Goal: Transaction & Acquisition: Book appointment/travel/reservation

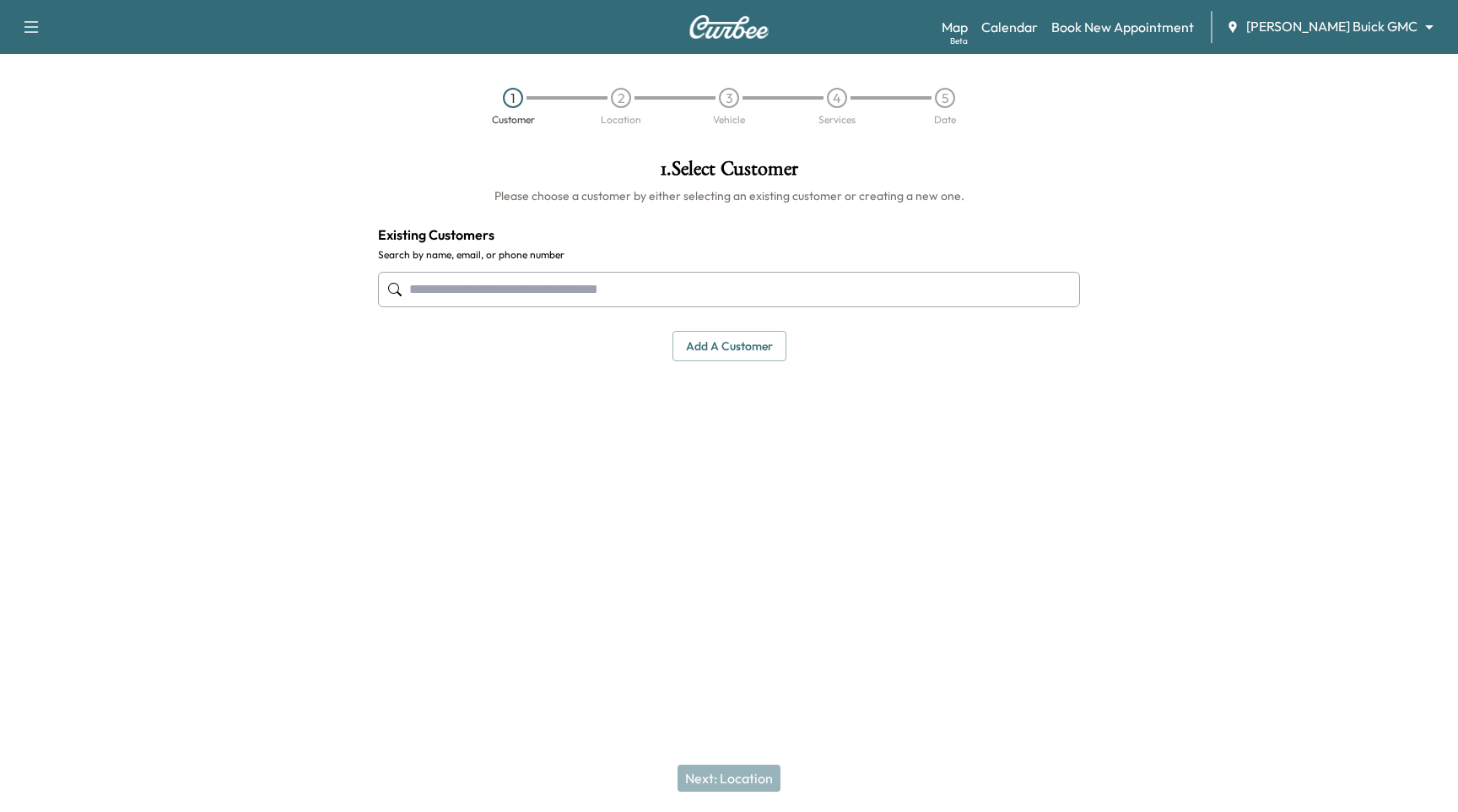
click at [1410, 28] on body "Support Log Out Map Beta Calendar Book New Appointment [PERSON_NAME] Buick GMC …" at bounding box center [729, 406] width 1458 height 812
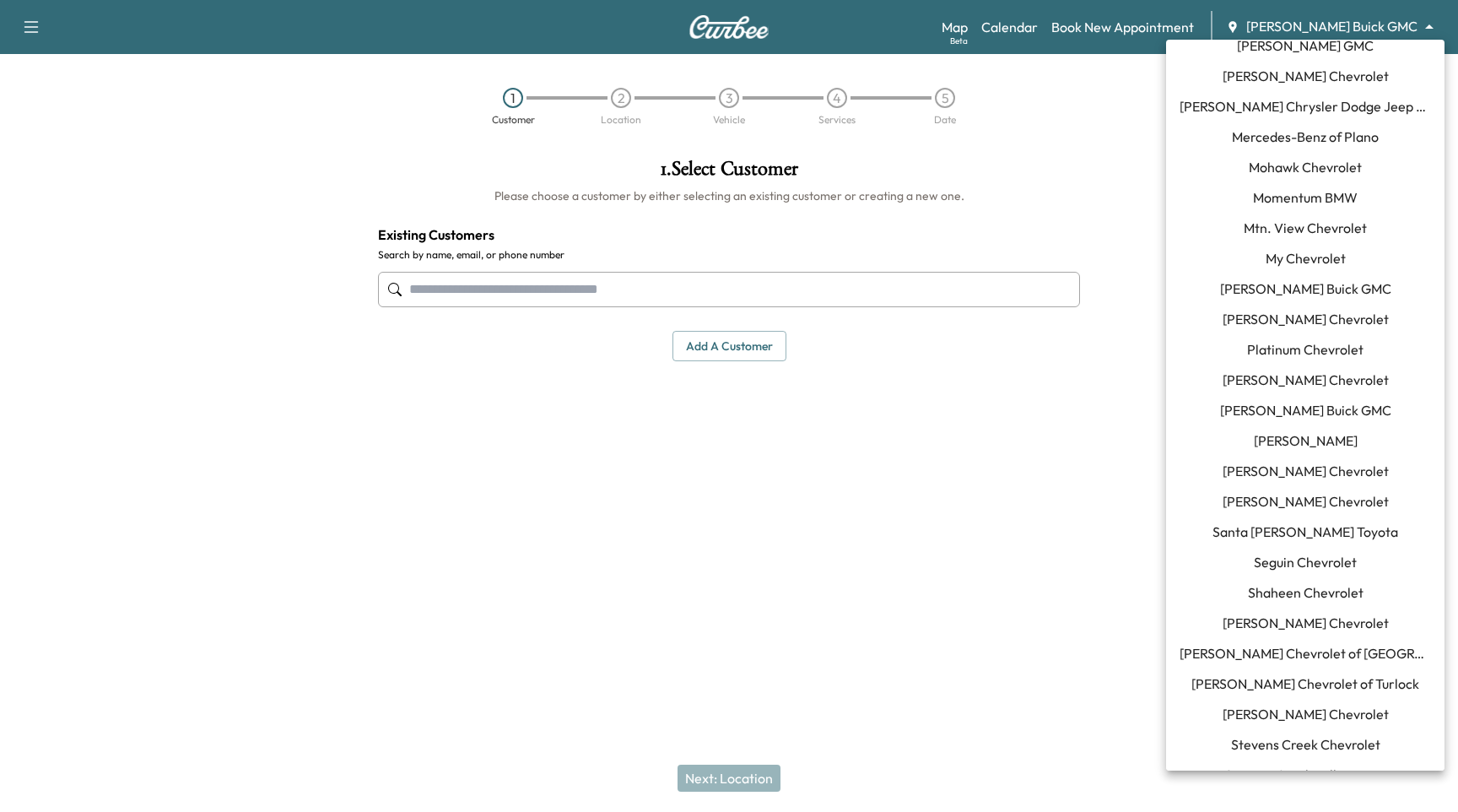
scroll to position [1348, 0]
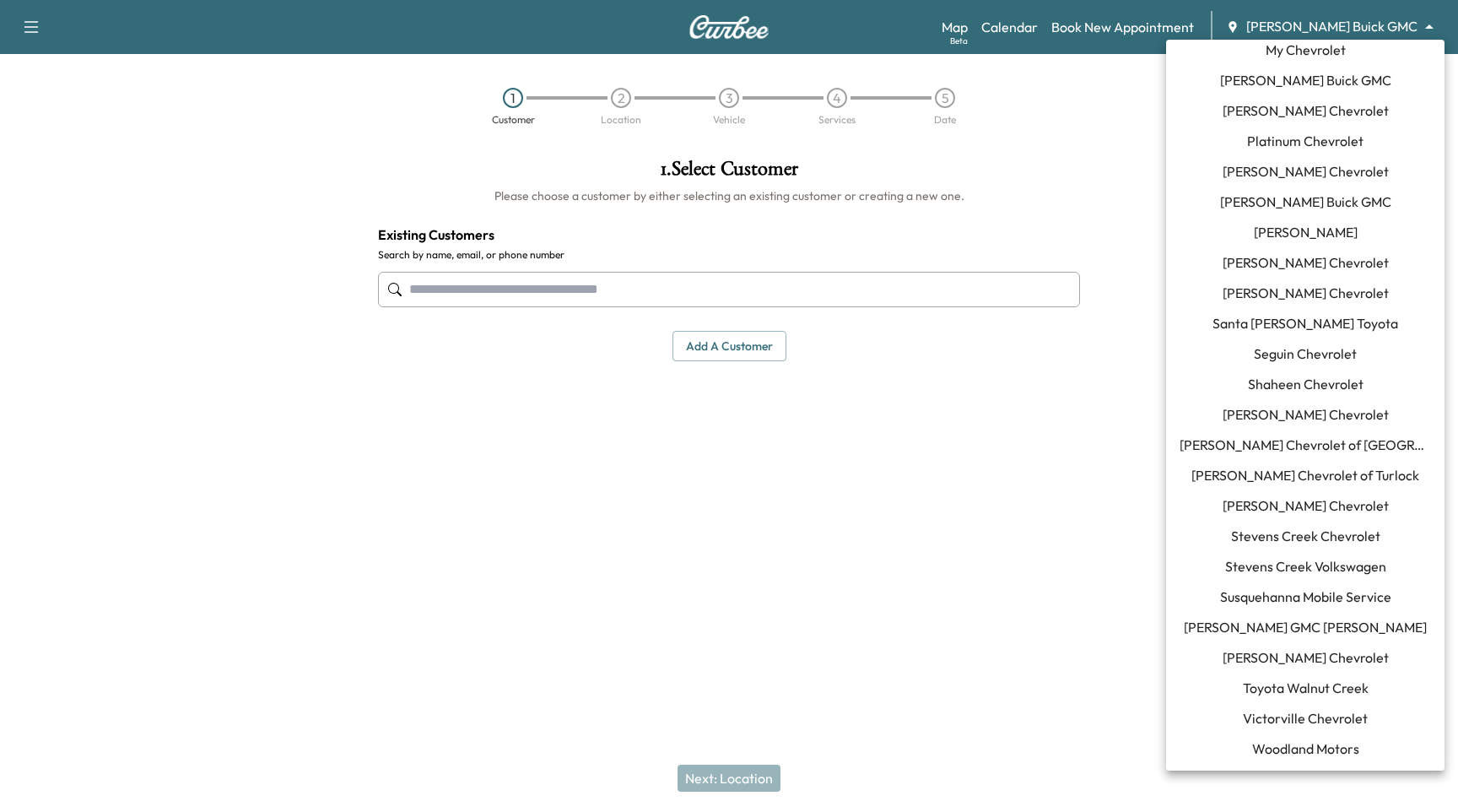
click at [1342, 696] on span "Toyota Walnut Creek" at bounding box center [1306, 687] width 126 height 20
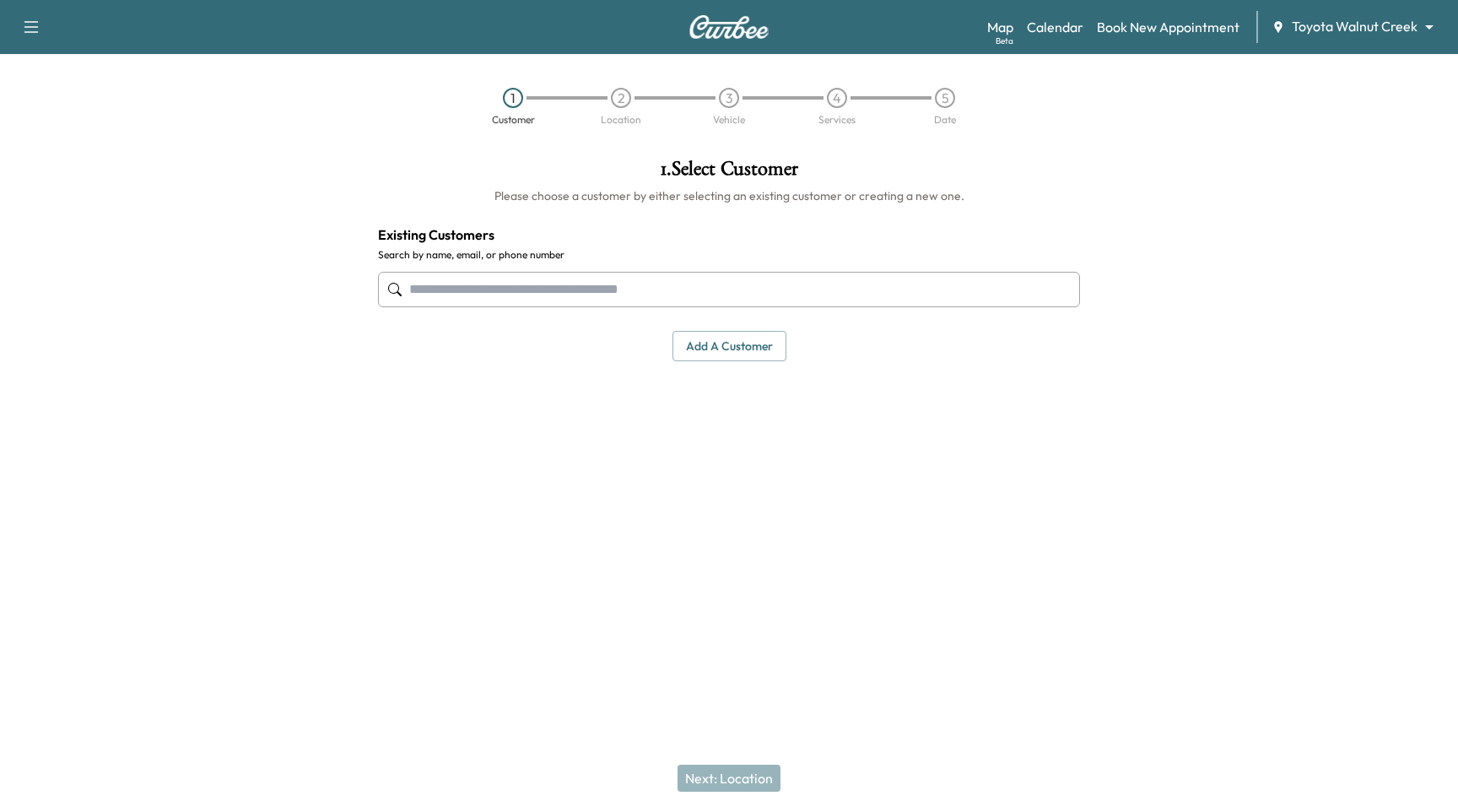
click at [531, 287] on input "text" at bounding box center [729, 289] width 702 height 35
click at [717, 337] on button "Add a customer" at bounding box center [729, 346] width 114 height 32
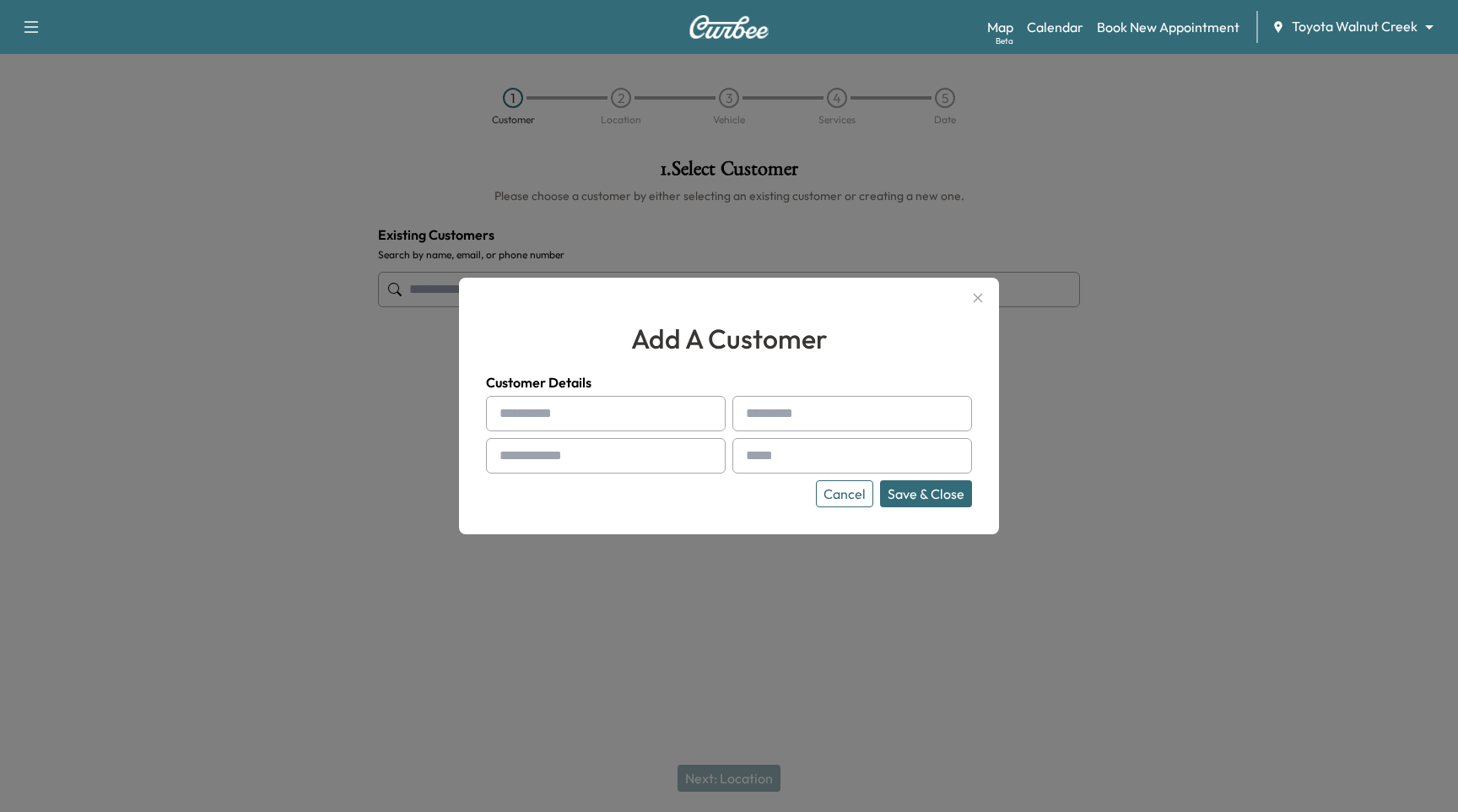
click at [843, 493] on button "Cancel" at bounding box center [845, 494] width 58 height 27
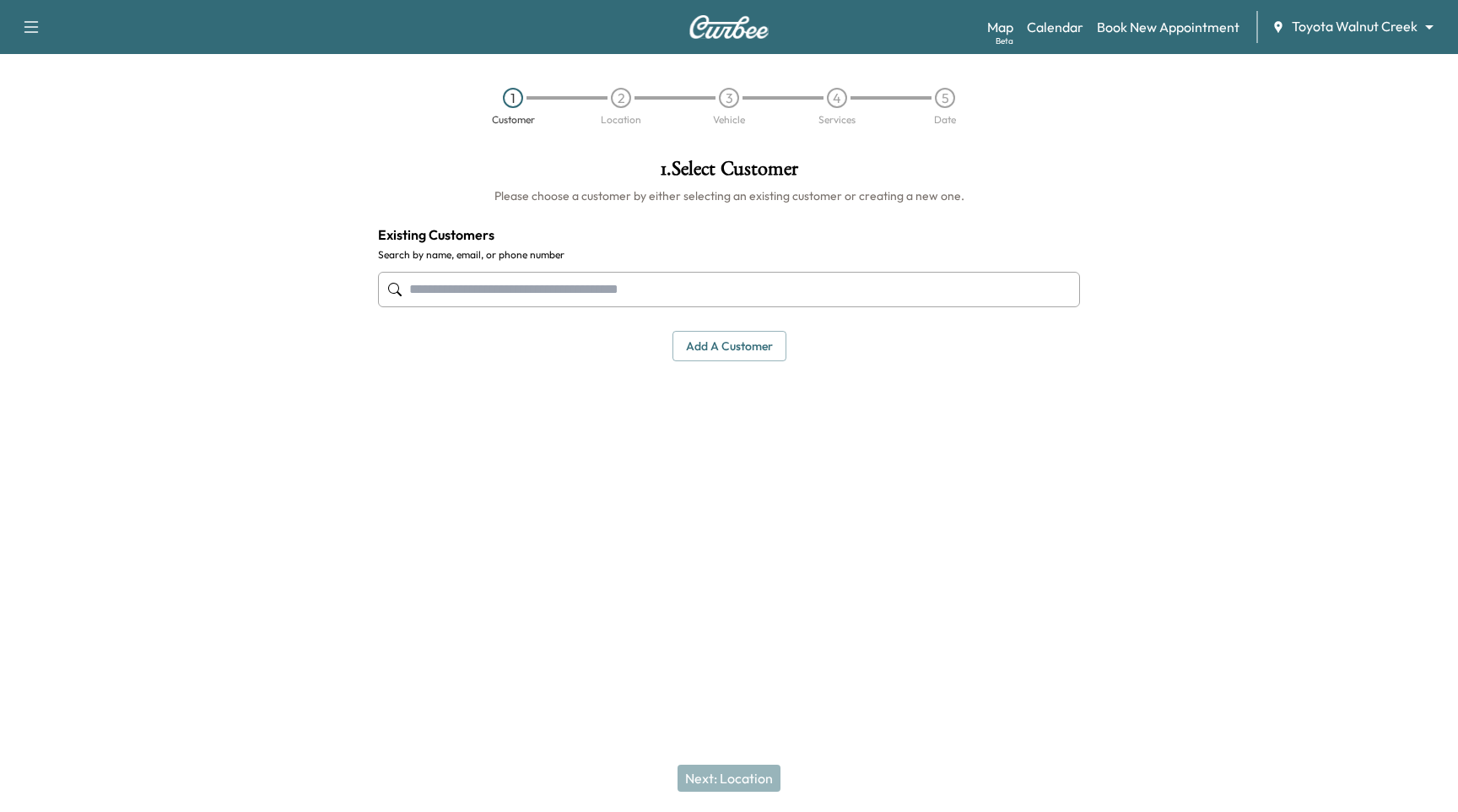
click at [547, 298] on input "text" at bounding box center [729, 289] width 702 height 35
type input "****"
drag, startPoint x: 732, startPoint y: 489, endPoint x: 741, endPoint y: 423, distance: 66.6
click at [732, 487] on div "1 . Select Customer Please choose a customer by either selecting an existing cu…" at bounding box center [729, 348] width 729 height 406
click at [767, 355] on button "Add a customer" at bounding box center [729, 346] width 114 height 32
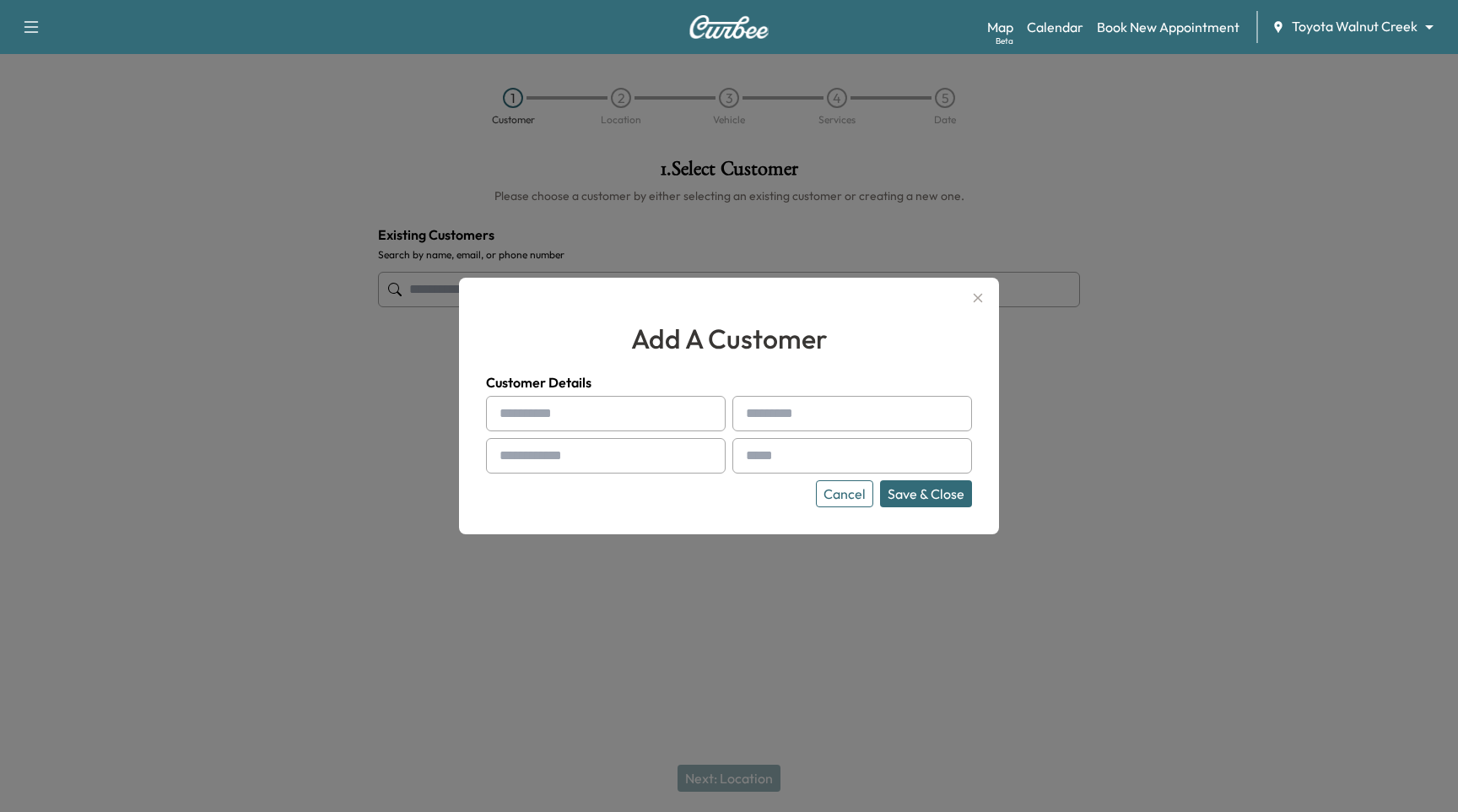
click at [648, 410] on input "text" at bounding box center [606, 413] width 240 height 35
type input "****"
click at [865, 407] on input "text" at bounding box center [852, 413] width 240 height 35
type input "********"
drag, startPoint x: 591, startPoint y: 459, endPoint x: 613, endPoint y: 459, distance: 22.0
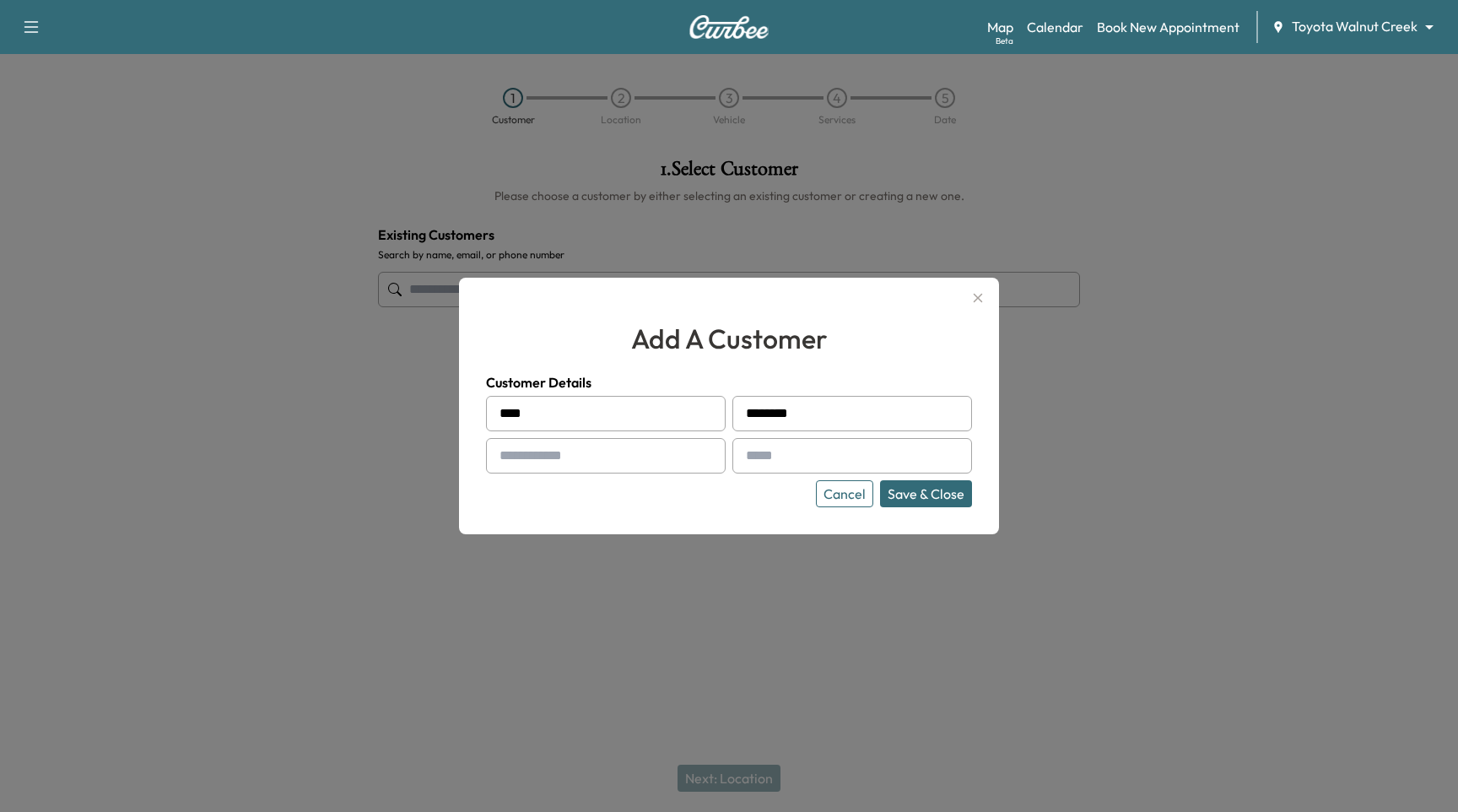
click at [590, 459] on input "text" at bounding box center [606, 455] width 240 height 35
type input "**********"
click at [808, 450] on input "text" at bounding box center [852, 455] width 240 height 35
click at [762, 458] on input "text" at bounding box center [852, 455] width 240 height 35
type input "**********"
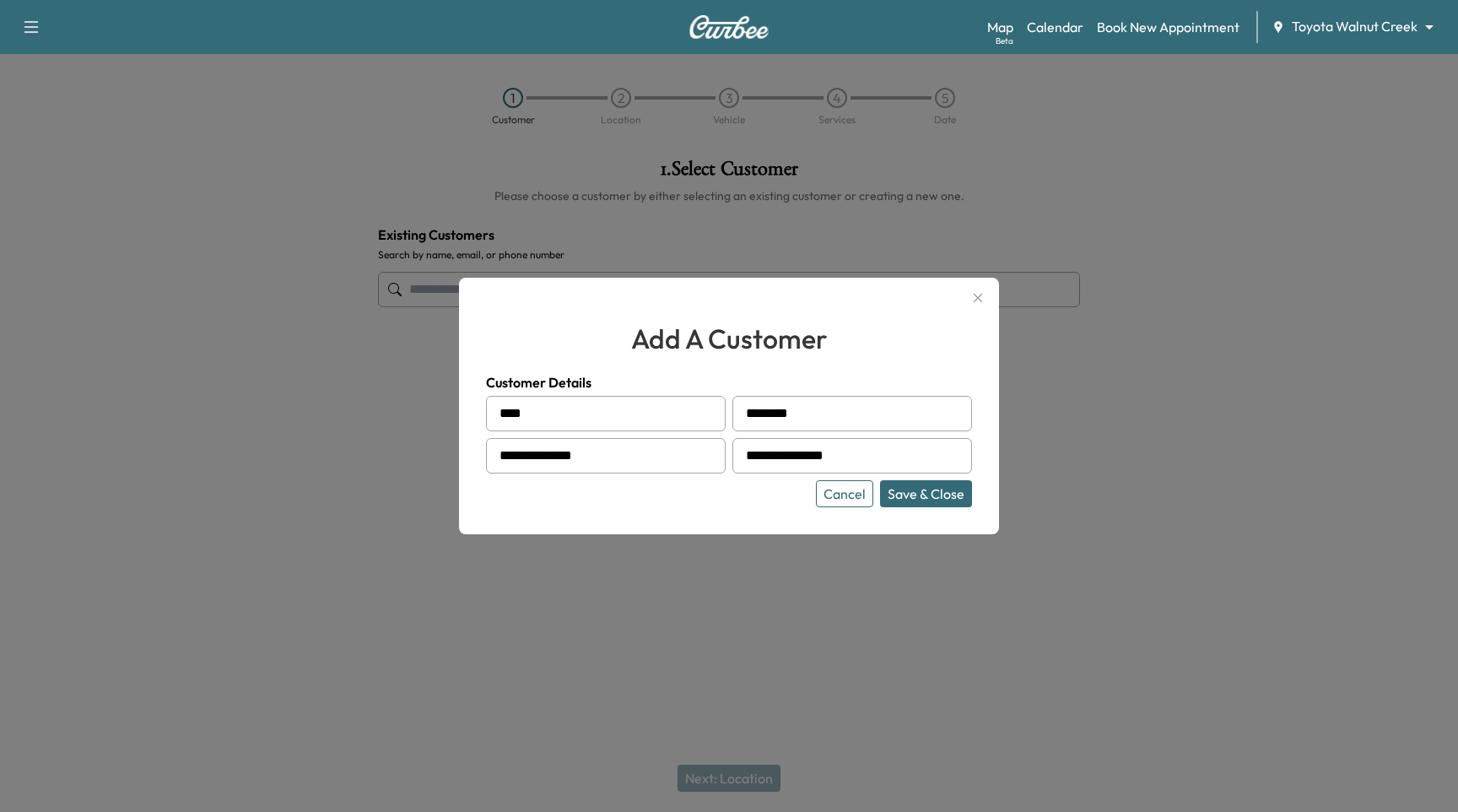
click at [661, 515] on div "**********" at bounding box center [729, 405] width 540 height 256
click at [913, 500] on button "Save & Close" at bounding box center [926, 494] width 92 height 27
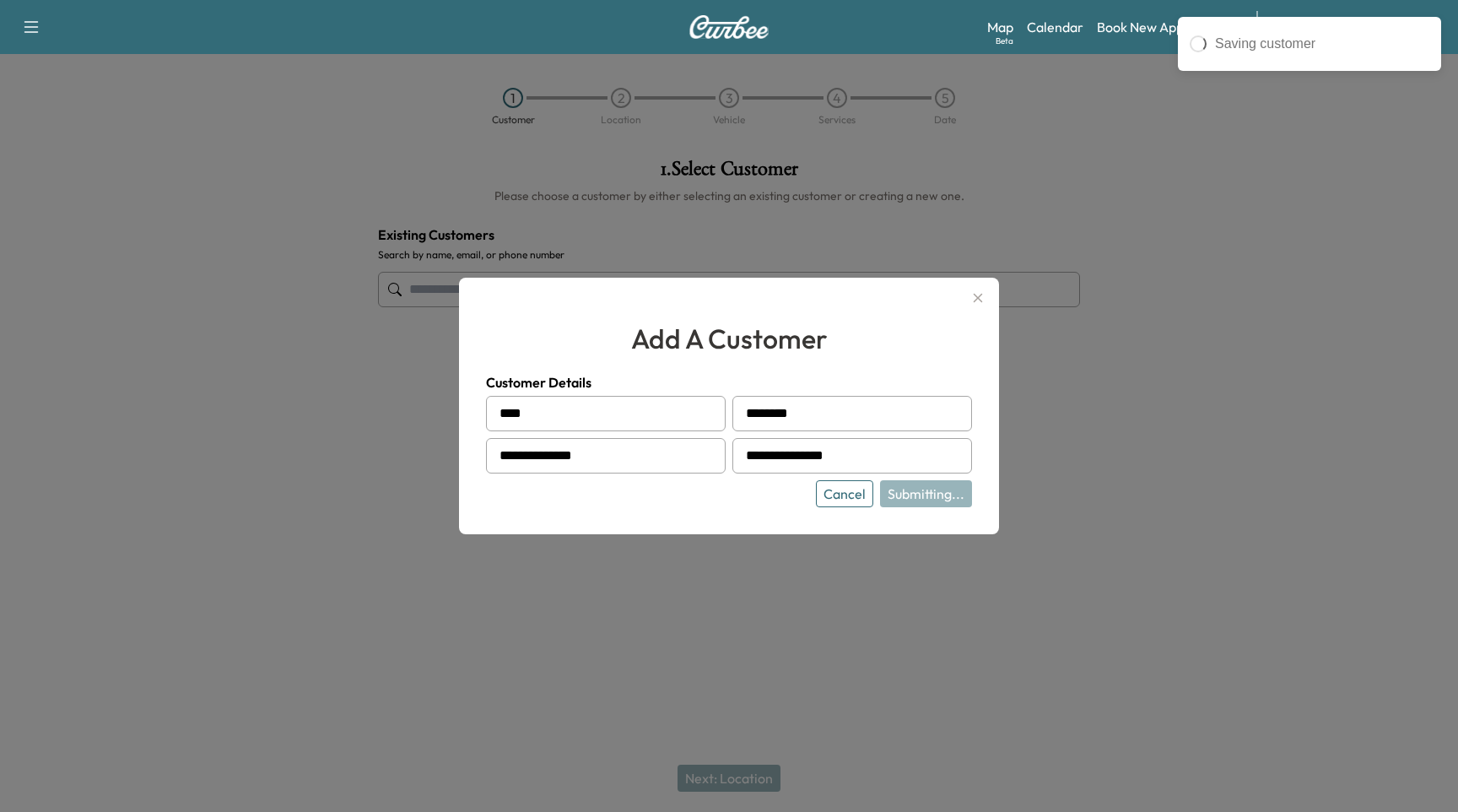
type input "**********"
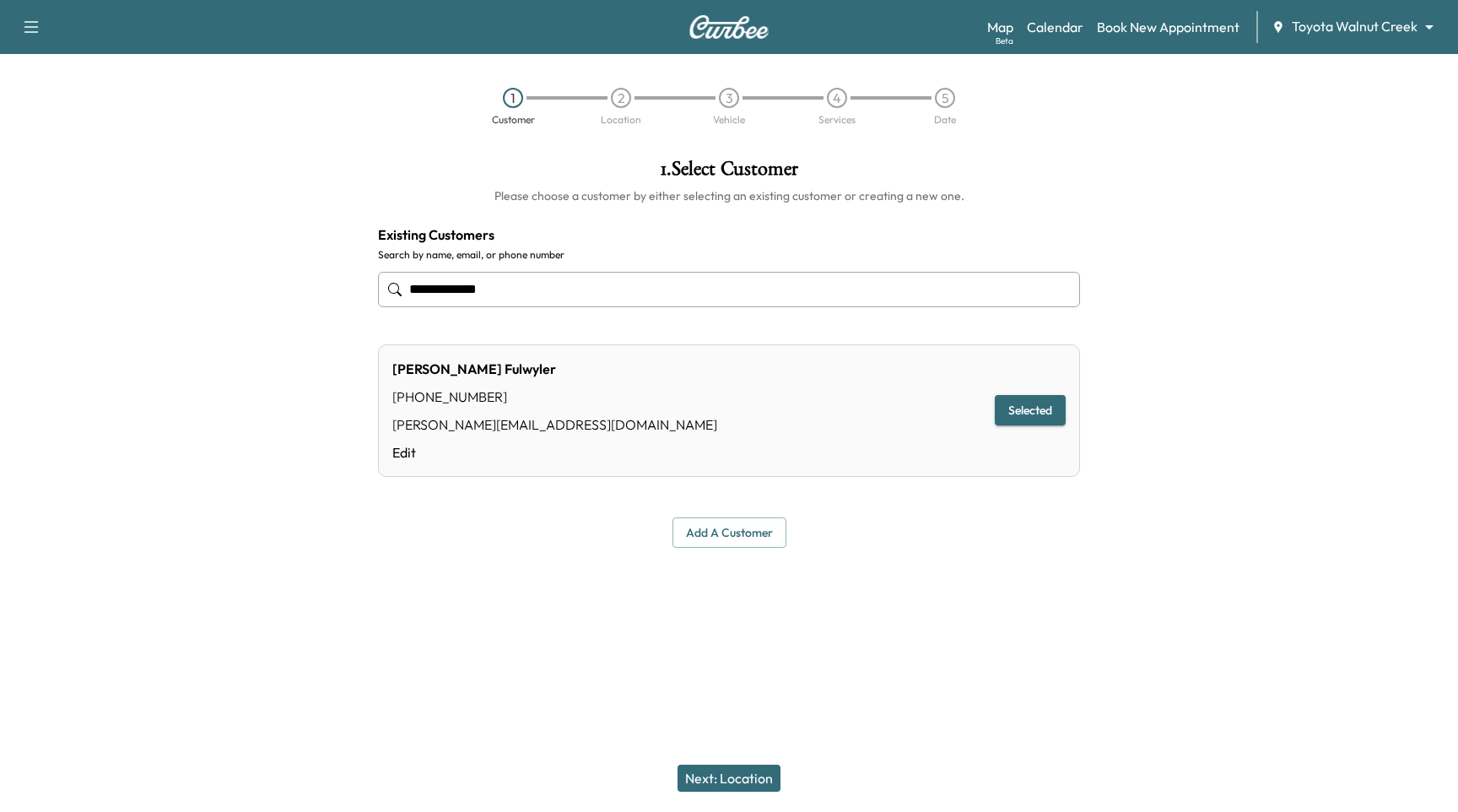
click at [738, 780] on button "Next: Location" at bounding box center [729, 778] width 103 height 27
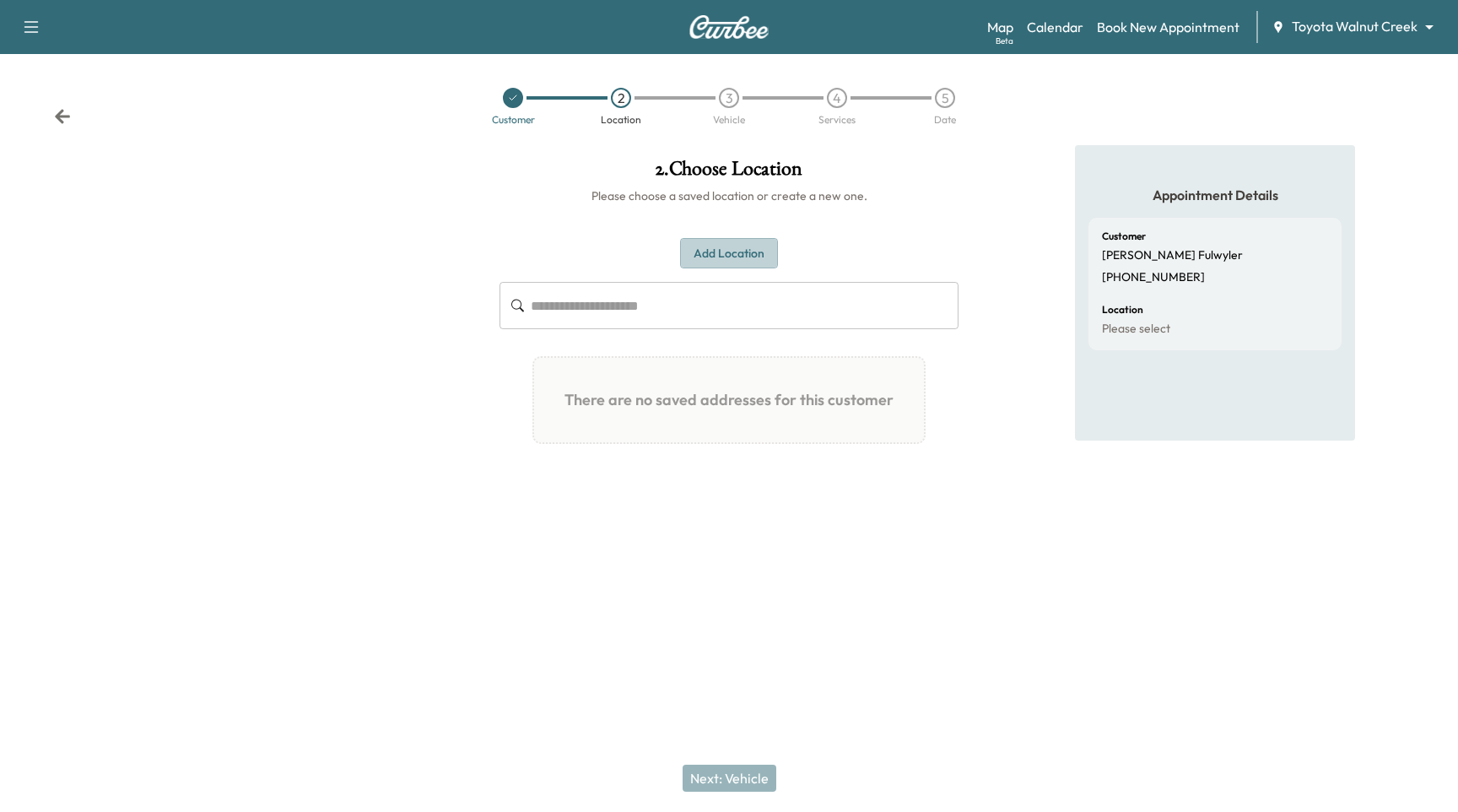
click at [733, 250] on button "Add Location" at bounding box center [729, 254] width 98 height 32
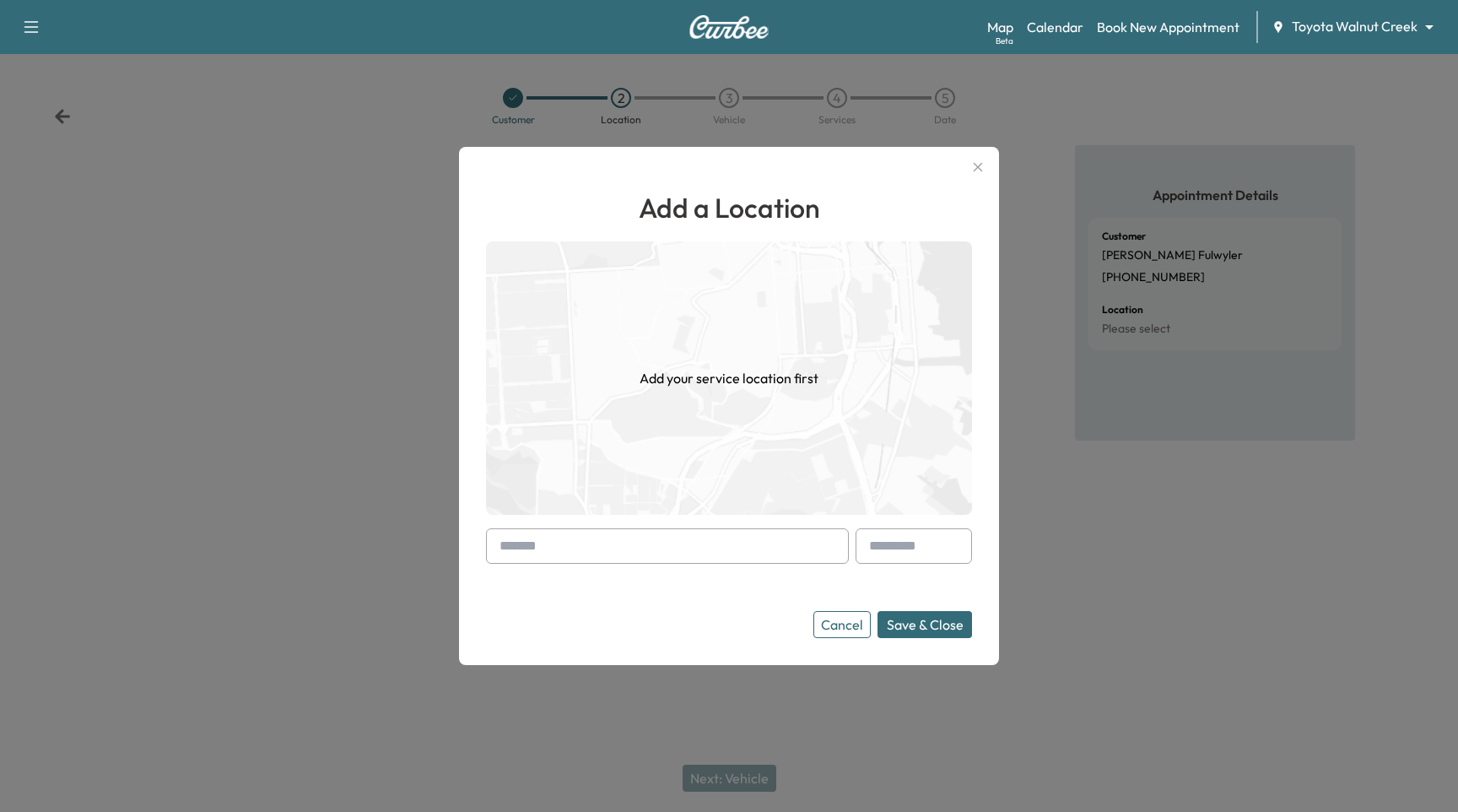
click at [672, 550] on input "text" at bounding box center [667, 546] width 363 height 35
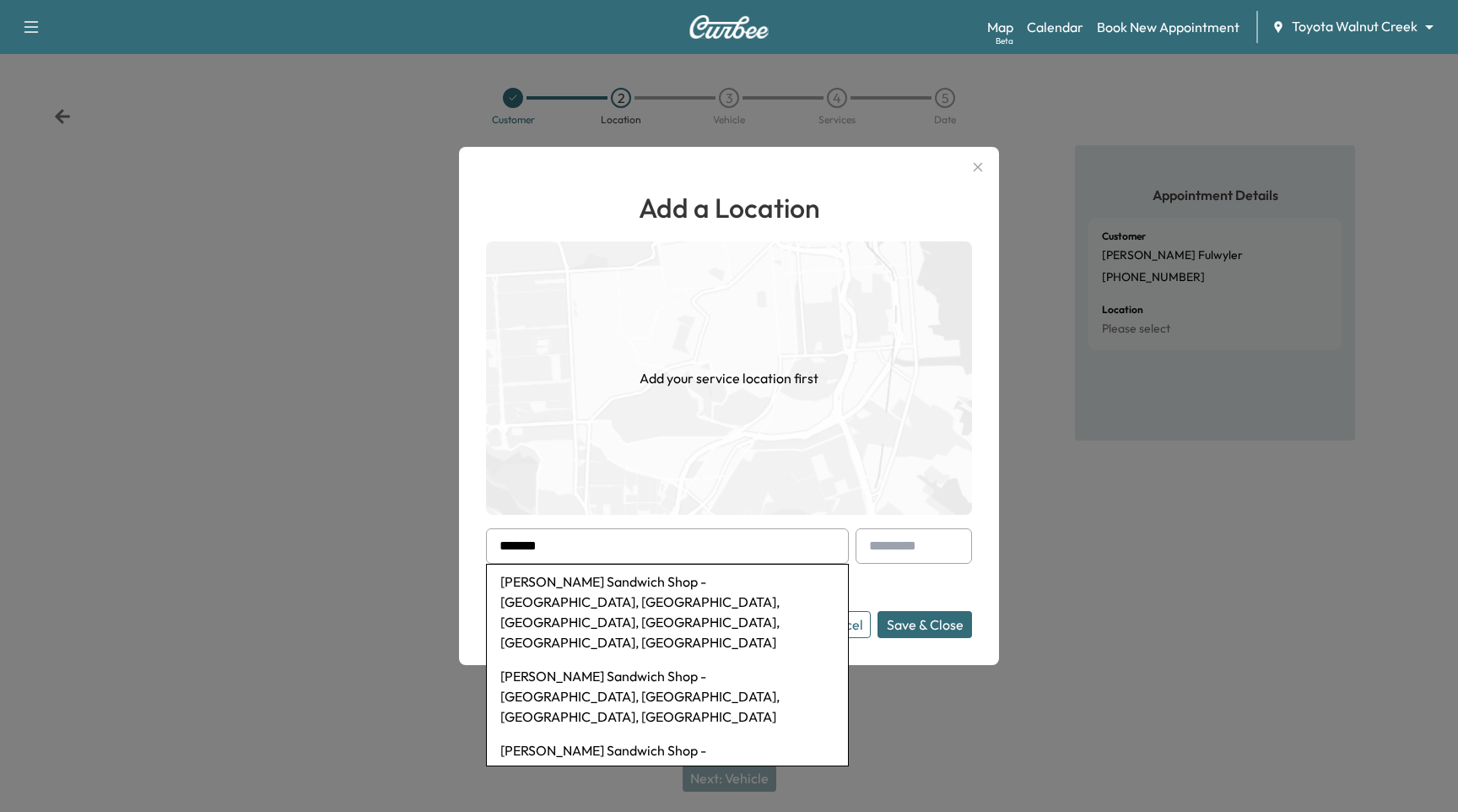
click at [643, 585] on li "[PERSON_NAME] Sandwich Shop - [GEOGRAPHIC_DATA], [GEOGRAPHIC_DATA], [GEOGRAPHIC…" at bounding box center [667, 612] width 361 height 94
type input "**********"
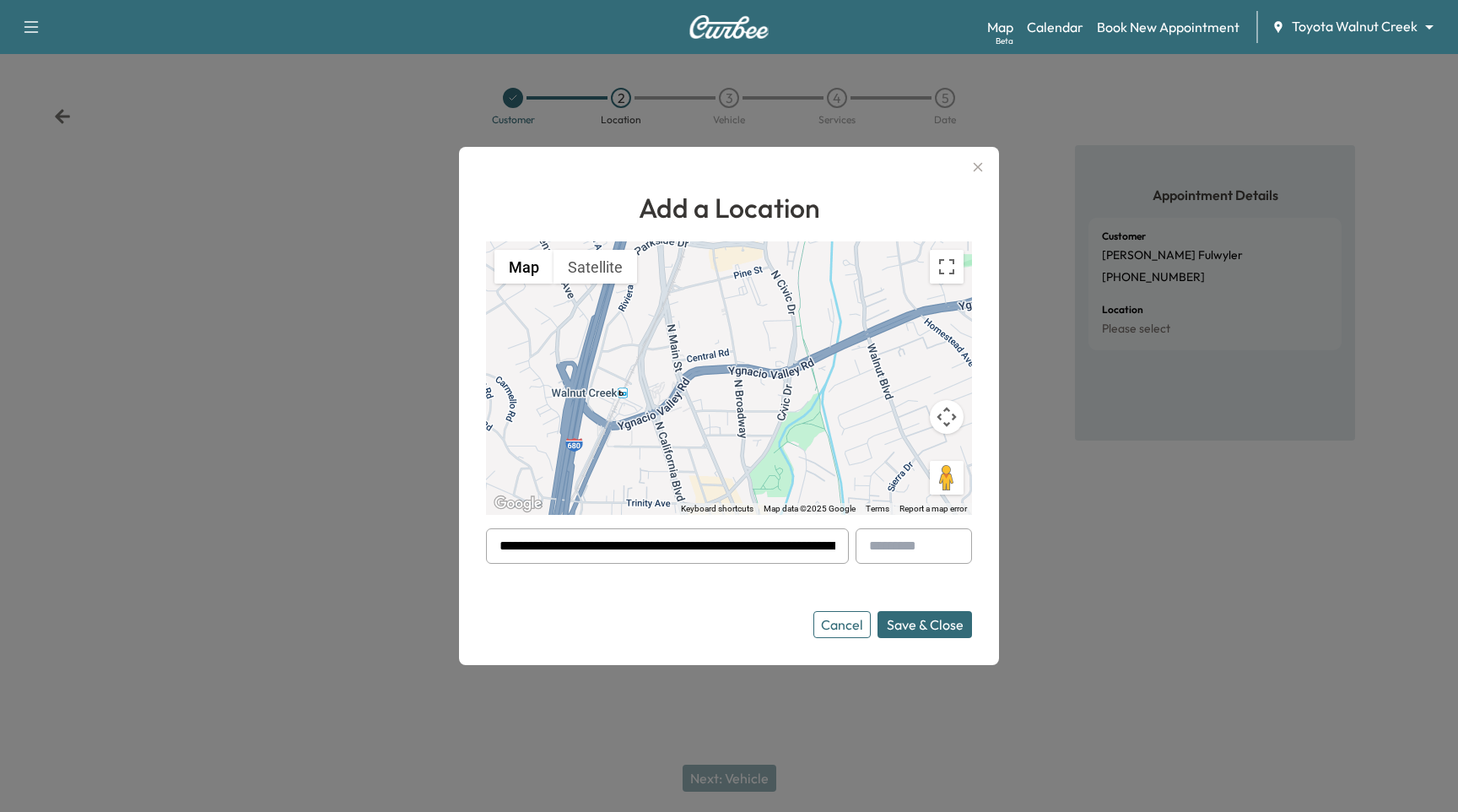
click at [933, 631] on button "Save & Close" at bounding box center [925, 624] width 95 height 27
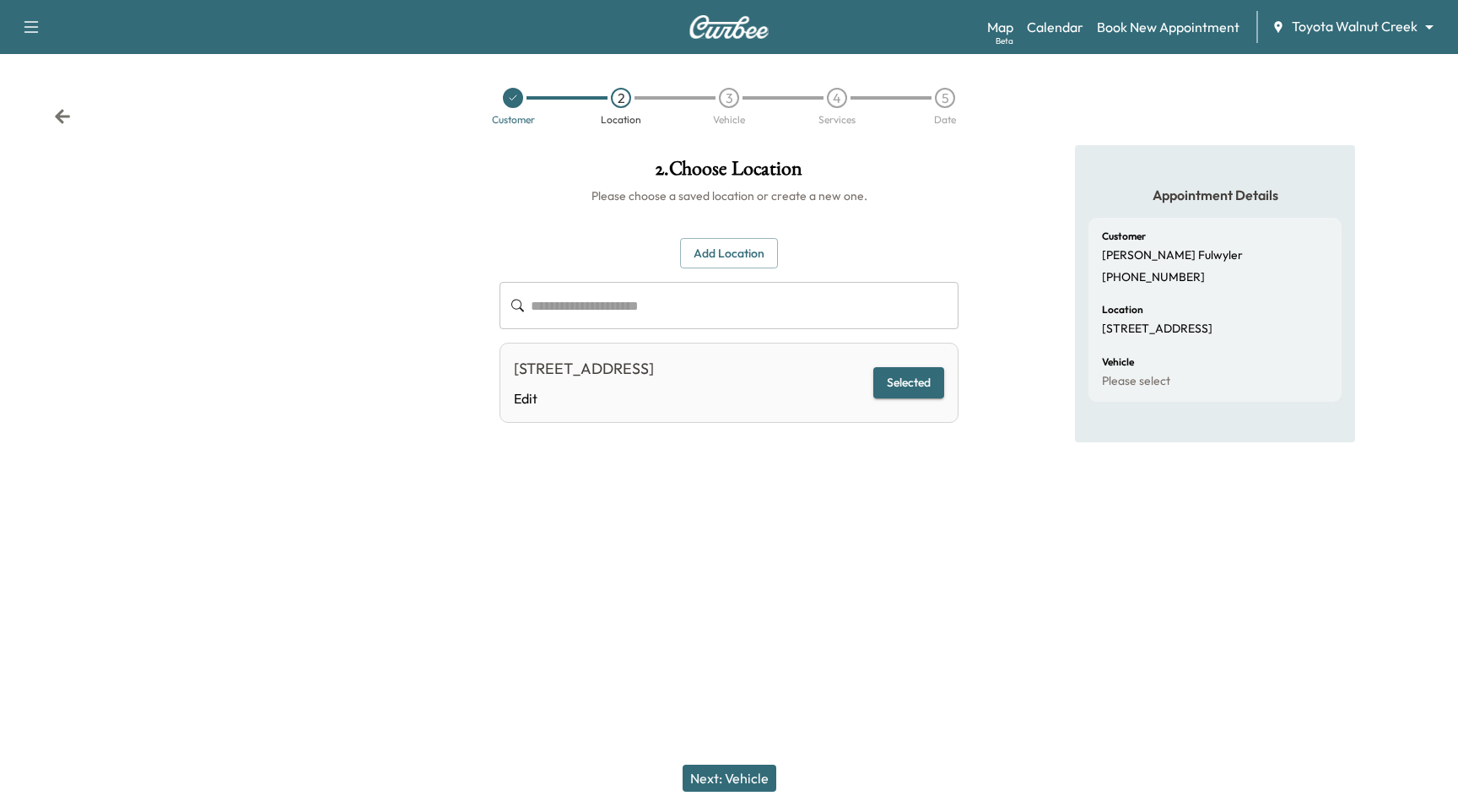
click at [760, 779] on button "Next: Vehicle" at bounding box center [729, 778] width 94 height 27
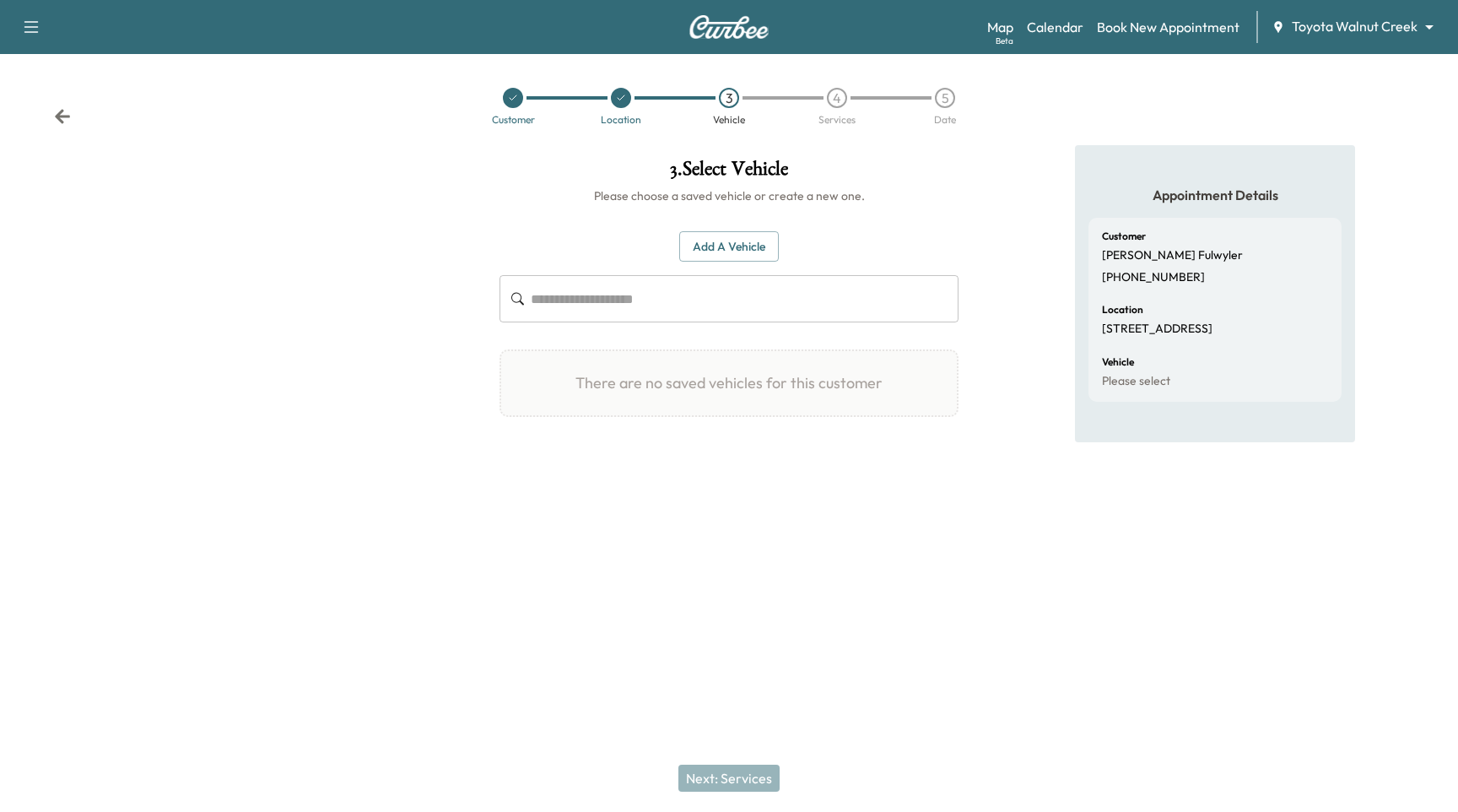
click at [722, 234] on button "Add a Vehicle" at bounding box center [729, 247] width 100 height 32
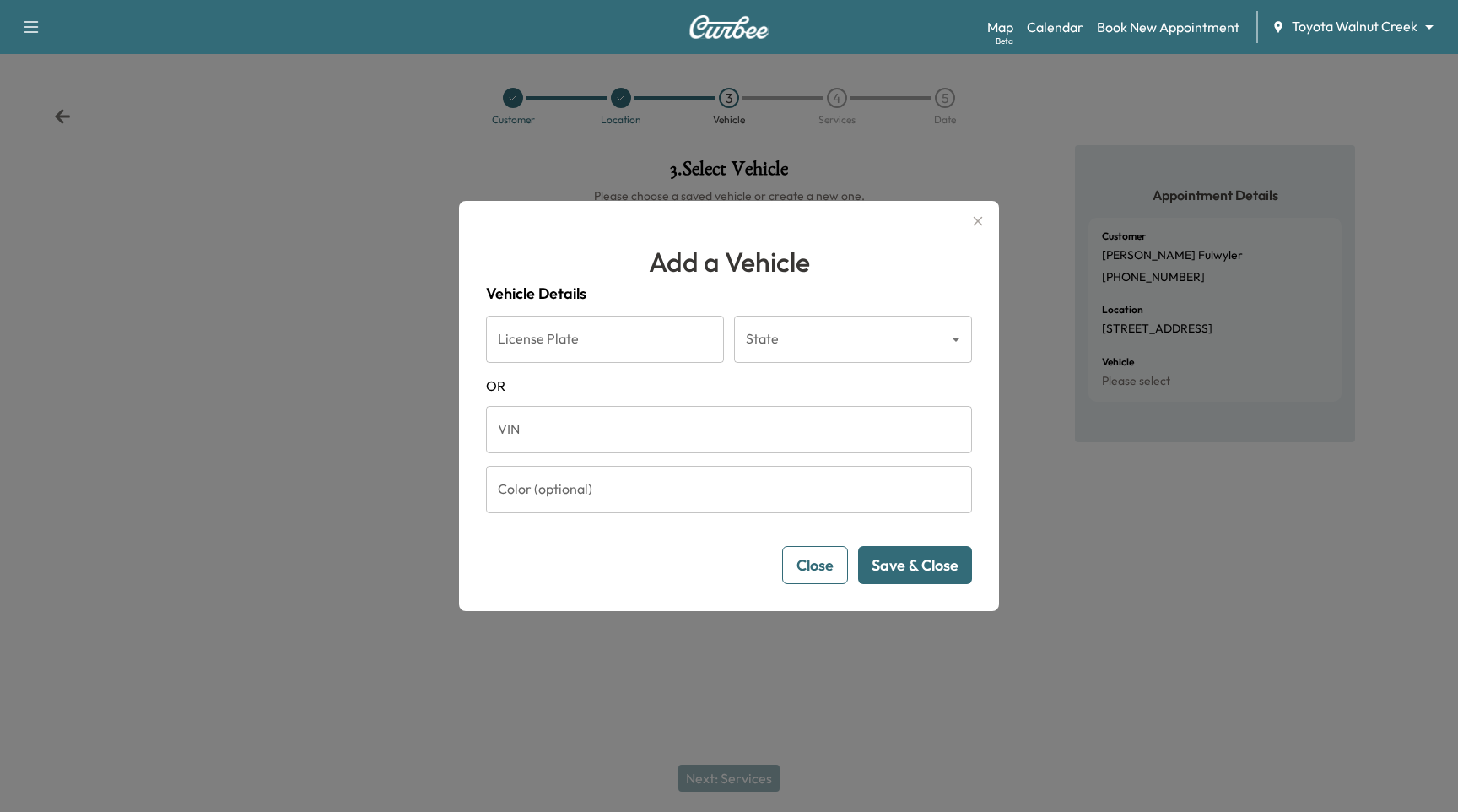
click at [702, 425] on input "VIN" at bounding box center [728, 430] width 486 height 47
type input "**********"
click at [937, 565] on button "Save & Close" at bounding box center [915, 564] width 114 height 38
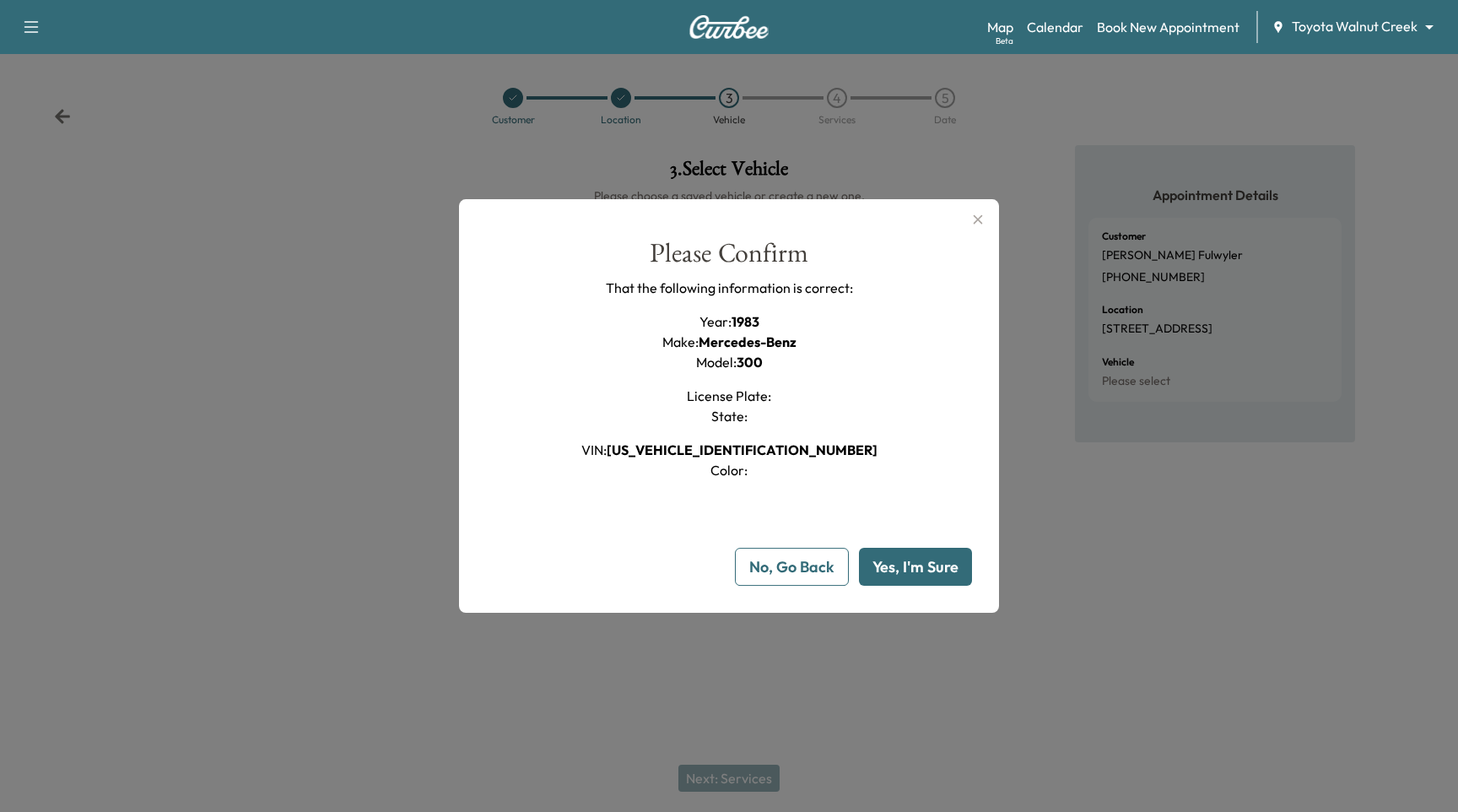
click at [889, 569] on button "Yes, I'm Sure" at bounding box center [915, 566] width 113 height 38
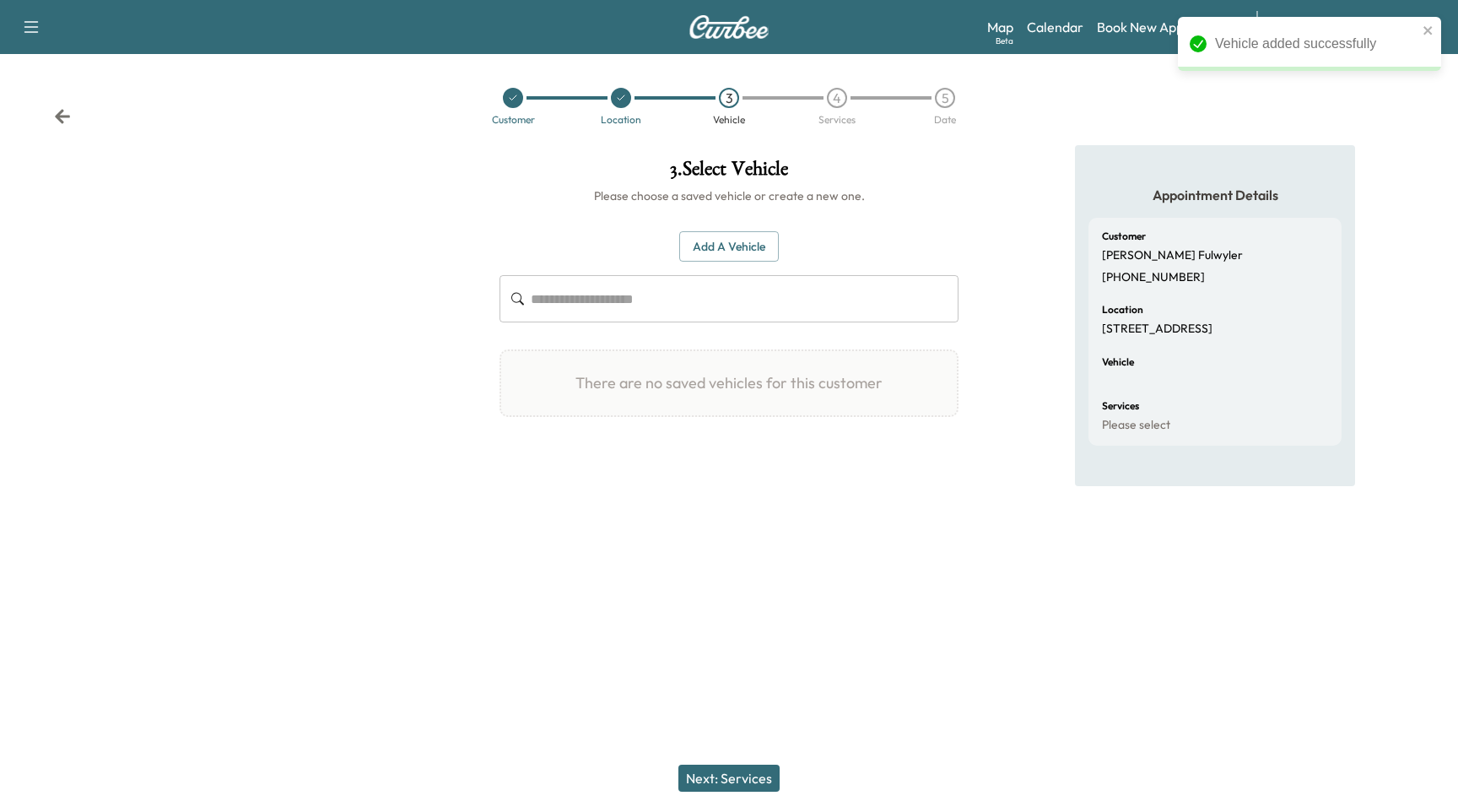
click at [719, 780] on button "Next: Services" at bounding box center [729, 778] width 102 height 27
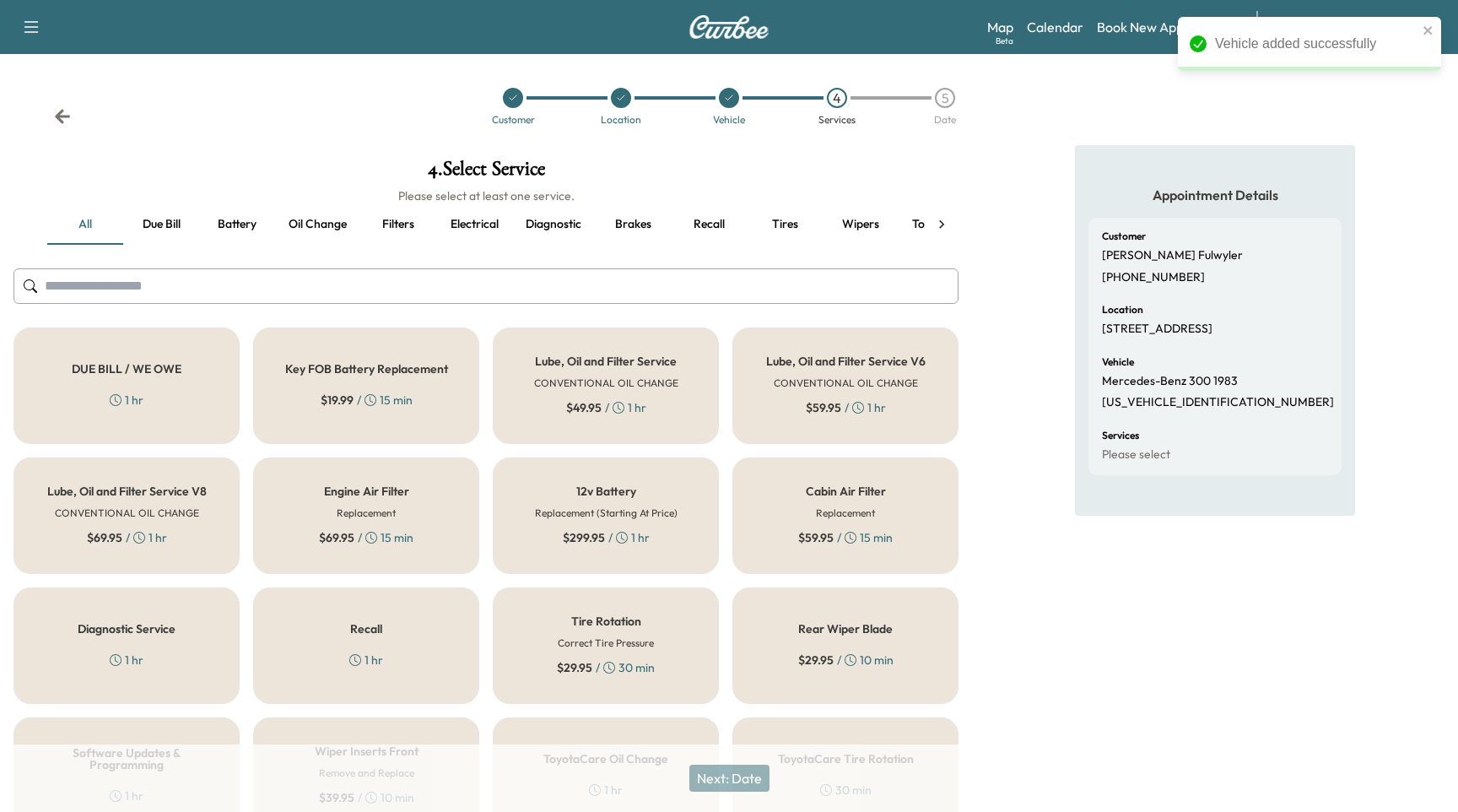
click at [339, 388] on div "Key FOB Battery Replacement $ 19.99 / 15 min" at bounding box center [366, 385] width 226 height 116
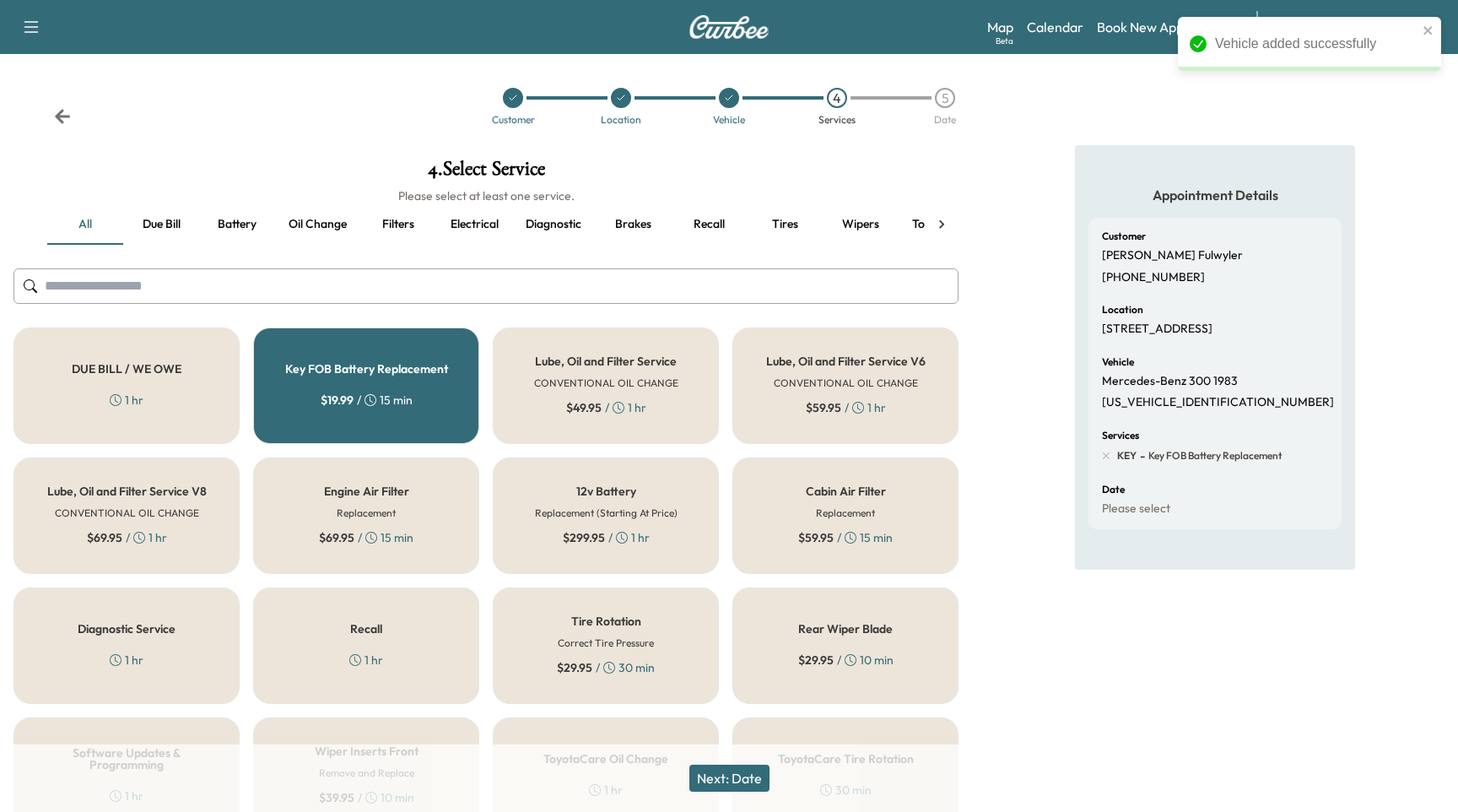
click at [759, 766] on button "Next: Date" at bounding box center [730, 778] width 81 height 27
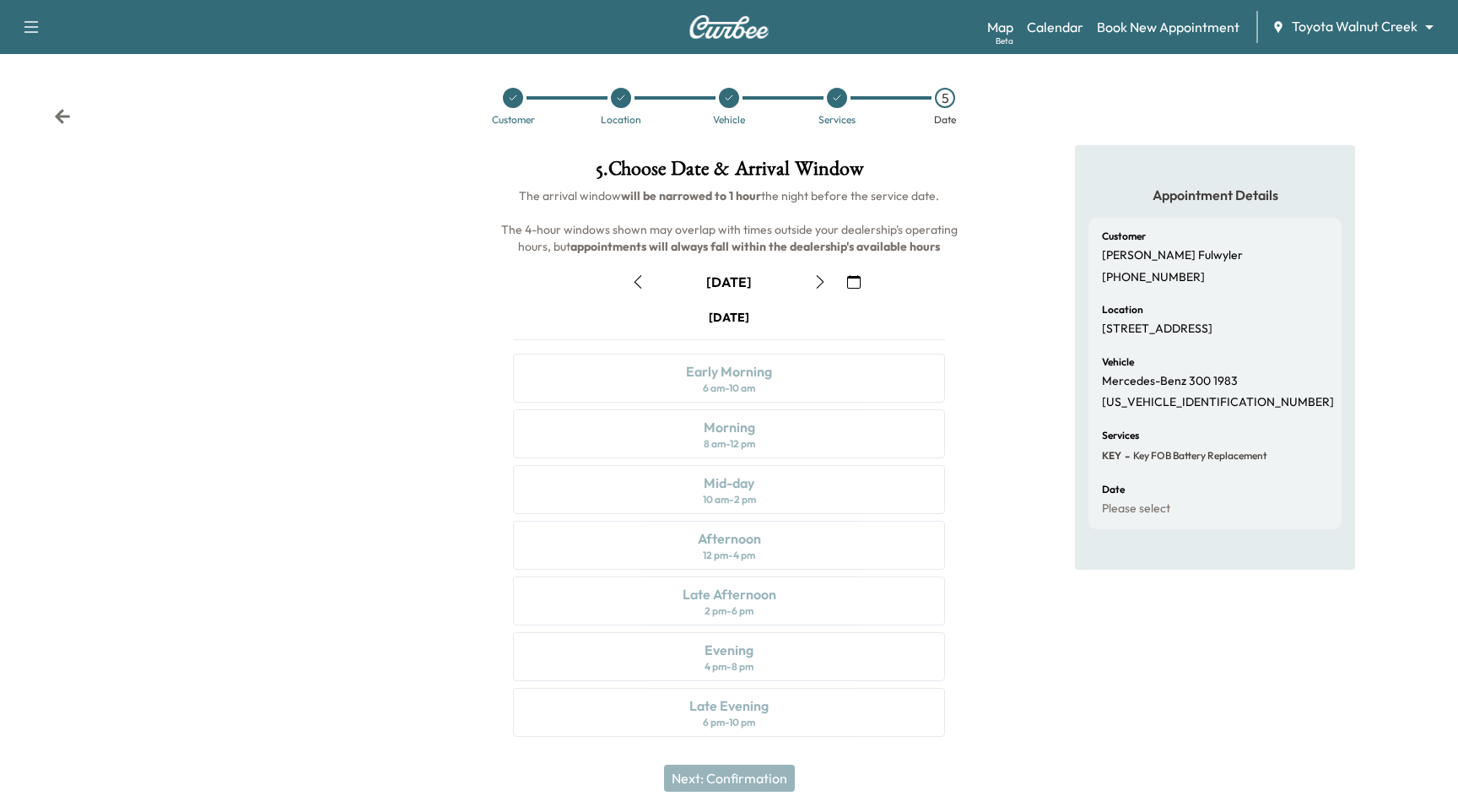
click at [819, 278] on icon "button" at bounding box center [820, 281] width 13 height 13
click at [648, 281] on button "button" at bounding box center [638, 282] width 29 height 27
click at [822, 285] on icon "button" at bounding box center [820, 281] width 13 height 13
click at [646, 272] on button "button" at bounding box center [638, 282] width 29 height 27
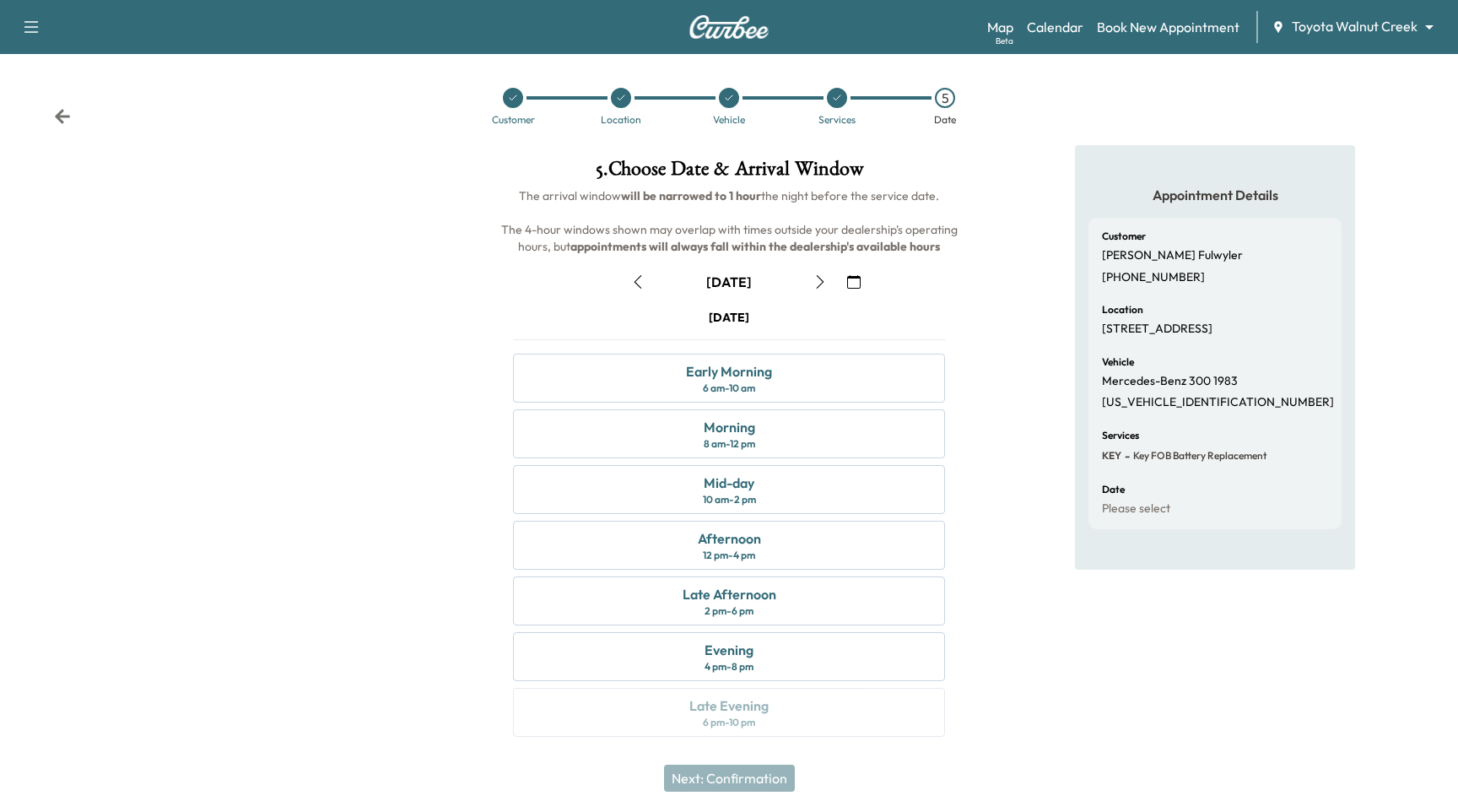
click at [646, 289] on button "button" at bounding box center [638, 282] width 29 height 27
click at [1057, 14] on div "Map Beta Calendar Book New Appointment Toyota Walnut Creek ******** ​" at bounding box center [1216, 27] width 458 height 32
click at [1059, 23] on link "Calendar" at bounding box center [1055, 26] width 57 height 20
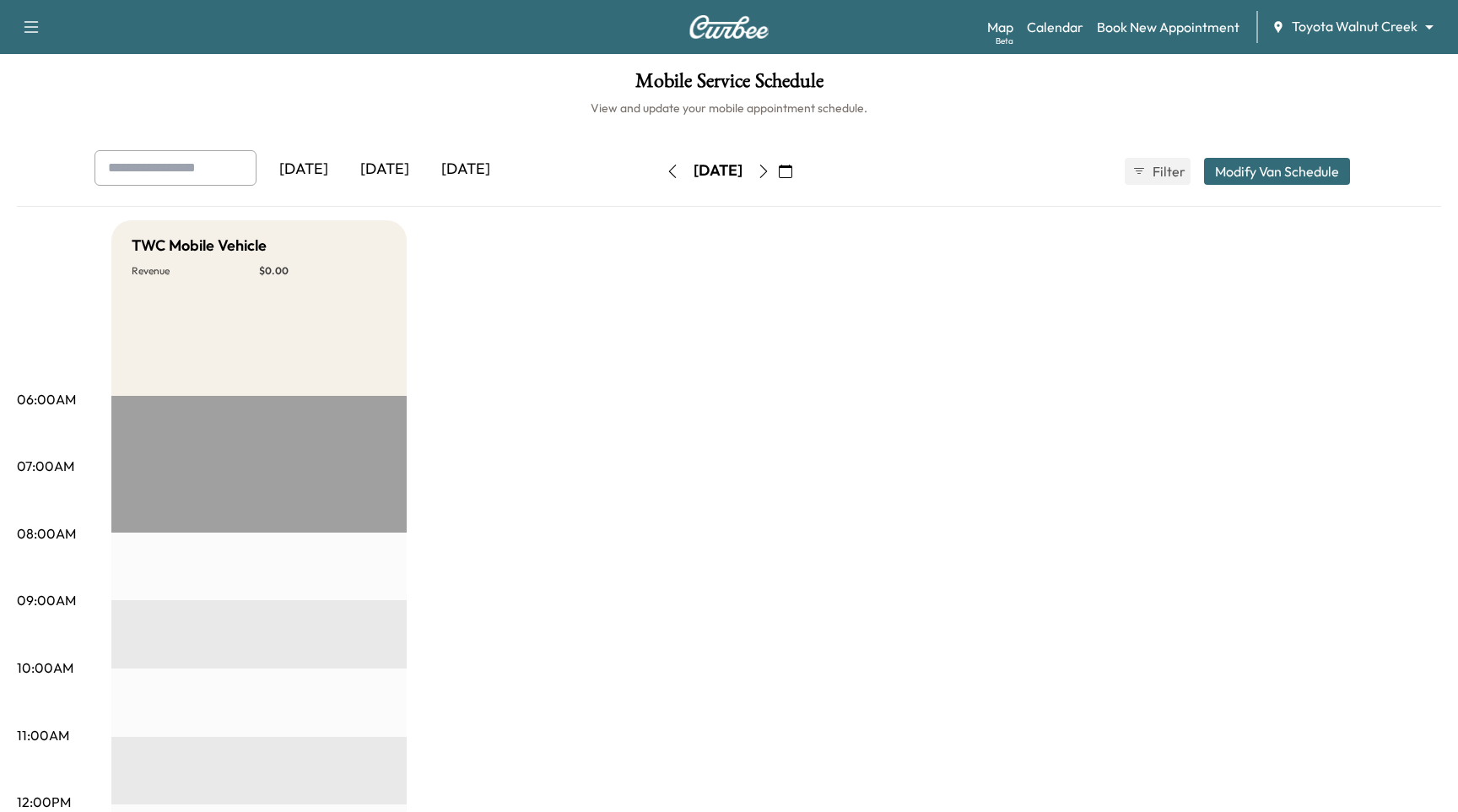
click at [770, 168] on icon "button" at bounding box center [763, 171] width 13 height 13
click at [1169, 30] on link "Book New Appointment" at bounding box center [1167, 26] width 143 height 20
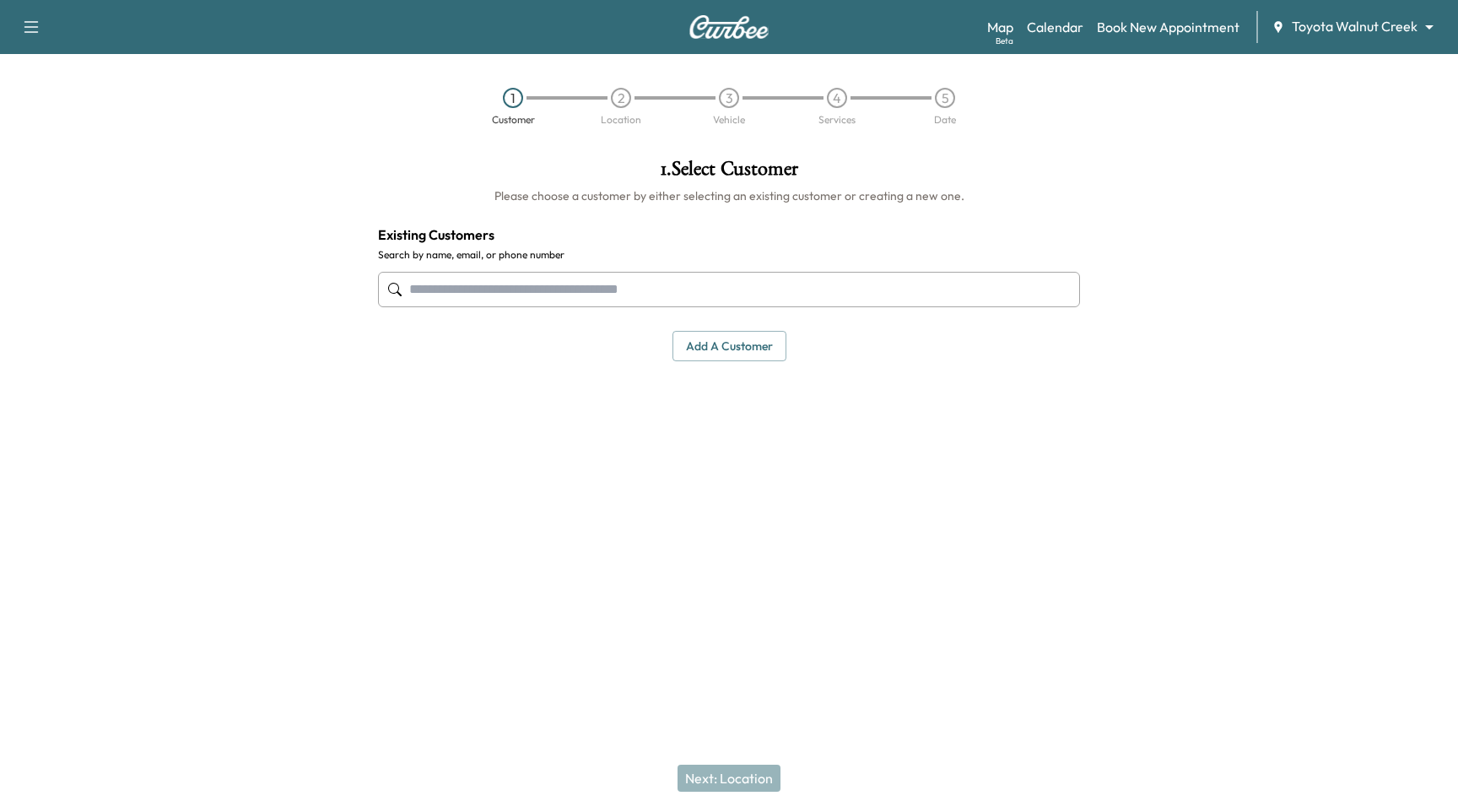
click at [563, 295] on input "text" at bounding box center [729, 289] width 702 height 35
type input "*"
drag, startPoint x: 1361, startPoint y: 39, endPoint x: 1375, endPoint y: 24, distance: 20.5
click at [1362, 38] on div "Map Beta Calendar Book New Appointment Toyota Walnut Creek ******** ​" at bounding box center [1216, 27] width 458 height 32
click at [1375, 24] on body "Support Log Out Map Beta Calendar Book New Appointment Toyota Walnut Creek ****…" at bounding box center [729, 406] width 1458 height 812
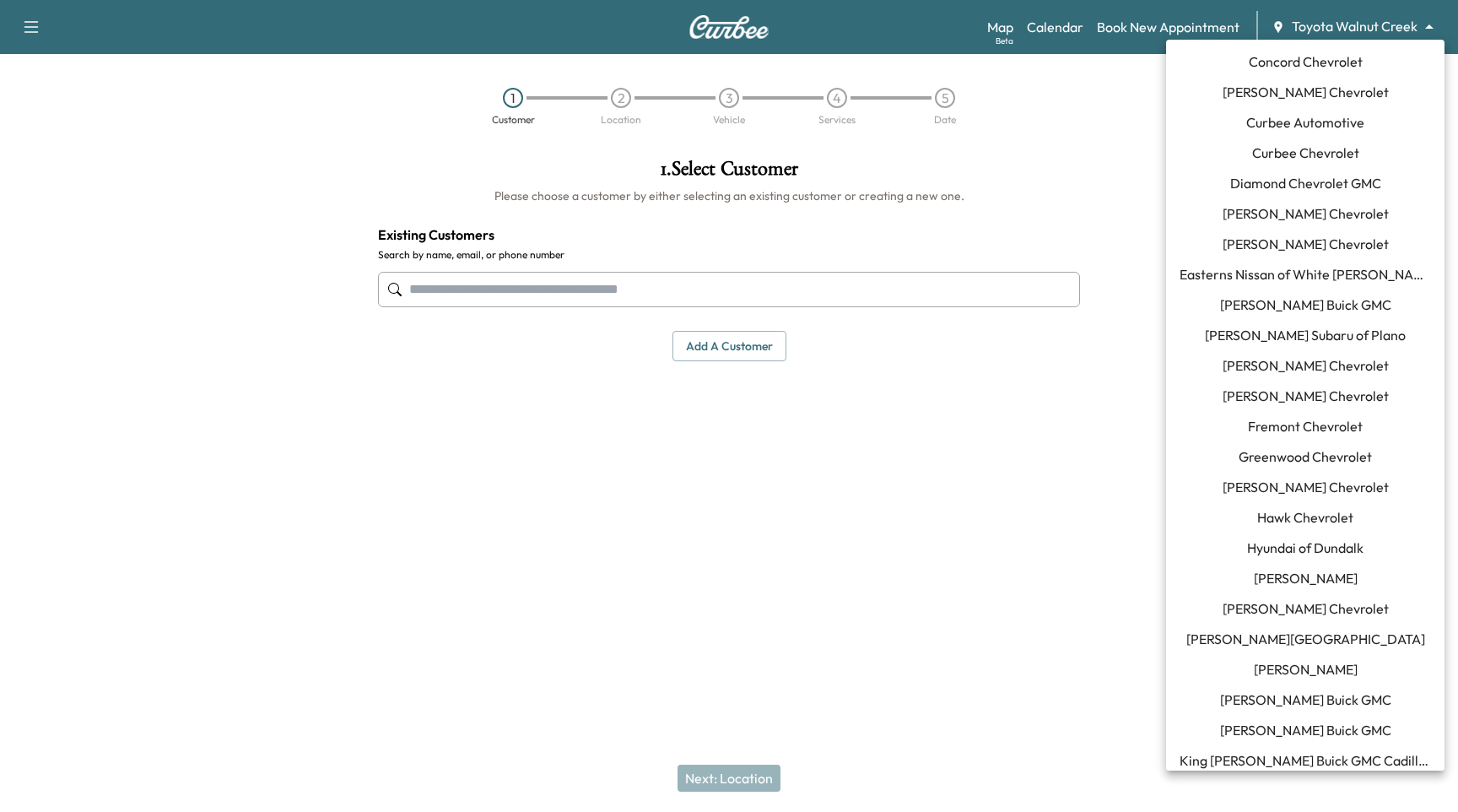
scroll to position [316, 0]
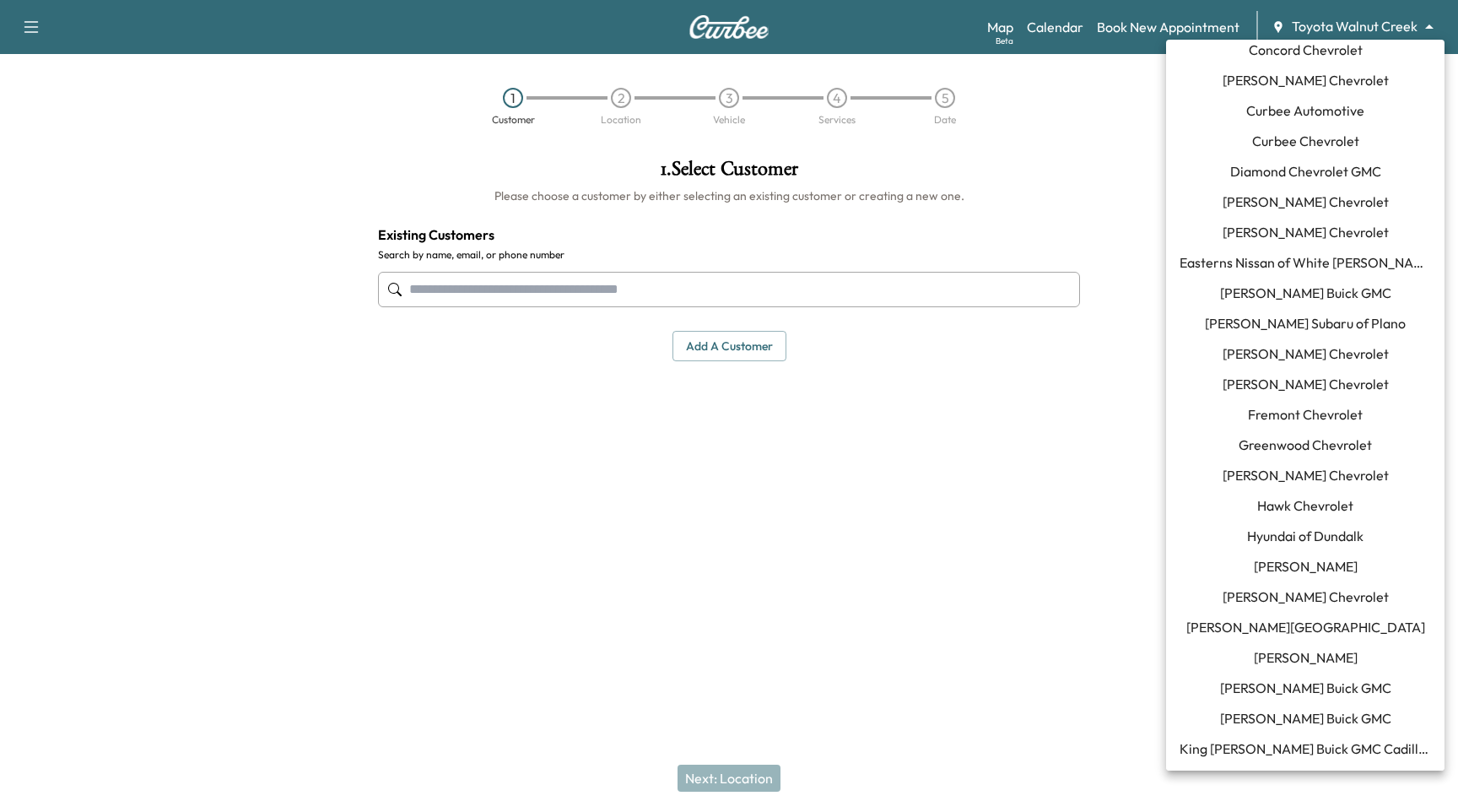
click at [1320, 150] on span "Curbee Chevrolet" at bounding box center [1306, 140] width 107 height 20
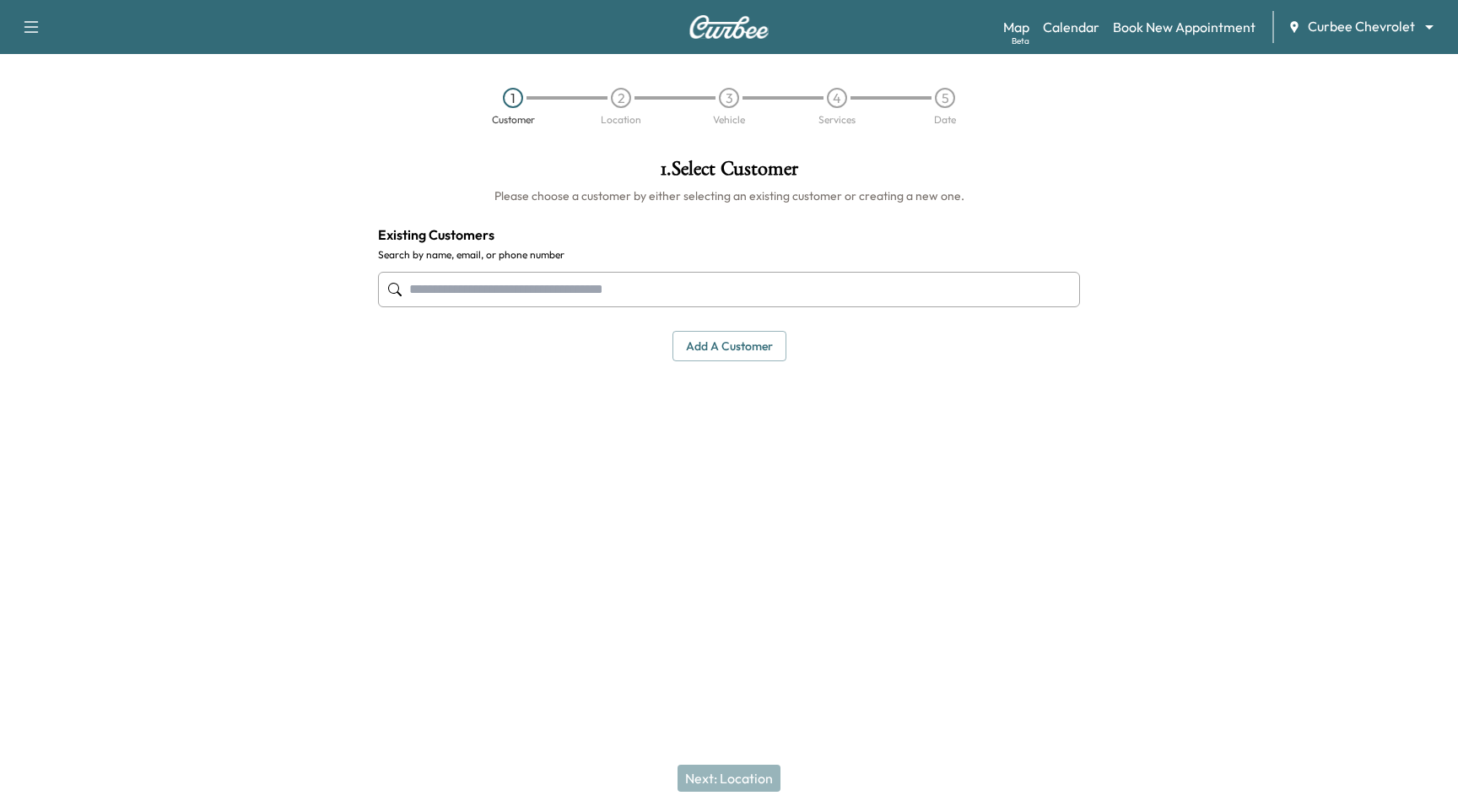
click at [608, 290] on input "text" at bounding box center [729, 289] width 702 height 35
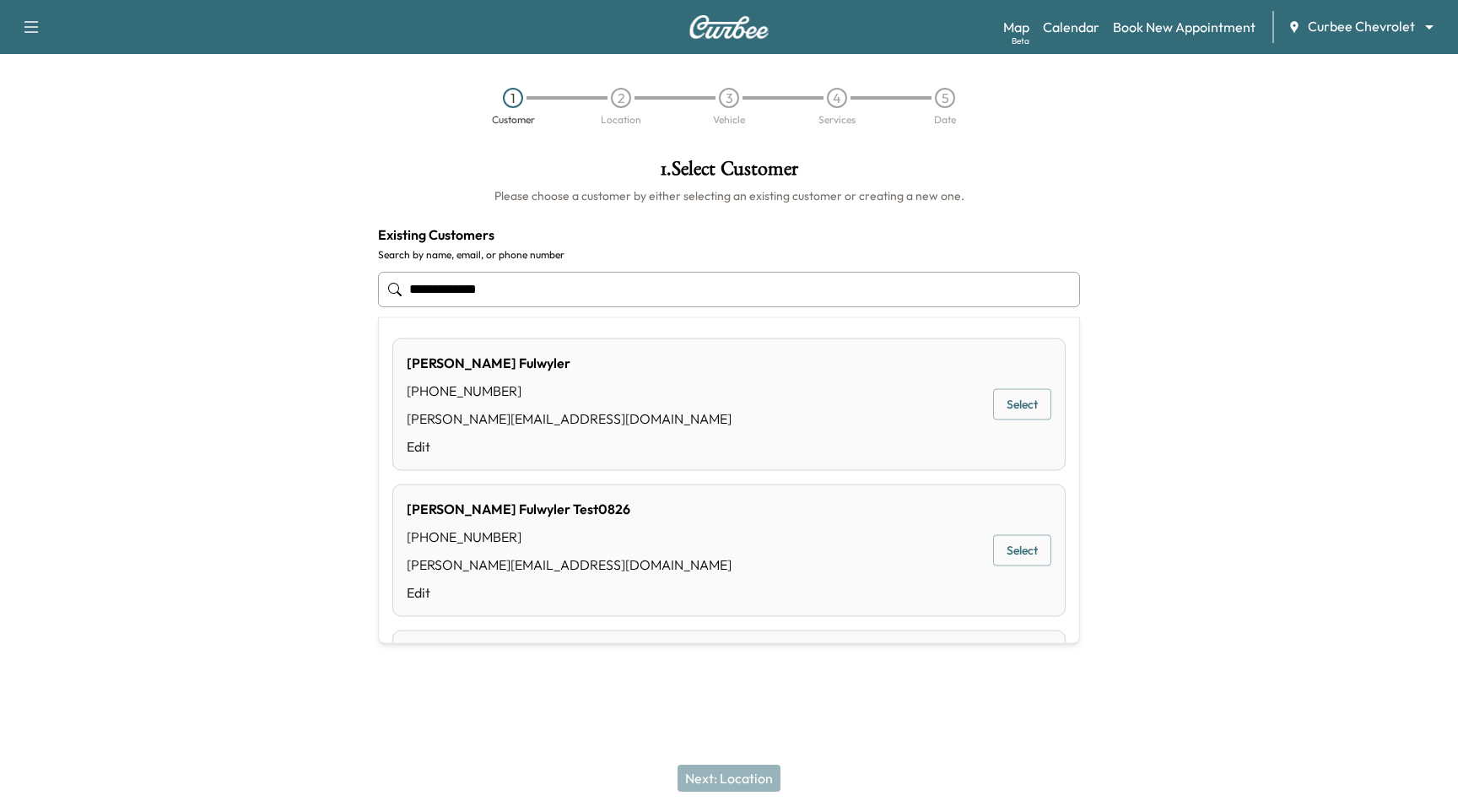
click at [1041, 399] on button "Select" at bounding box center [1022, 405] width 59 height 32
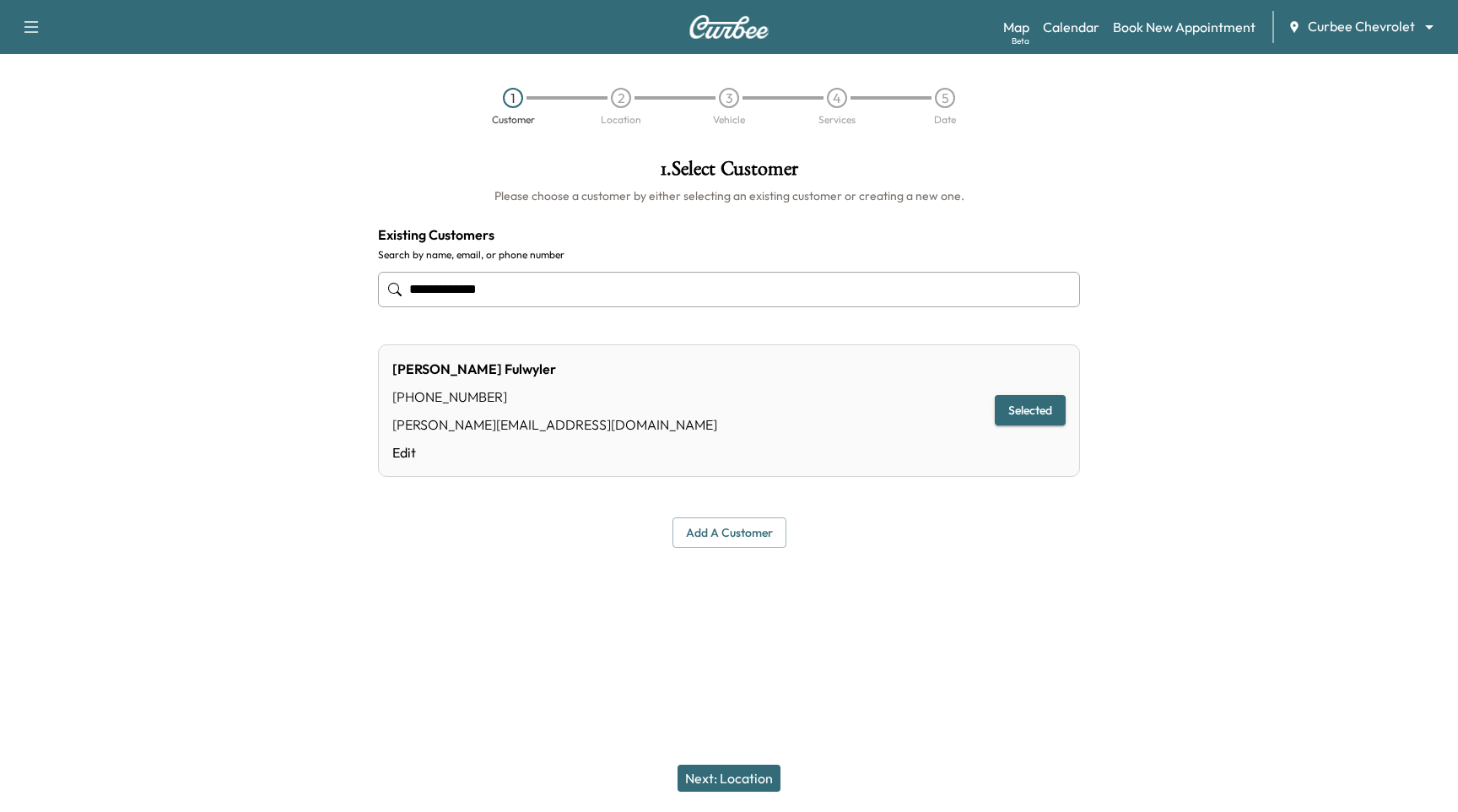
type input "**********"
click at [747, 790] on button "Next: Location" at bounding box center [729, 778] width 103 height 27
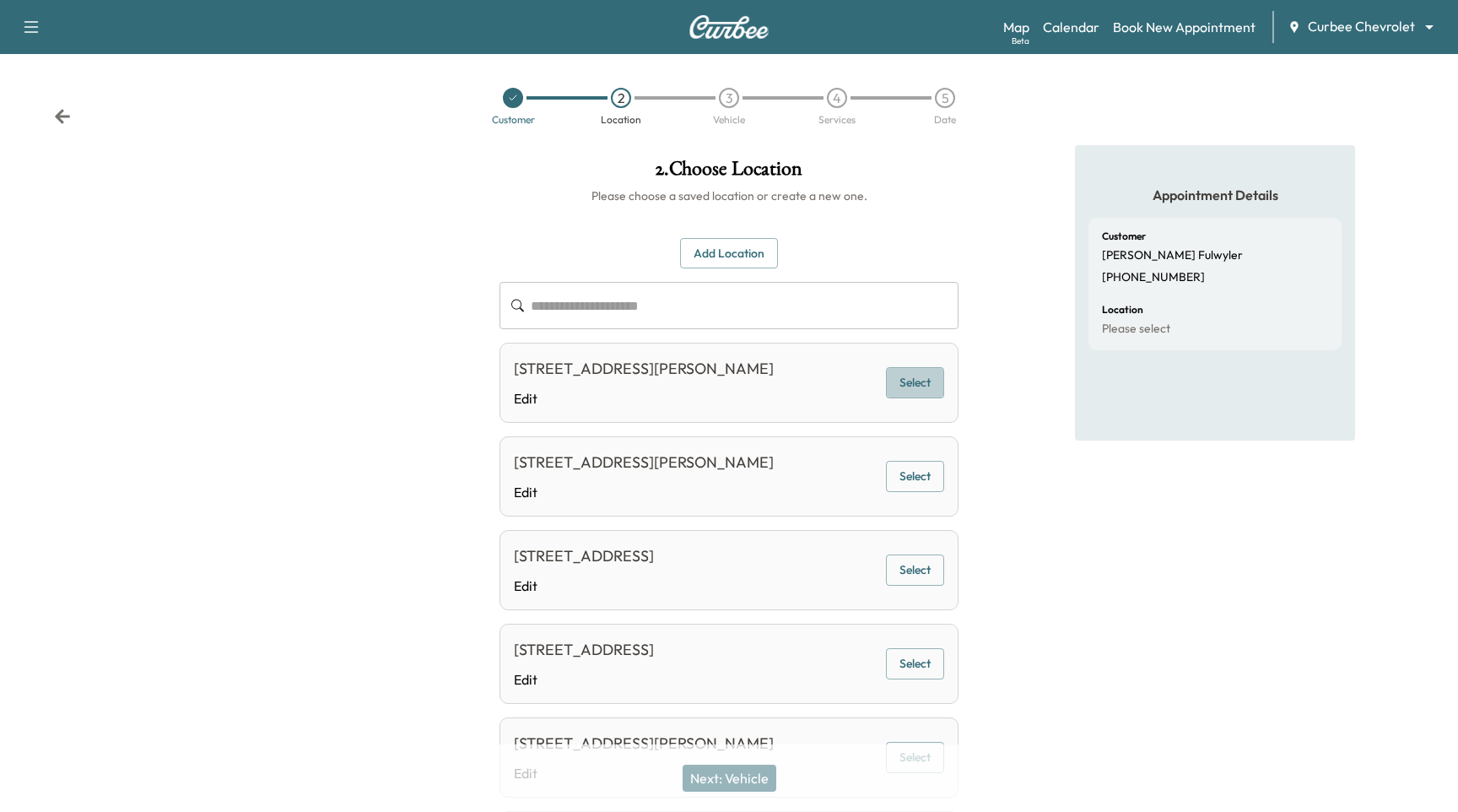
click at [907, 384] on button "Select" at bounding box center [915, 382] width 59 height 32
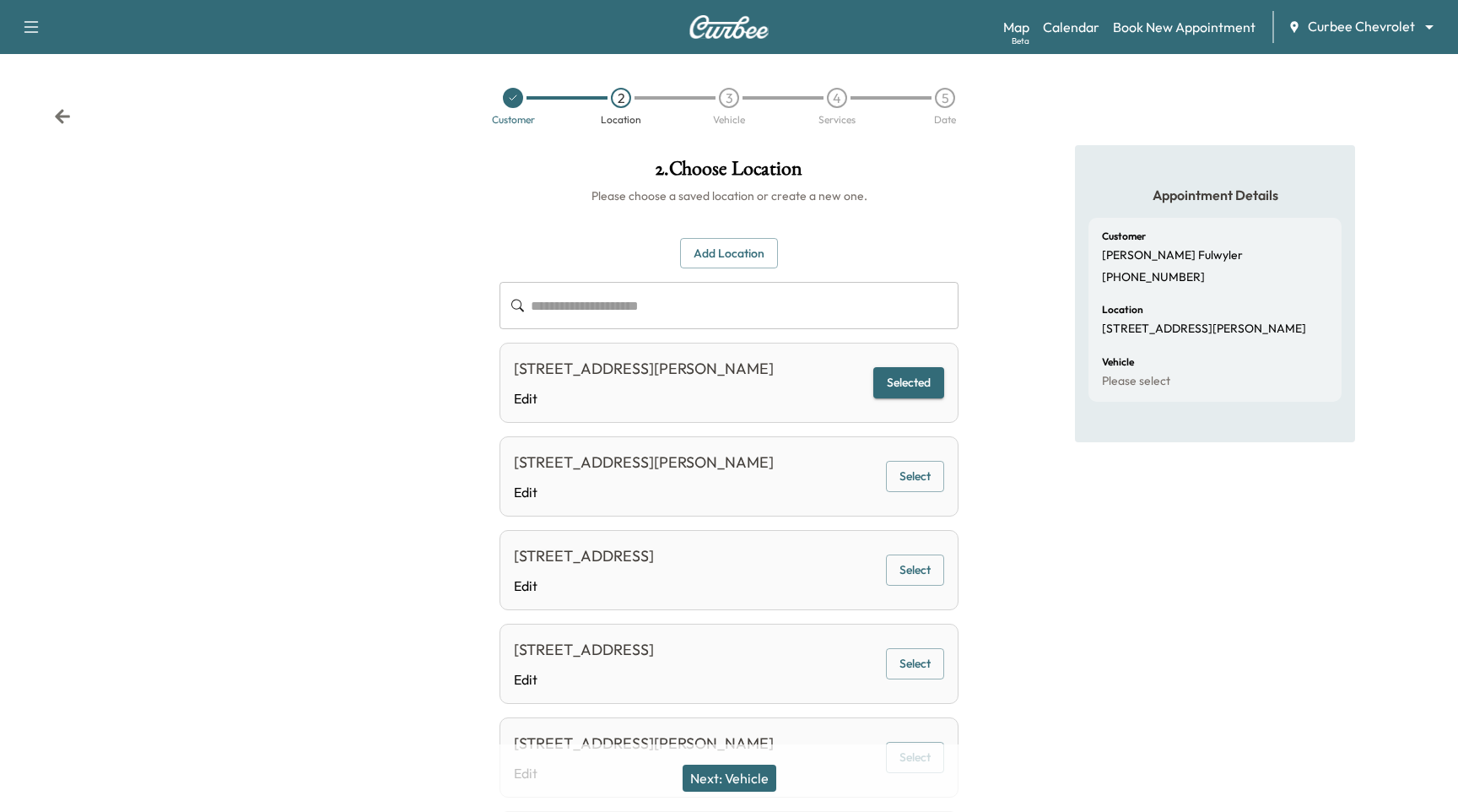
click at [696, 785] on button "Next: Vehicle" at bounding box center [729, 778] width 94 height 27
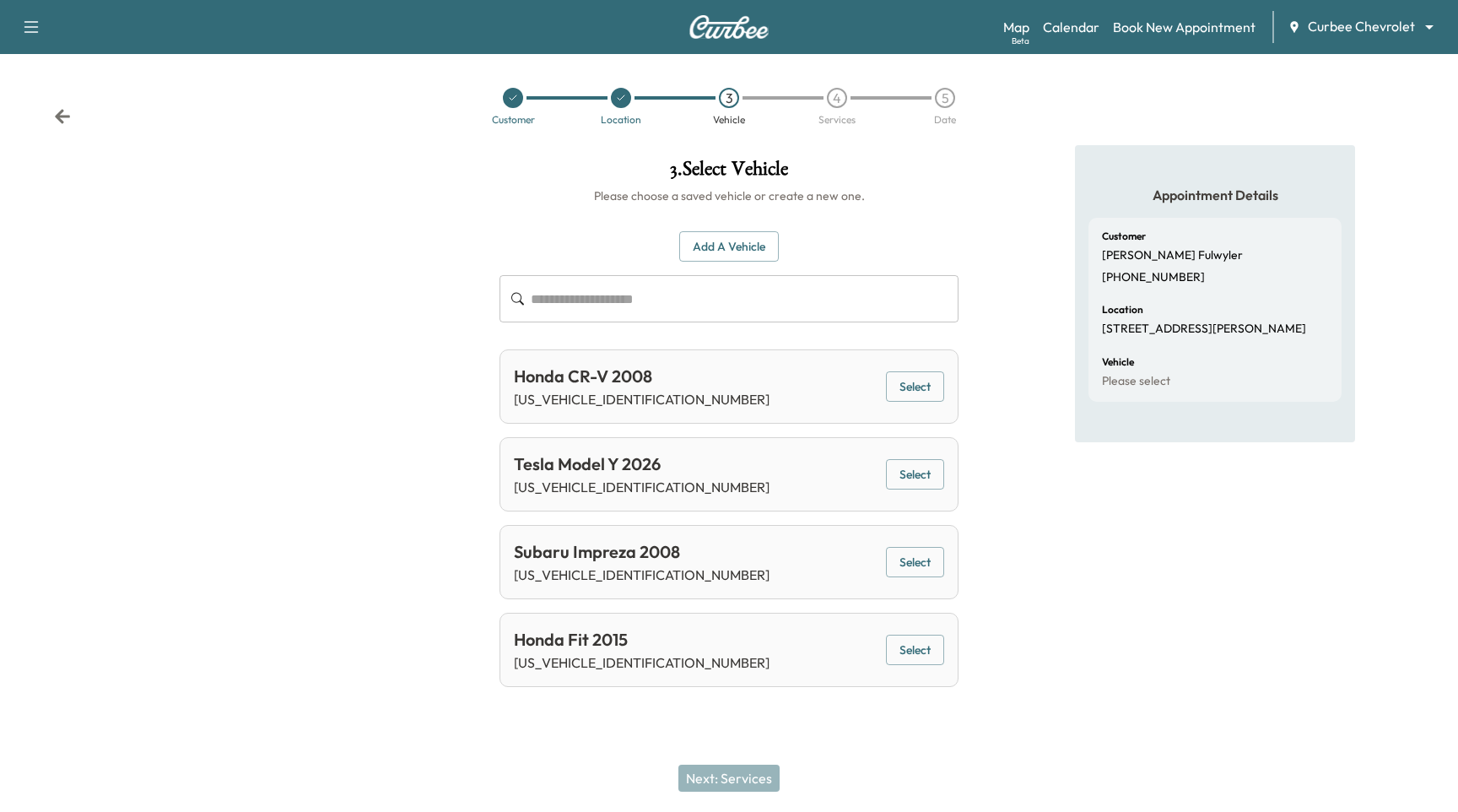
click at [913, 379] on button "Select" at bounding box center [915, 387] width 59 height 32
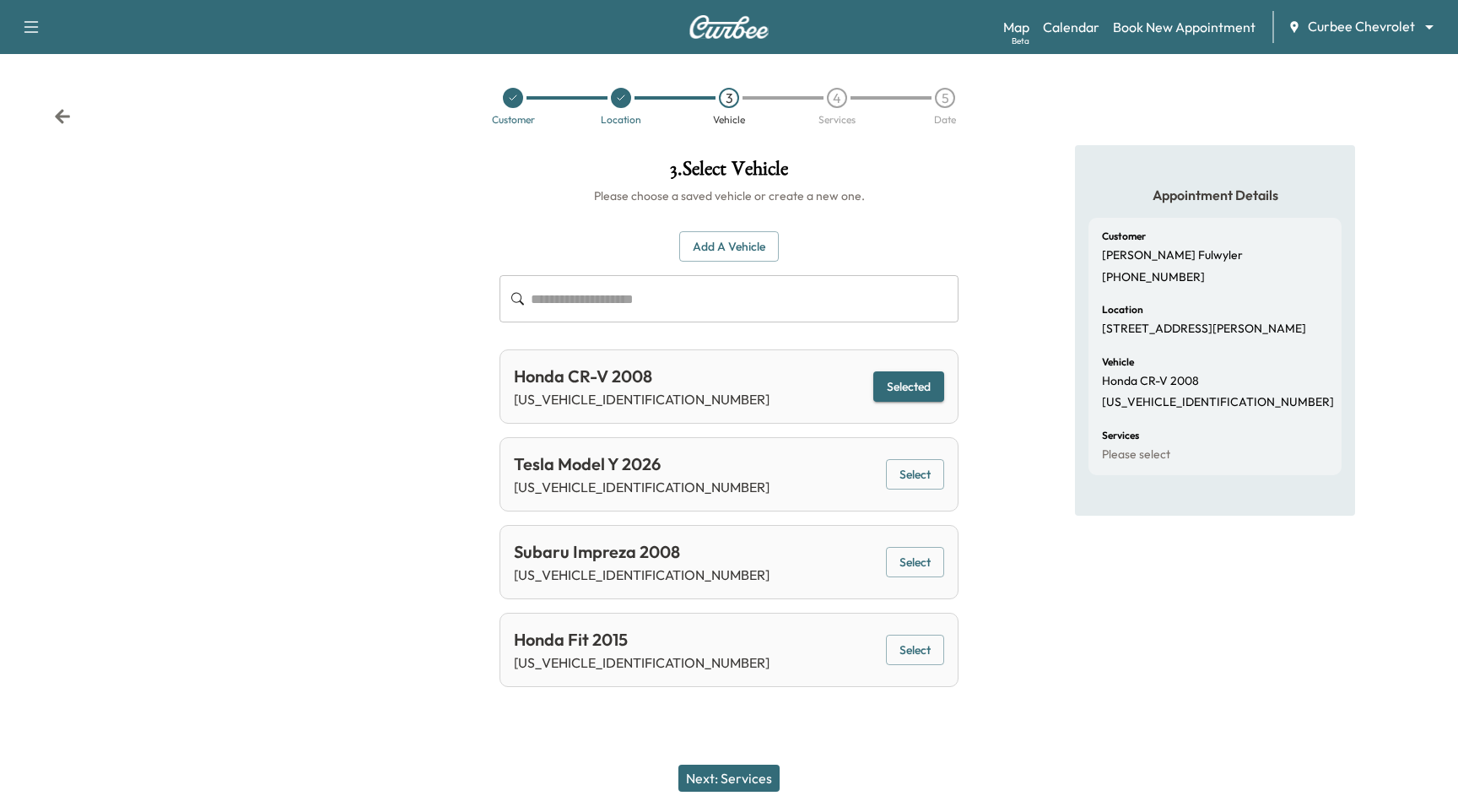
click at [742, 792] on div "Next: Services" at bounding box center [729, 777] width 1458 height 67
click at [762, 773] on button "Next: Services" at bounding box center [729, 778] width 102 height 27
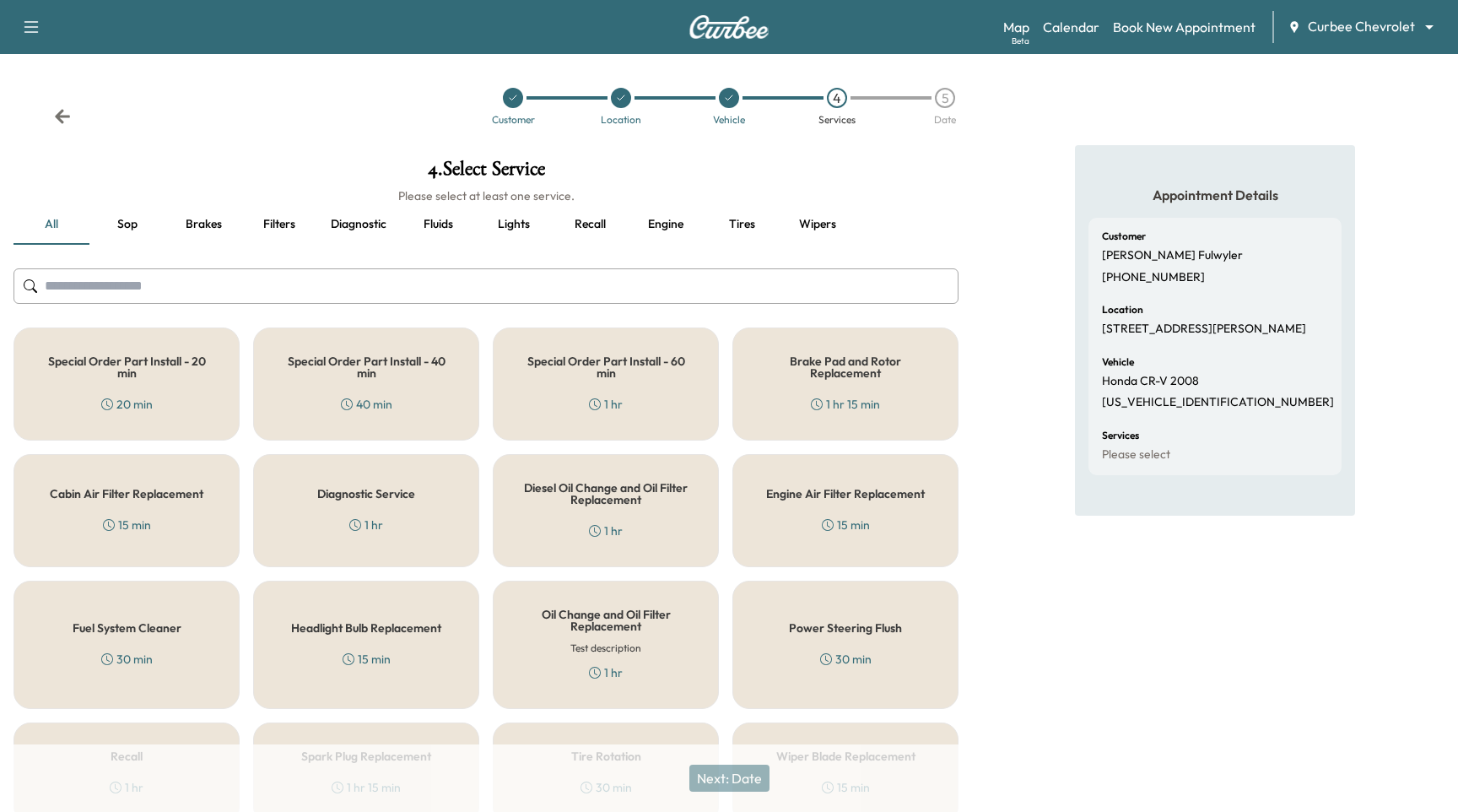
click at [159, 369] on h5 "Special Order Part Install - 20 min" at bounding box center [126, 367] width 171 height 24
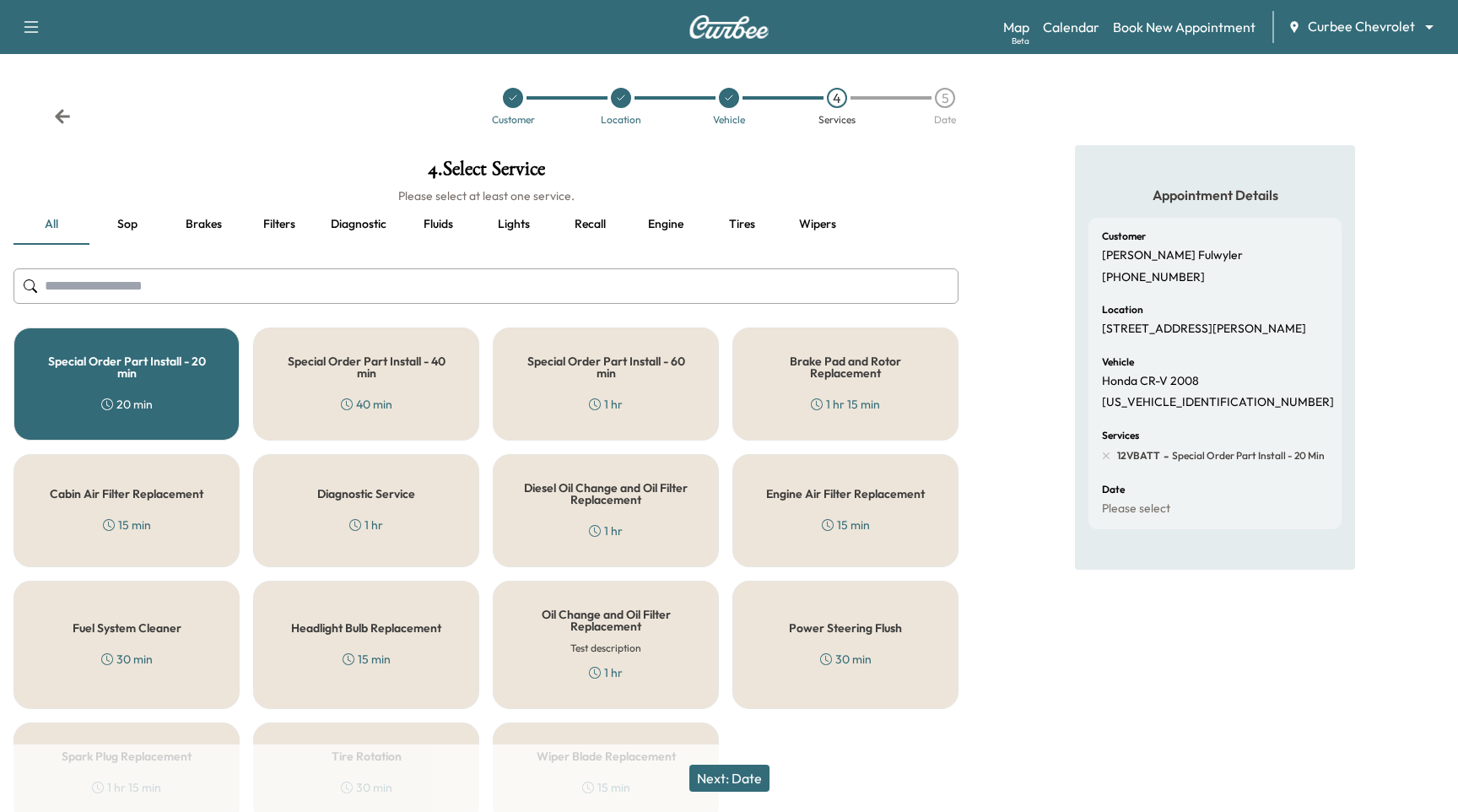
click at [713, 788] on button "Next: Date" at bounding box center [730, 778] width 81 height 27
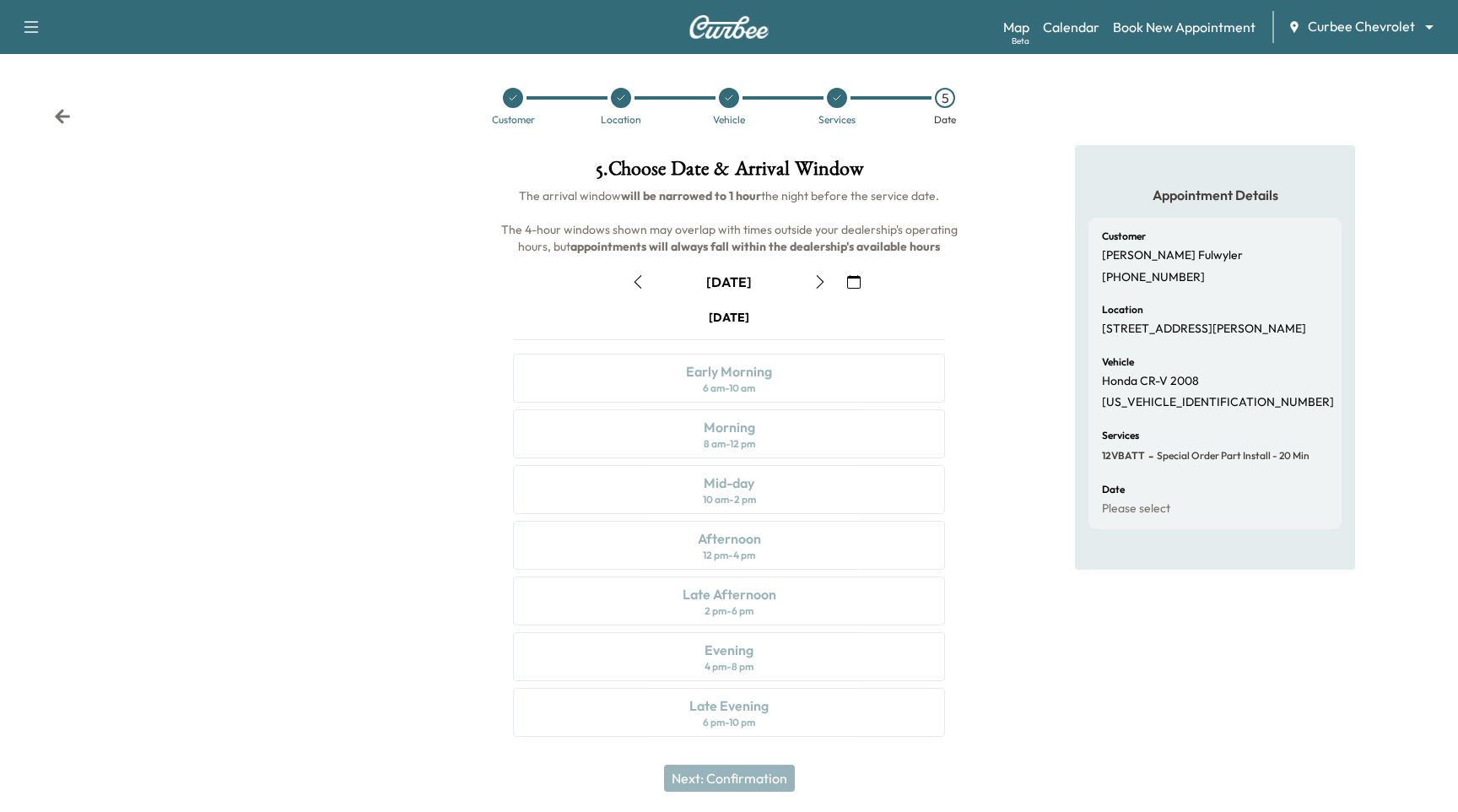
click at [929, 282] on div "[DATE]" at bounding box center [729, 282] width 459 height 27
drag, startPoint x: 634, startPoint y: 281, endPoint x: 708, endPoint y: 267, distance: 75.3
click at [634, 281] on icon "button" at bounding box center [638, 281] width 8 height 13
click at [819, 277] on icon "button" at bounding box center [820, 281] width 8 height 13
click at [1163, 36] on div "Map Beta Calendar Book New Appointment Curbee Chevrolet ******** ​" at bounding box center [1223, 27] width 441 height 32
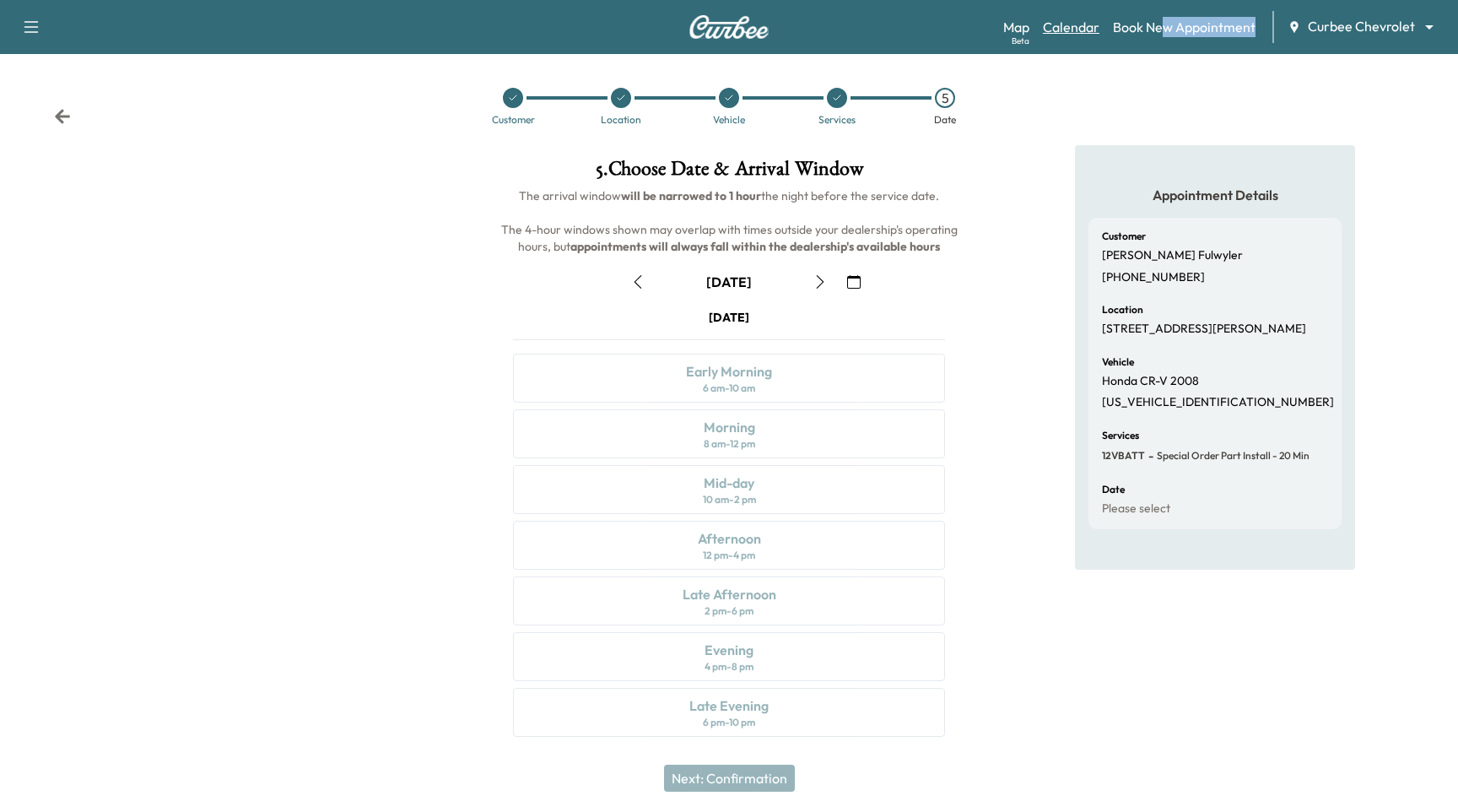
click at [1076, 22] on link "Calendar" at bounding box center [1071, 26] width 57 height 20
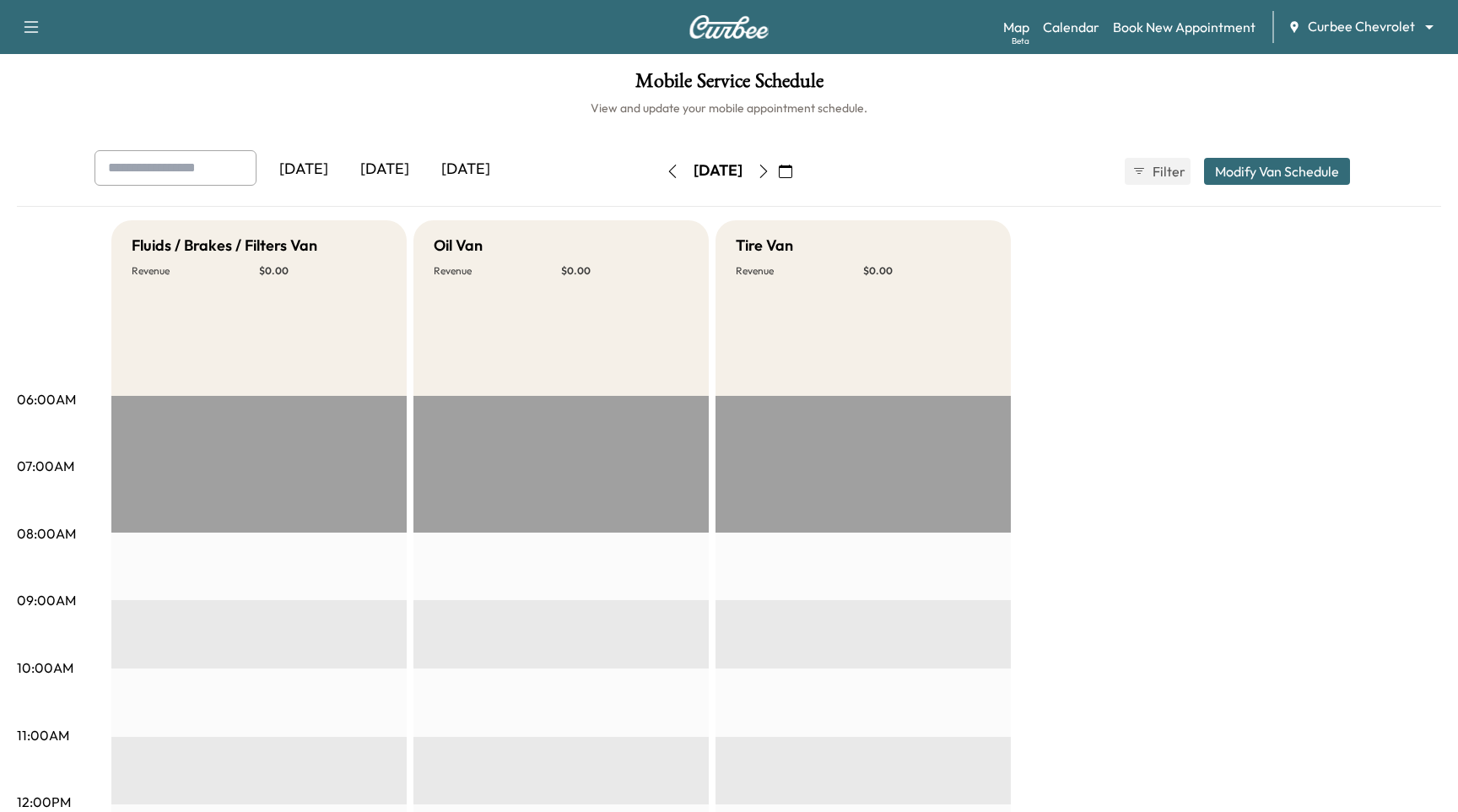
click at [778, 175] on div "[DATE]" at bounding box center [718, 171] width 120 height 27
click at [778, 176] on button "button" at bounding box center [763, 171] width 29 height 27
click at [1293, 170] on button "Modify Van Schedule" at bounding box center [1277, 171] width 146 height 27
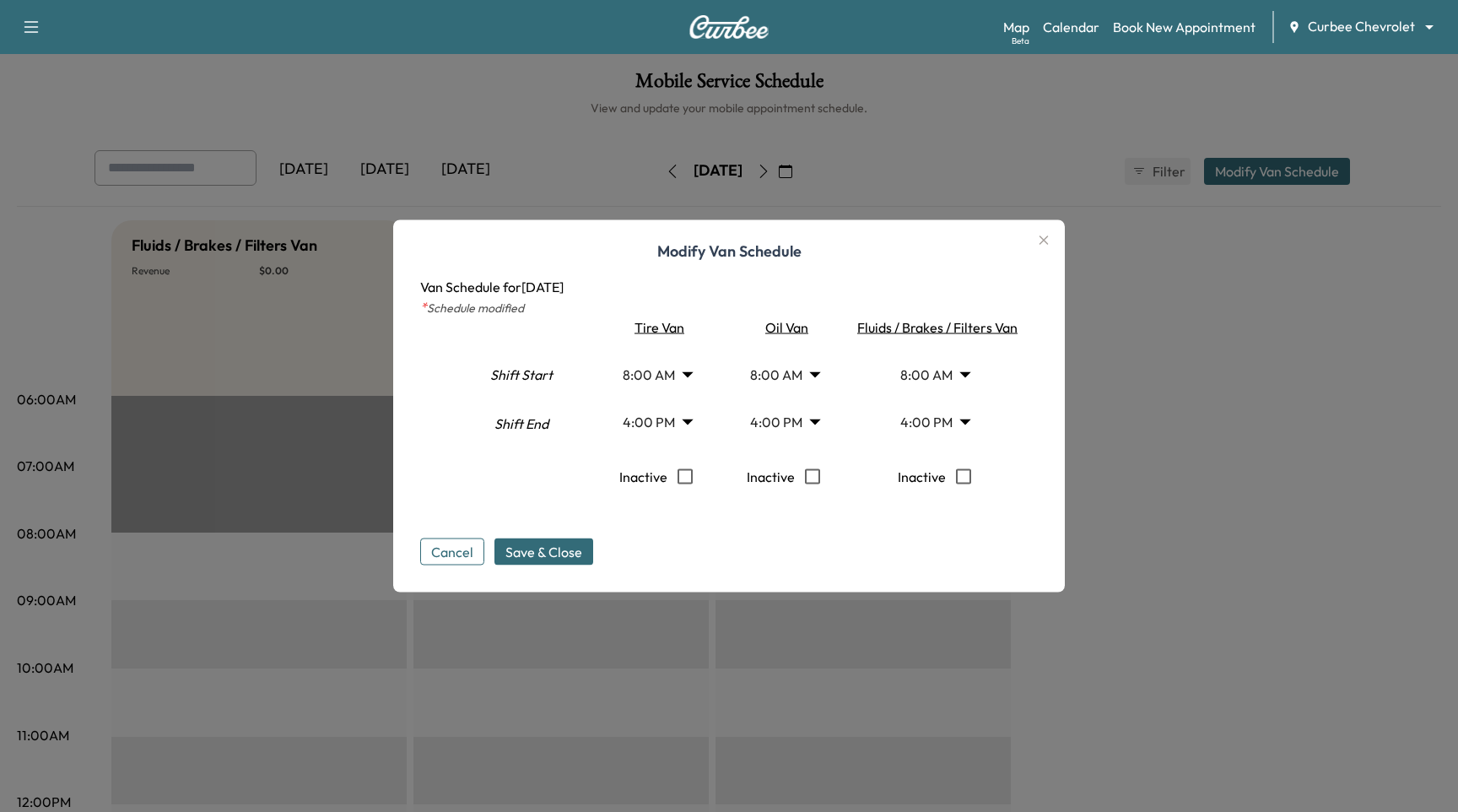
click at [820, 422] on body "Support Log Out Map Beta Calendar Book New Appointment Curbee Chevrolet *******…" at bounding box center [729, 406] width 1458 height 812
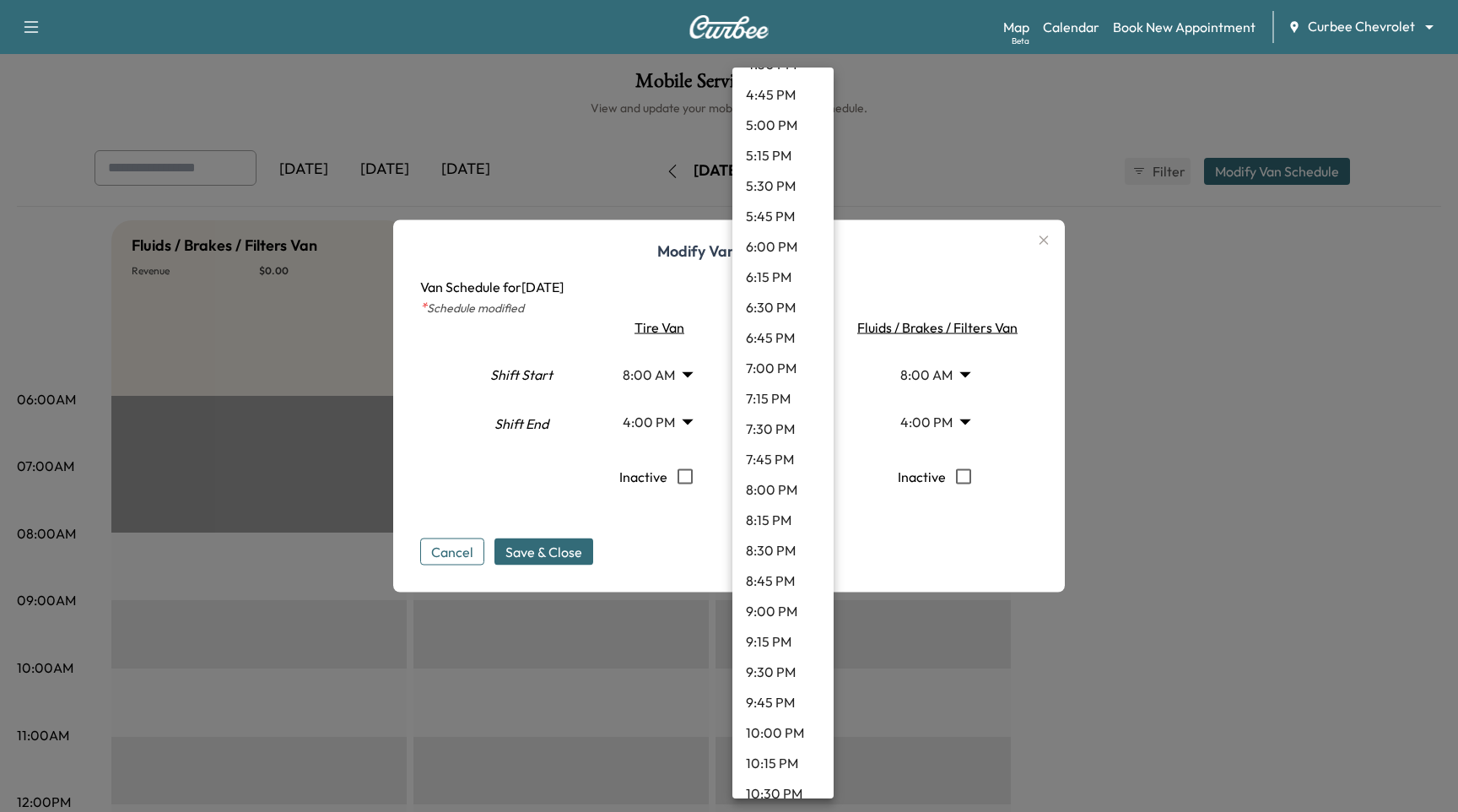
scroll to position [2229, 0]
click at [790, 768] on li "11:45 PM" at bounding box center [783, 776] width 102 height 31
type input "*****"
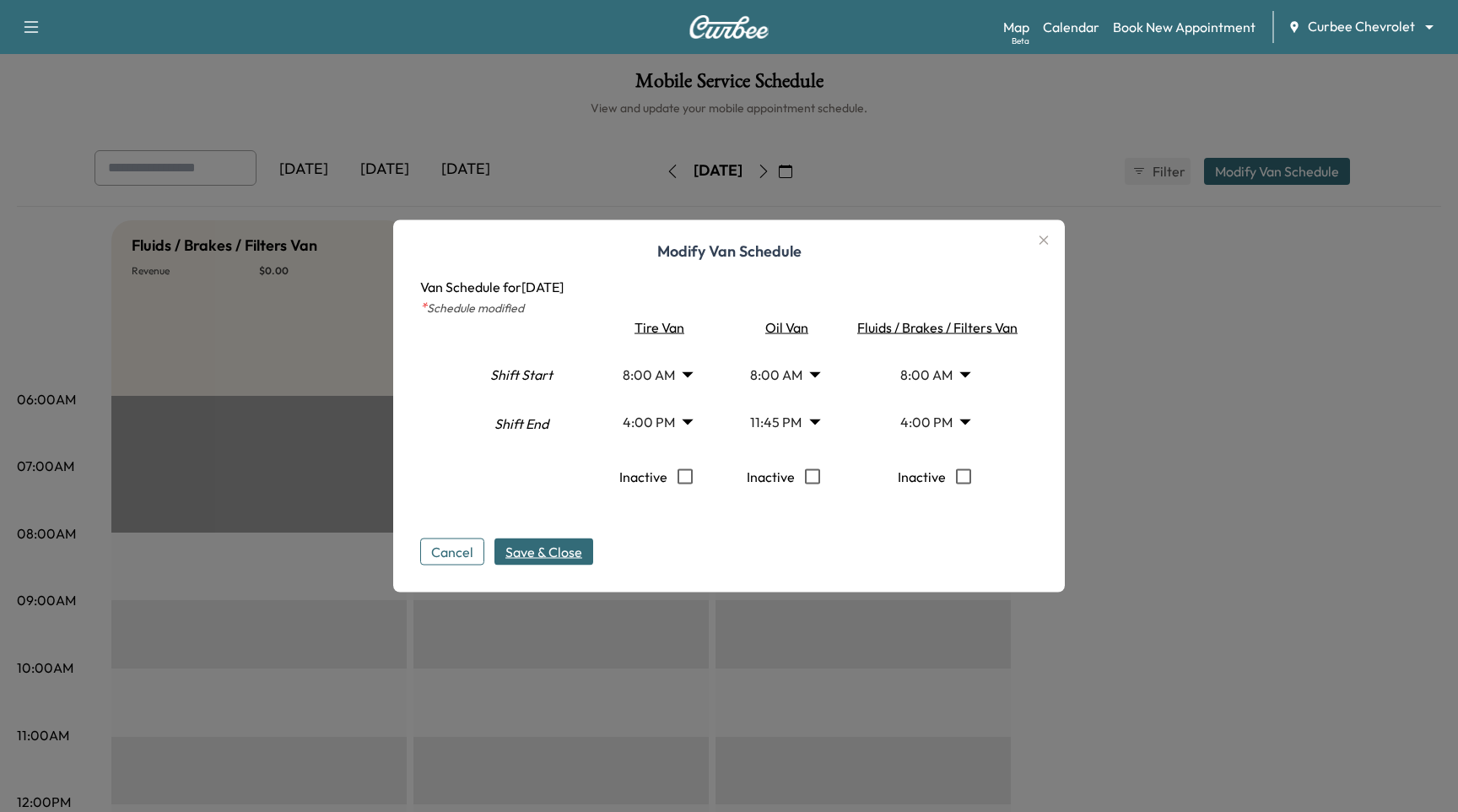
click at [549, 553] on span "Save & Close" at bounding box center [544, 551] width 77 height 20
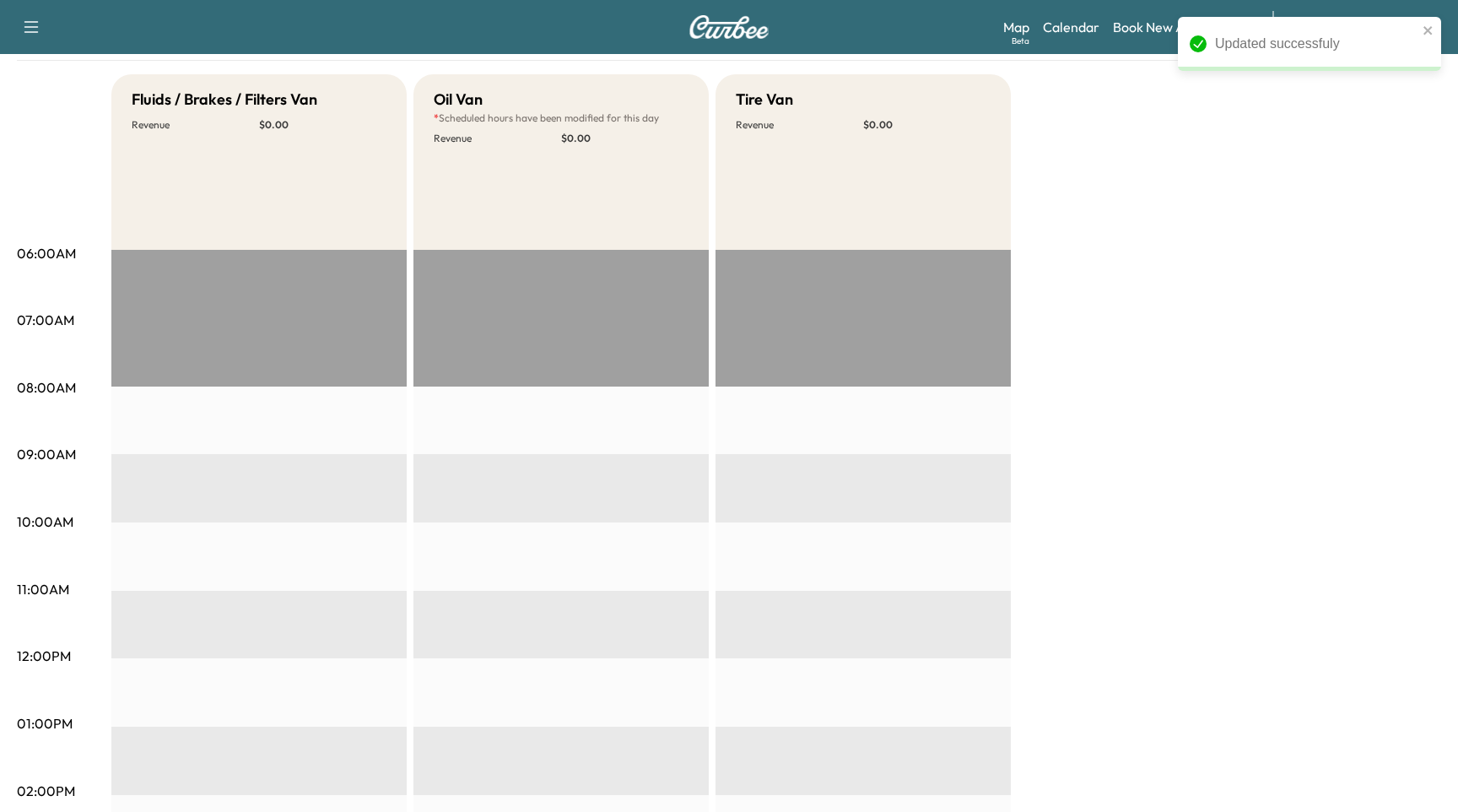
scroll to position [0, 0]
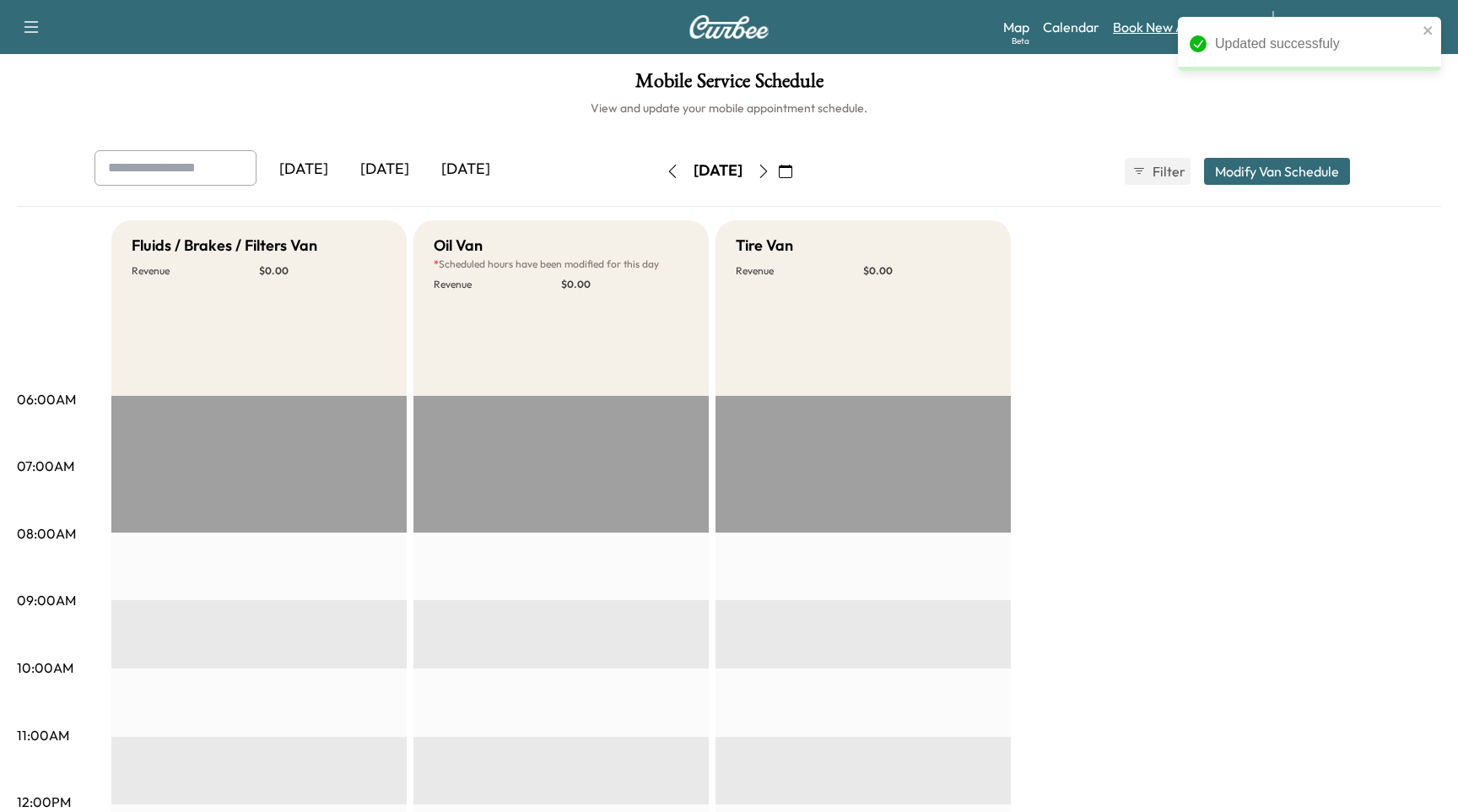
click at [1149, 29] on link "Book New Appointment" at bounding box center [1184, 26] width 143 height 20
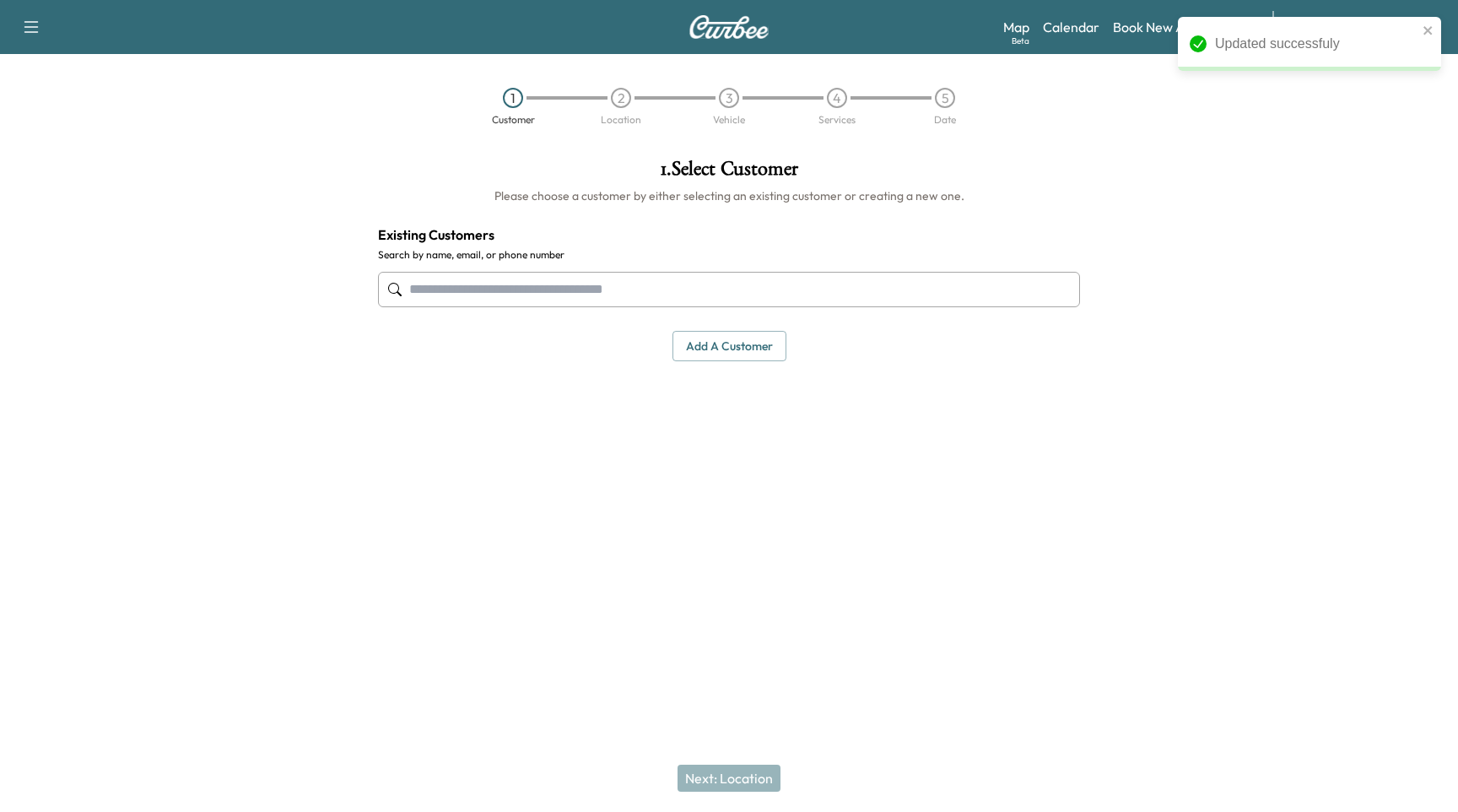
click at [634, 299] on input "text" at bounding box center [729, 289] width 702 height 35
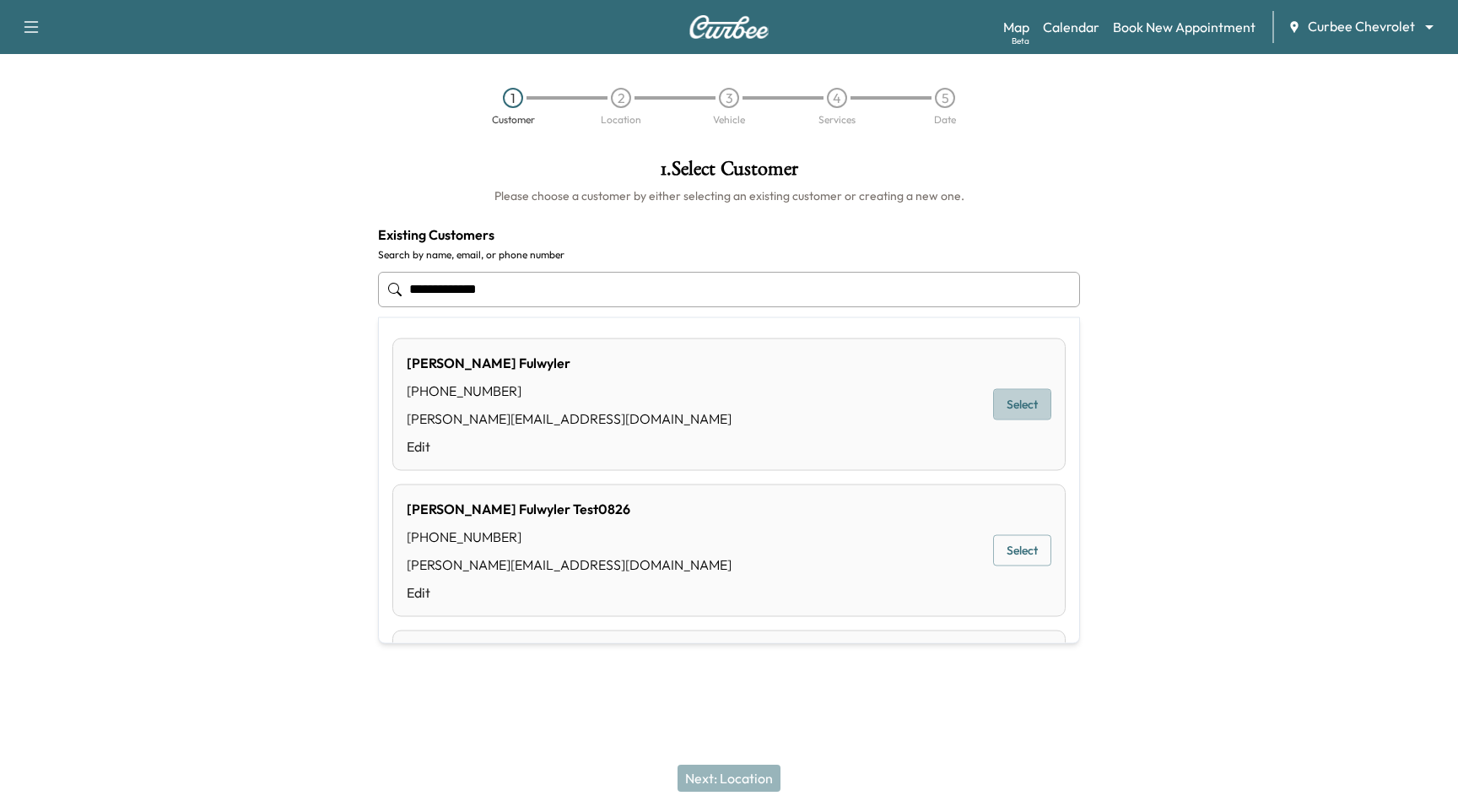
click at [1021, 393] on button "Select" at bounding box center [1022, 405] width 59 height 32
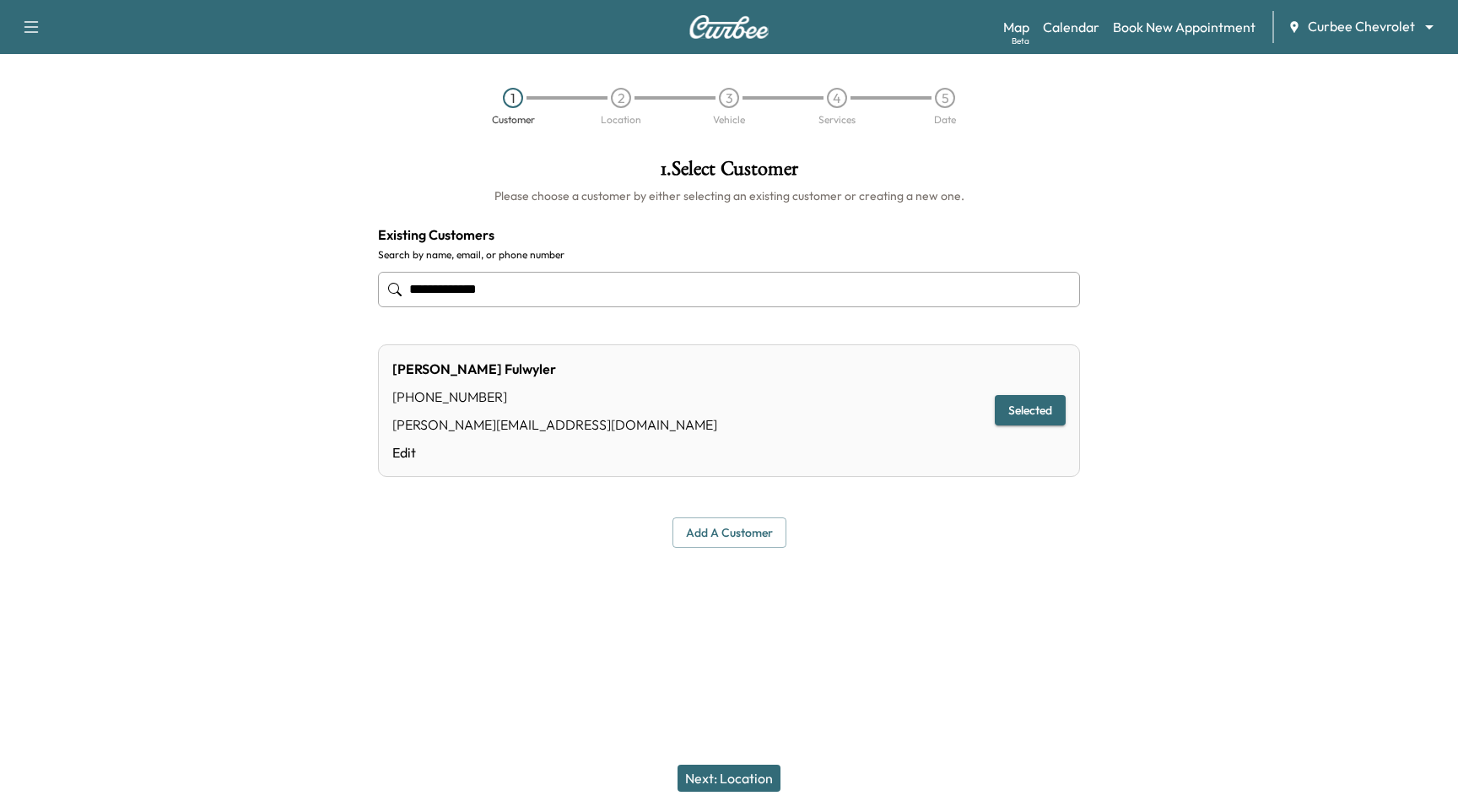
type input "**********"
click at [718, 783] on button "Next: Location" at bounding box center [729, 778] width 103 height 27
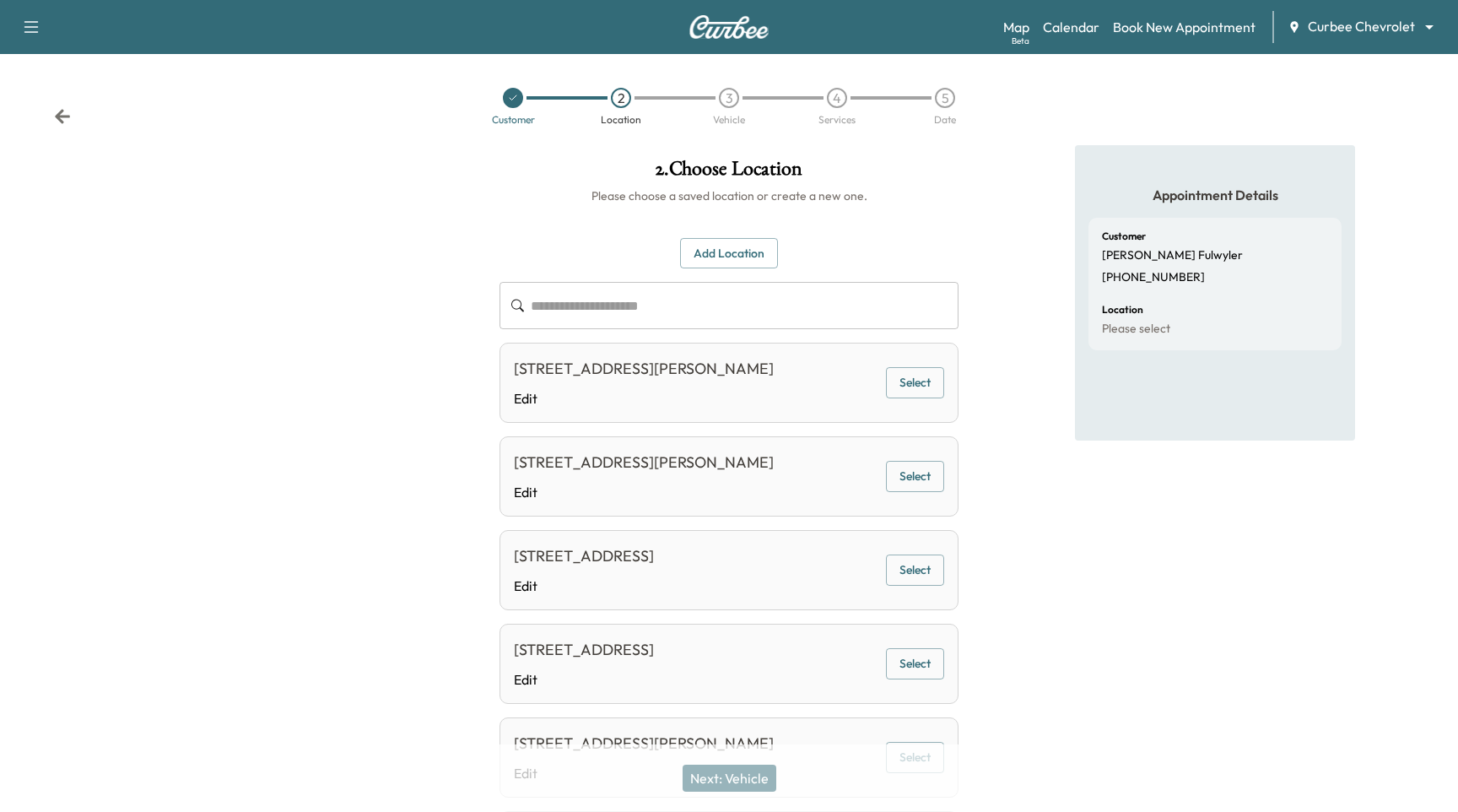
click at [939, 382] on button "Select" at bounding box center [915, 382] width 59 height 32
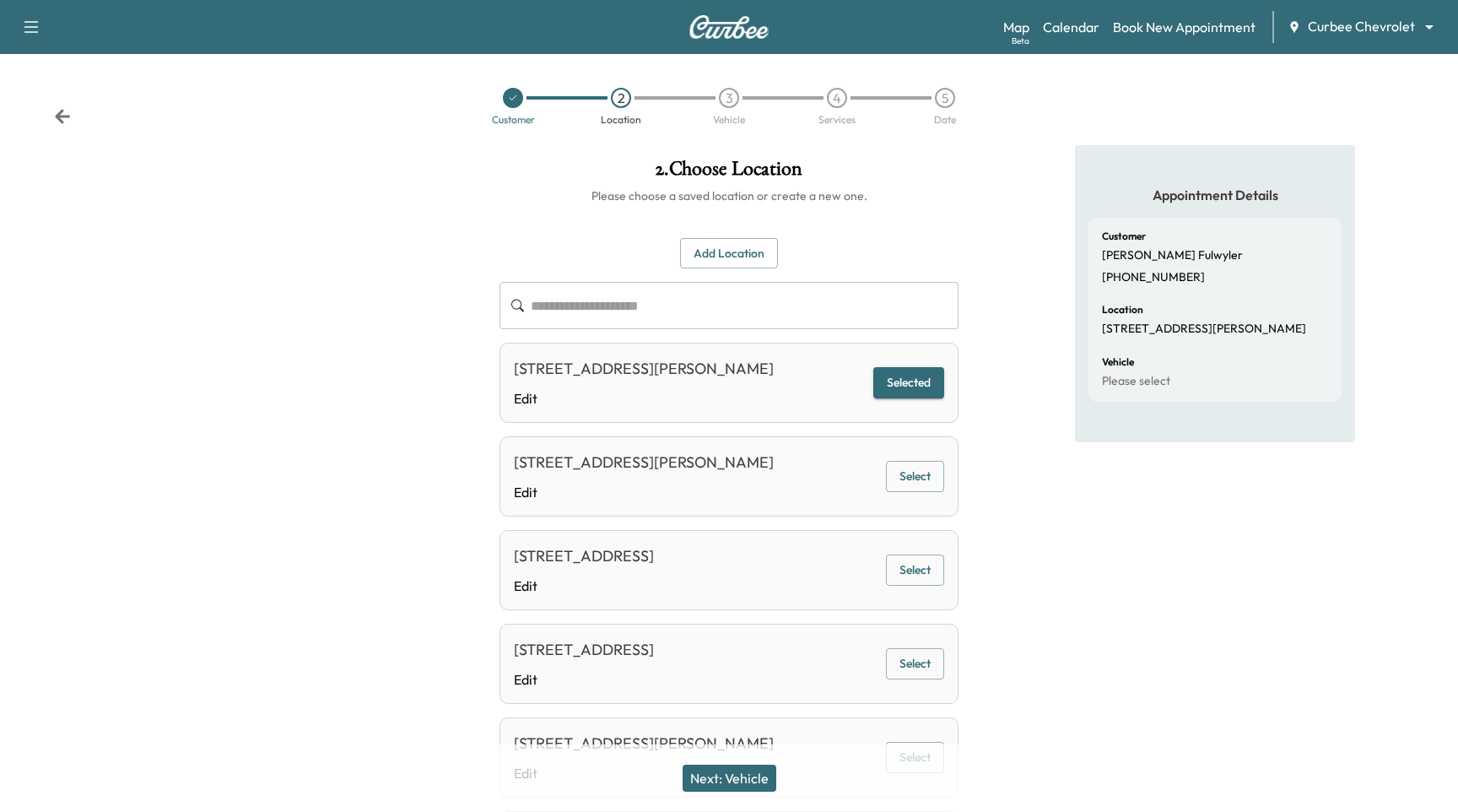
click at [743, 792] on div "Next: Vehicle" at bounding box center [729, 777] width 1458 height 67
click at [747, 782] on button "Next: Vehicle" at bounding box center [729, 778] width 94 height 27
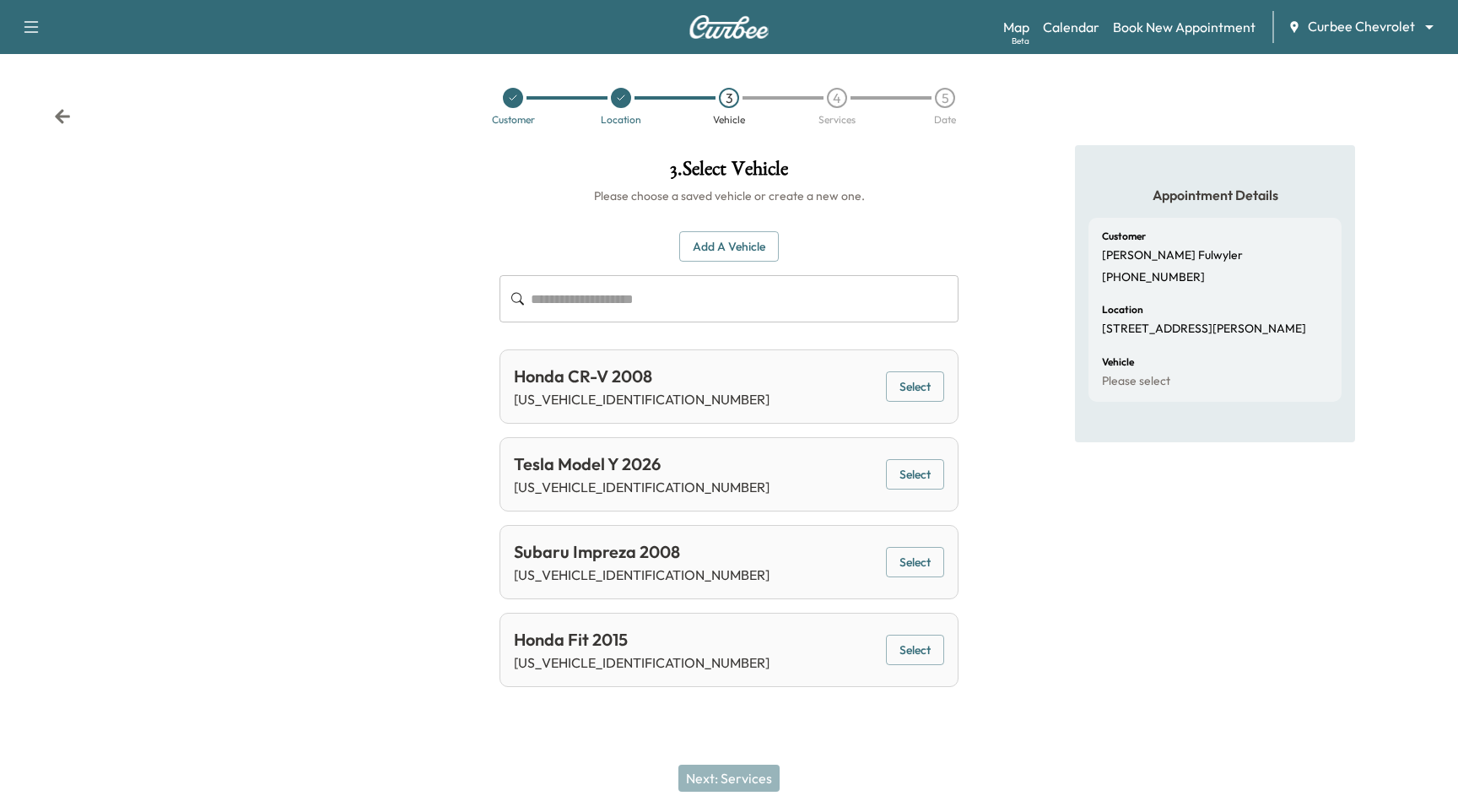
drag, startPoint x: 931, startPoint y: 383, endPoint x: 927, endPoint y: 399, distance: 16.5
click at [931, 383] on button "Select" at bounding box center [915, 387] width 59 height 32
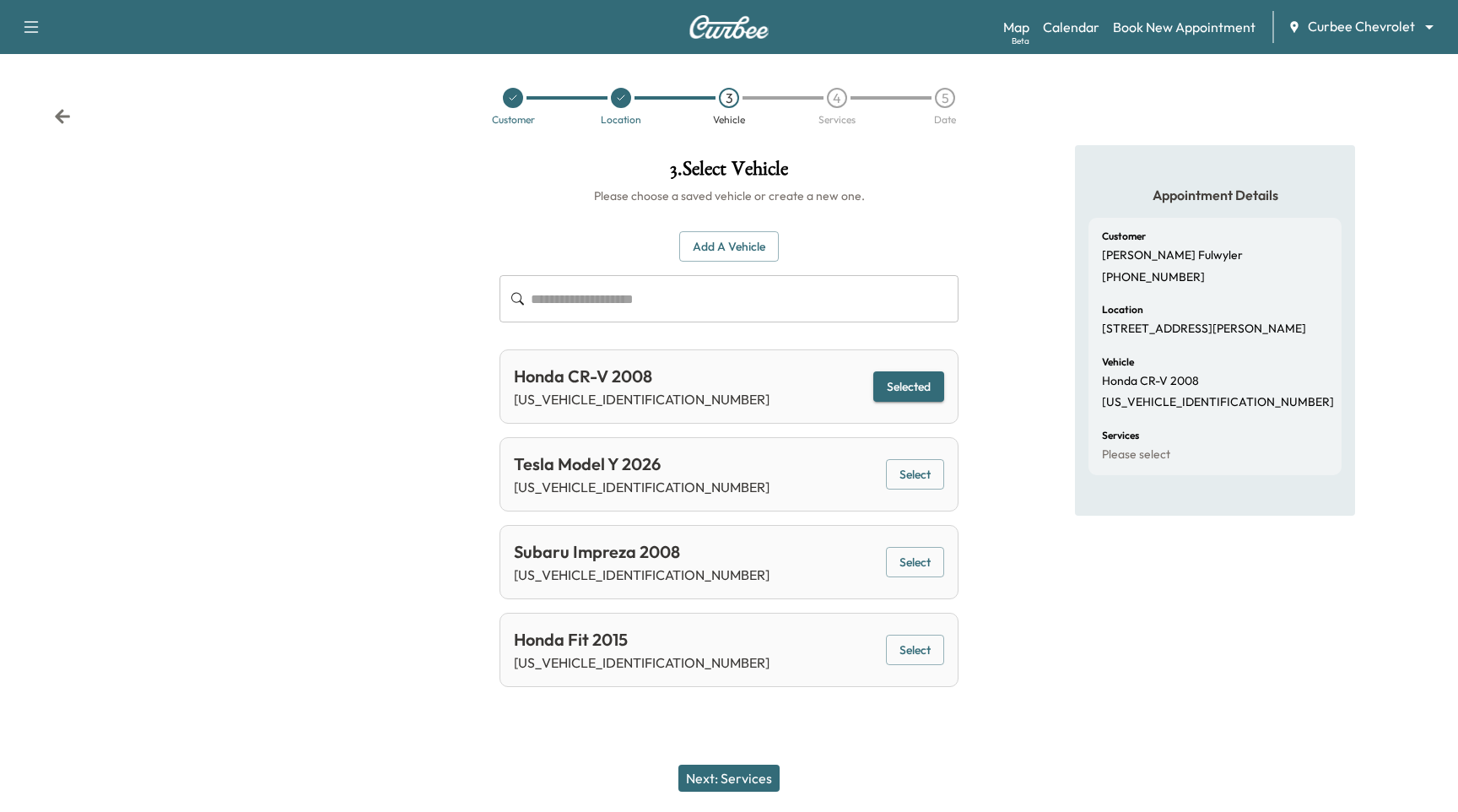
click at [731, 790] on button "Next: Services" at bounding box center [729, 778] width 102 height 27
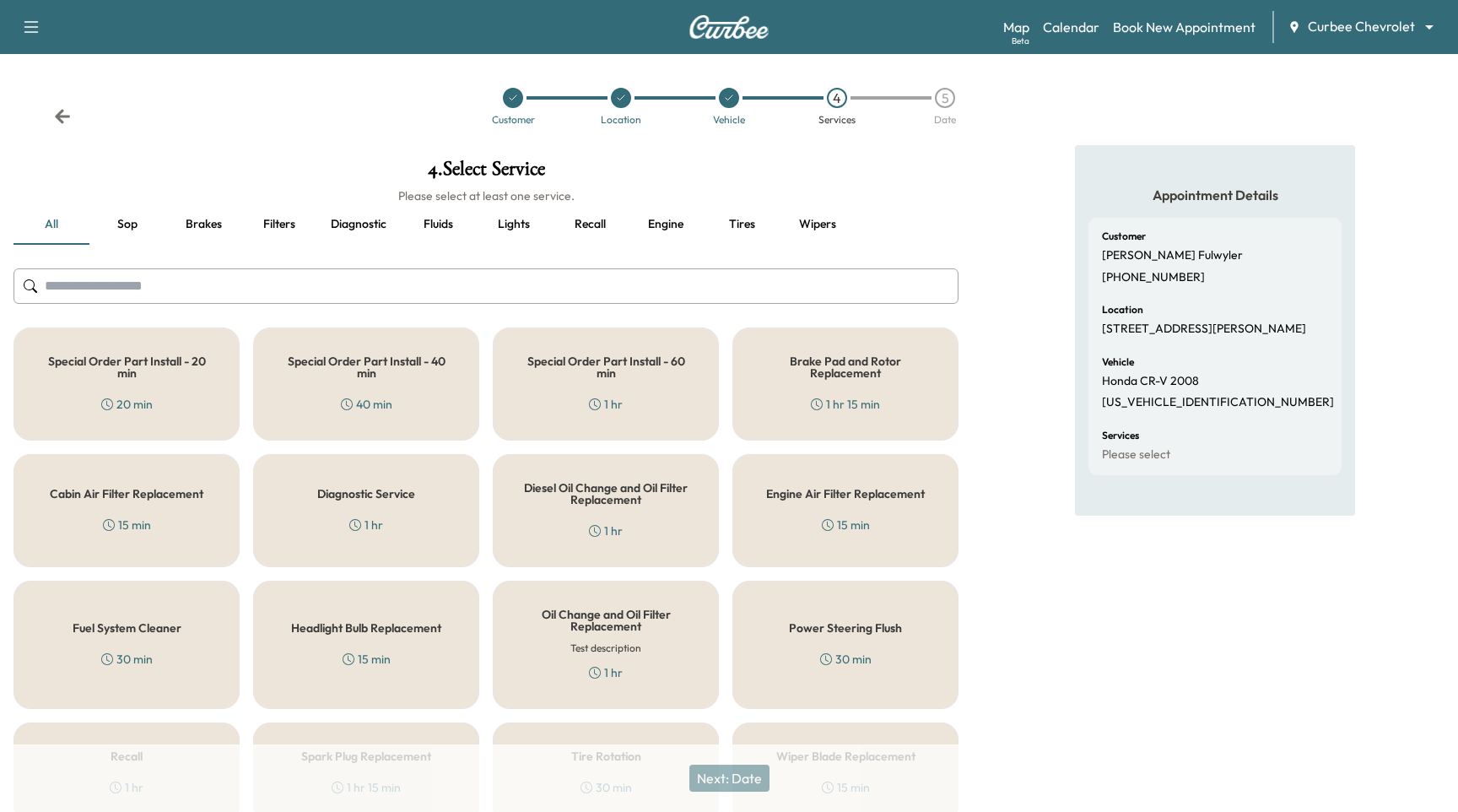
click at [406, 366] on h5 "Special Order Part Install - 40 min" at bounding box center [366, 367] width 171 height 24
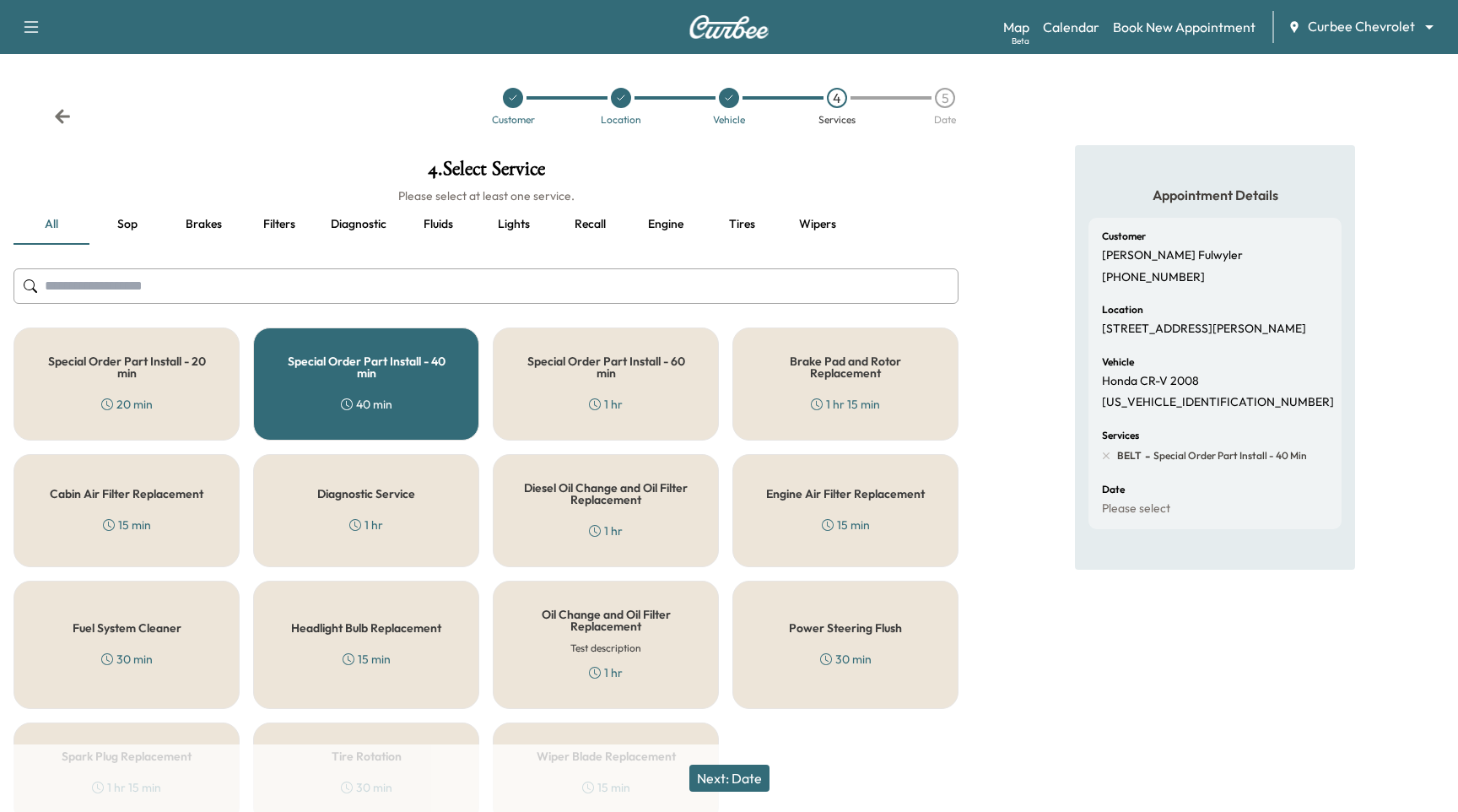
click at [164, 381] on div "Special Order Part Install - 20 min 20 min" at bounding box center [126, 383] width 226 height 113
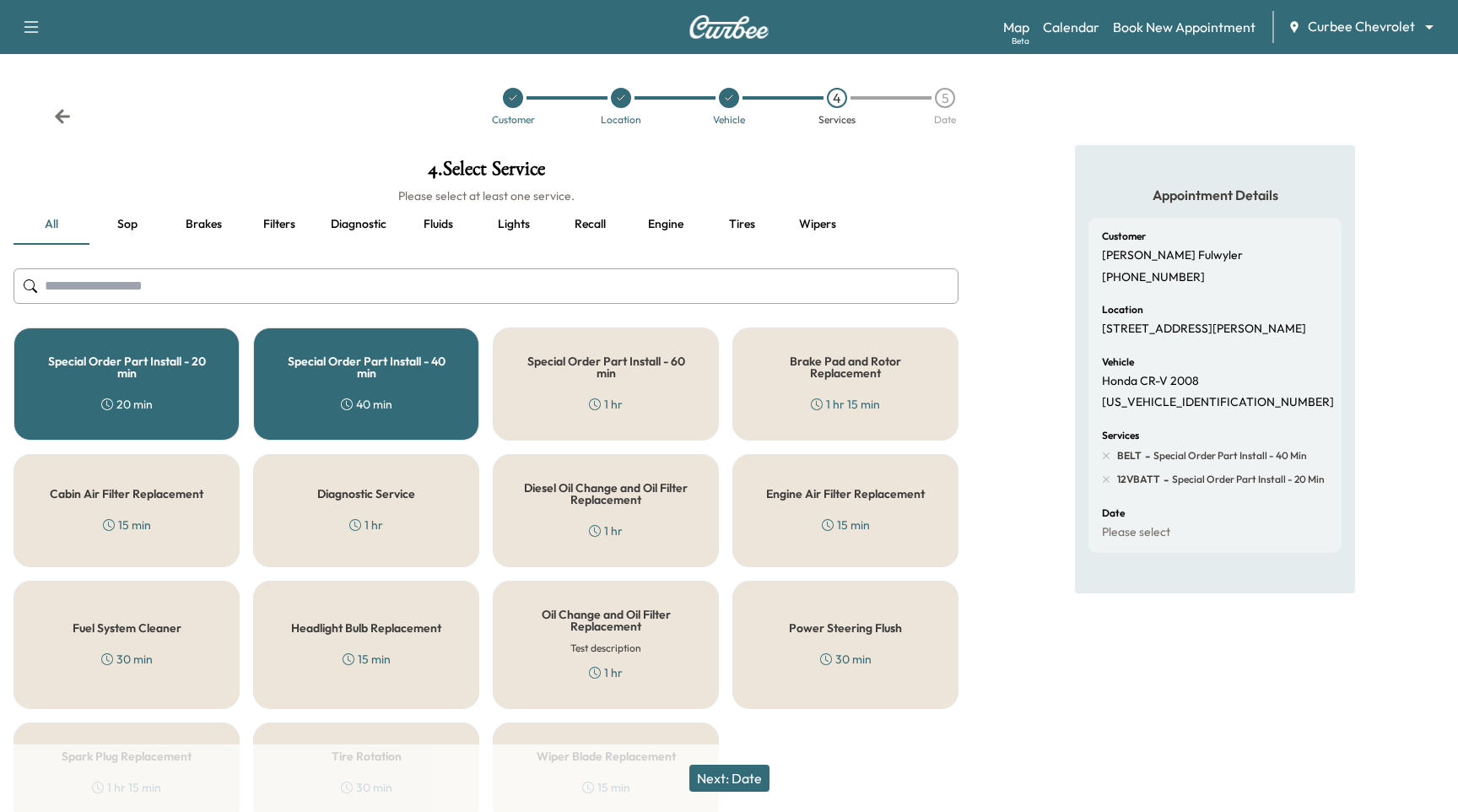
click at [371, 383] on div "Special Order Part Install - 40 min 40 min" at bounding box center [366, 383] width 226 height 113
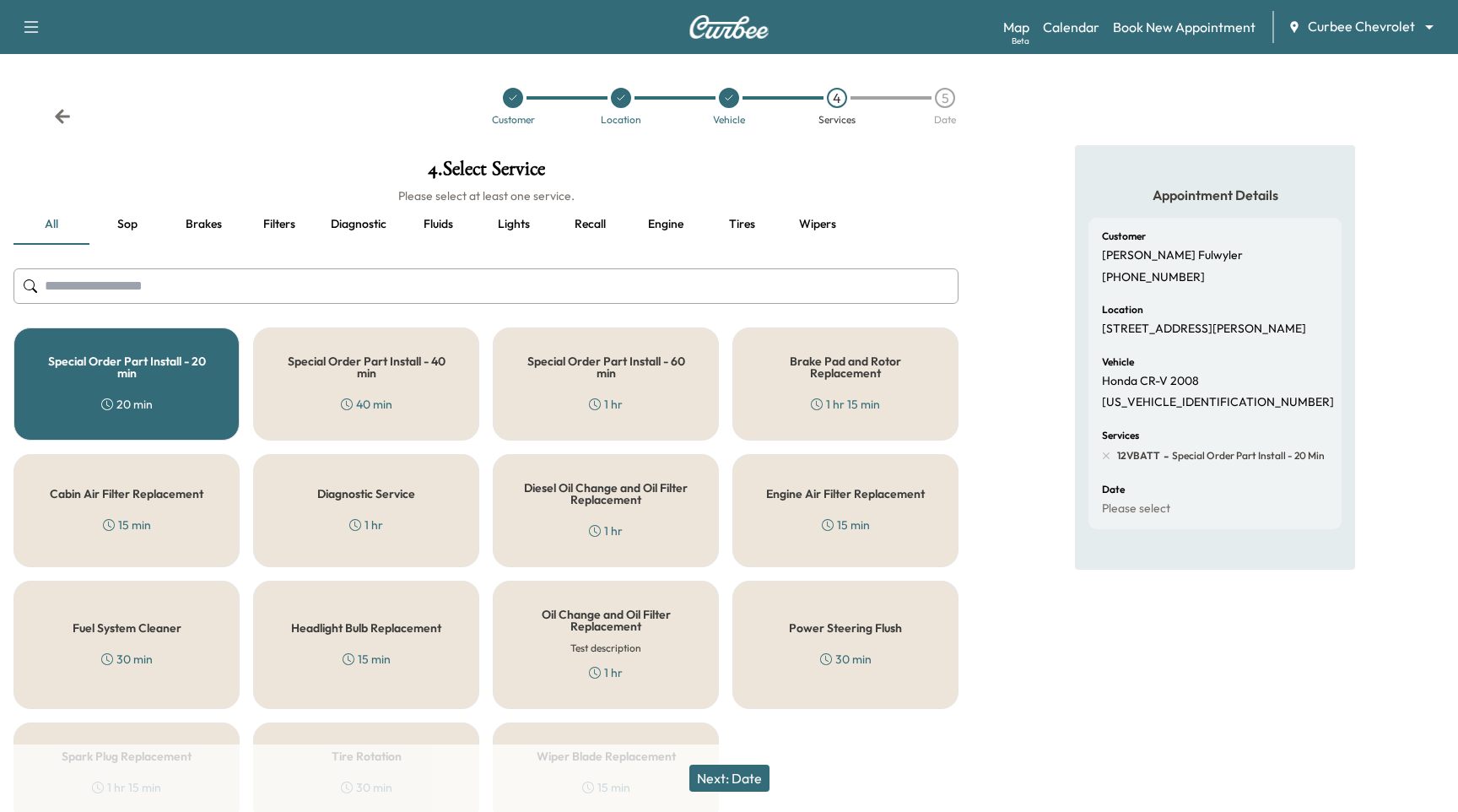
click at [754, 778] on button "Next: Date" at bounding box center [730, 778] width 81 height 27
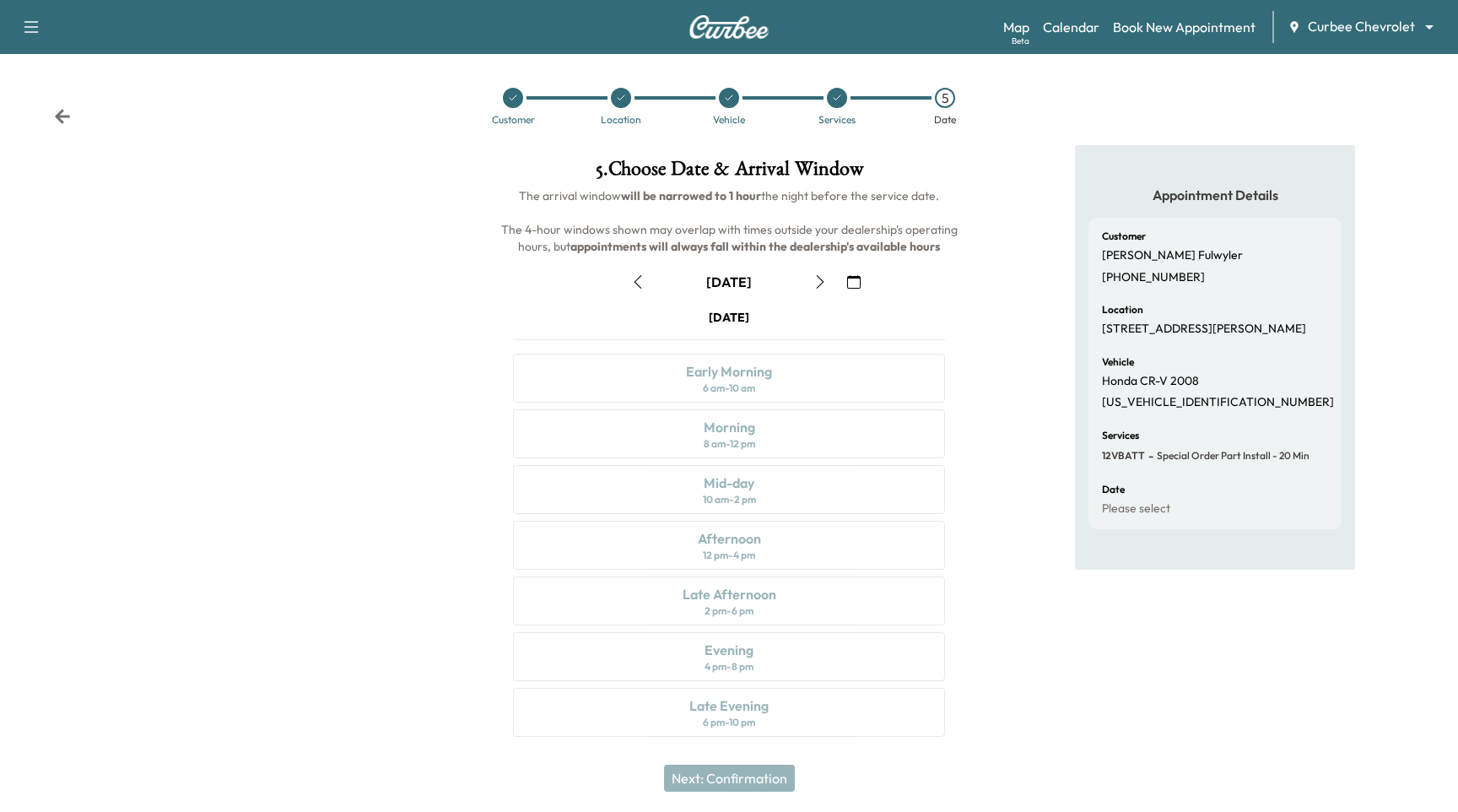
click at [852, 703] on div "[DATE] Early Morning 6 am - 10 am Morning 8 am - 12 pm Mid-day 10 am - 2 pm Aft…" at bounding box center [729, 526] width 459 height 435
click at [862, 672] on div "[DATE] Early Morning 6 am - 10 am Morning 8 am - 12 pm Mid-day 10 am - 2 pm Aft…" at bounding box center [729, 526] width 459 height 435
click at [872, 648] on div "[DATE] Early Morning 6 am - 10 am Morning 8 am - 12 pm Mid-day 10 am - 2 pm Aft…" at bounding box center [729, 526] width 459 height 435
click at [640, 275] on icon "button" at bounding box center [638, 281] width 8 height 13
click at [1084, 17] on link "Calendar" at bounding box center [1071, 26] width 57 height 20
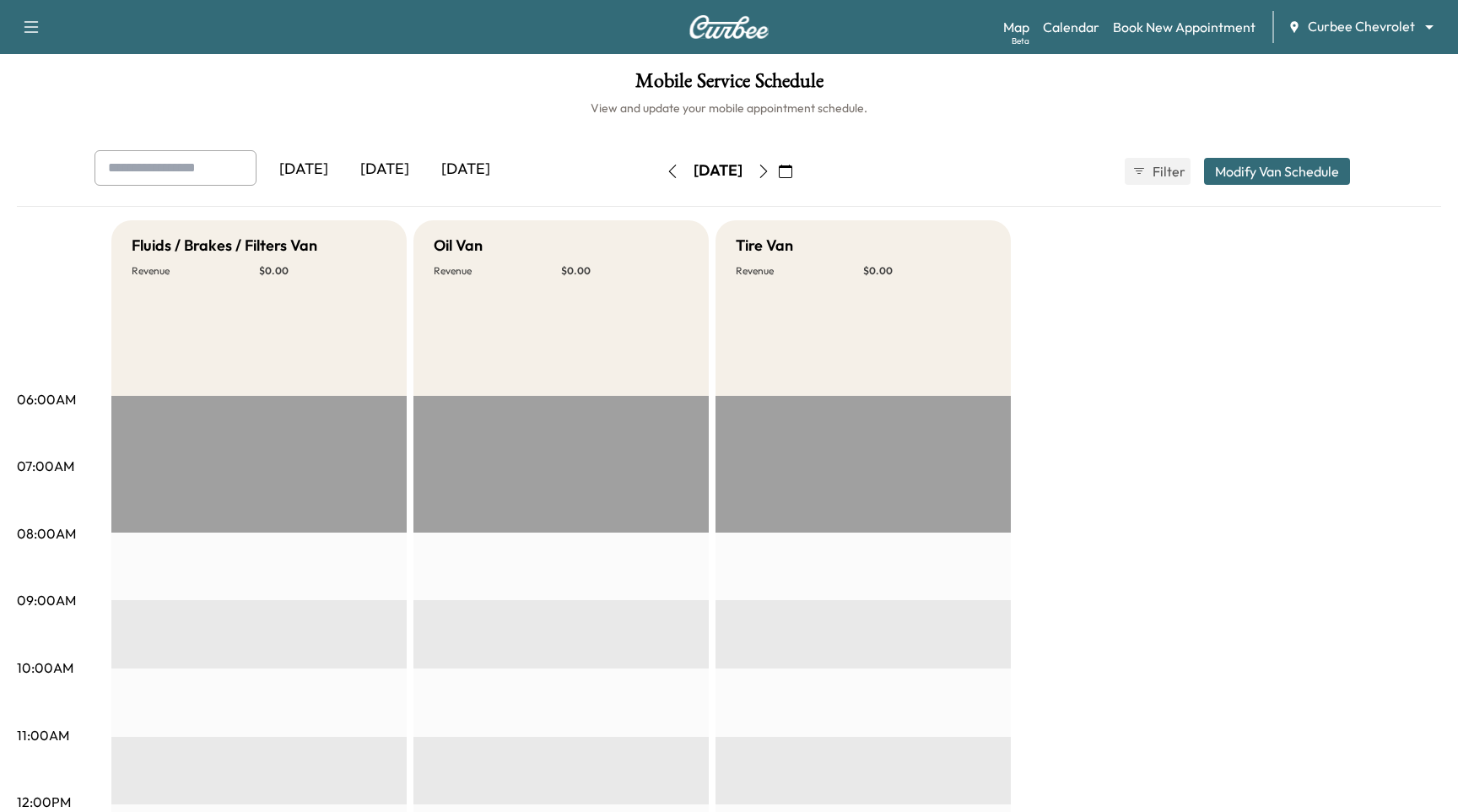
click at [1233, 165] on button "Modify Van Schedule" at bounding box center [1277, 171] width 146 height 27
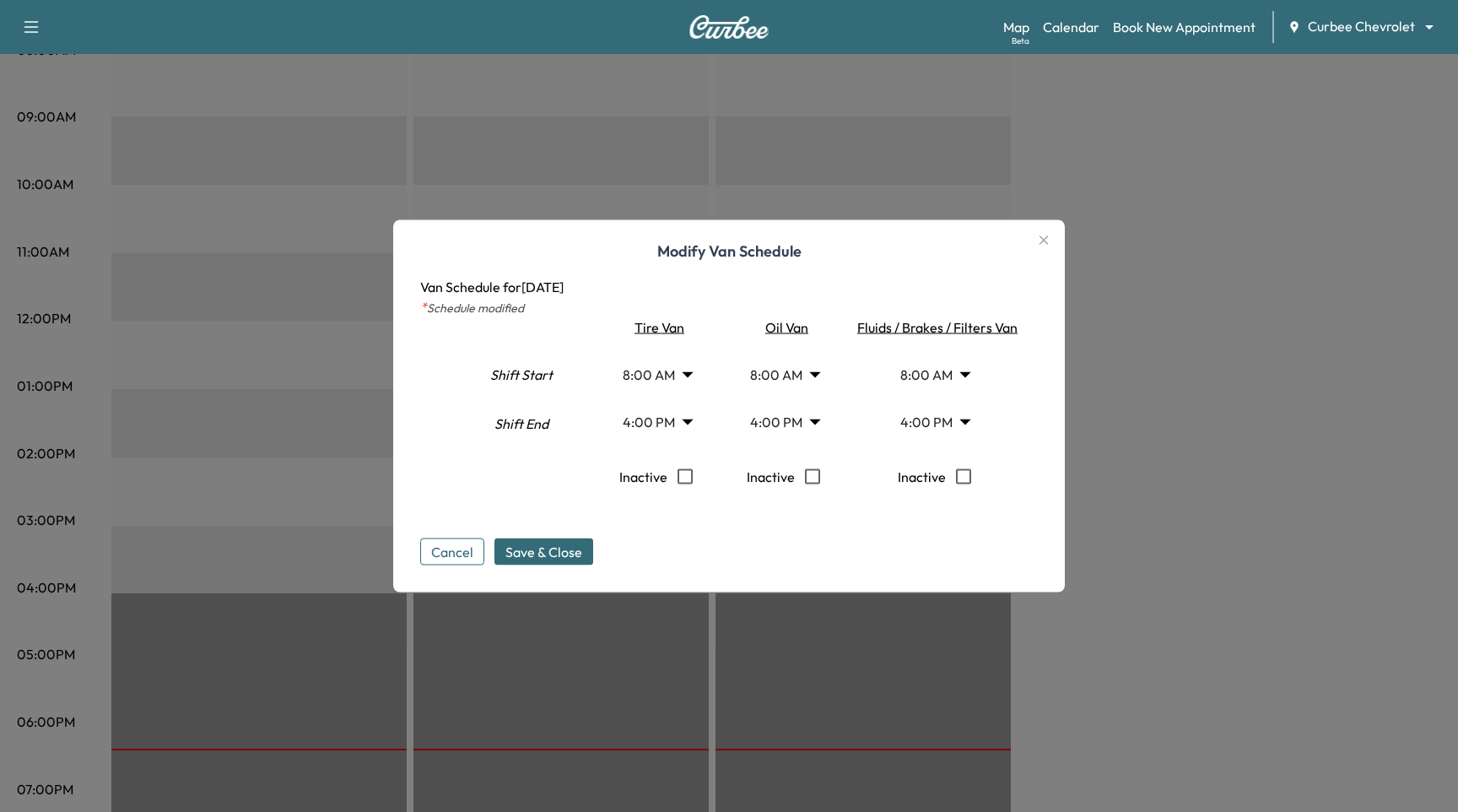
scroll to position [690, 0]
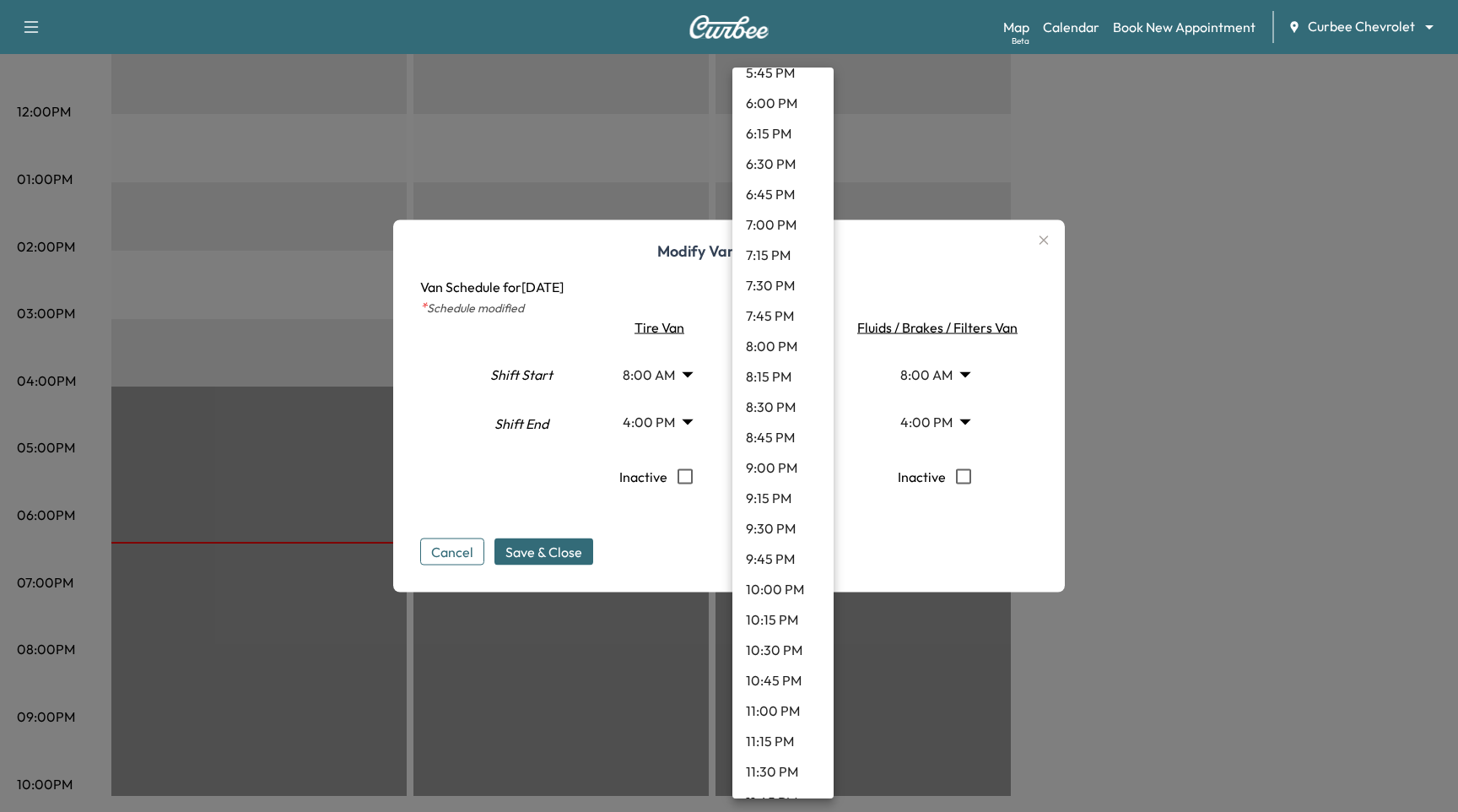
scroll to position [2229, 0]
click at [781, 743] on li "11:30 PM" at bounding box center [783, 746] width 102 height 31
type input "****"
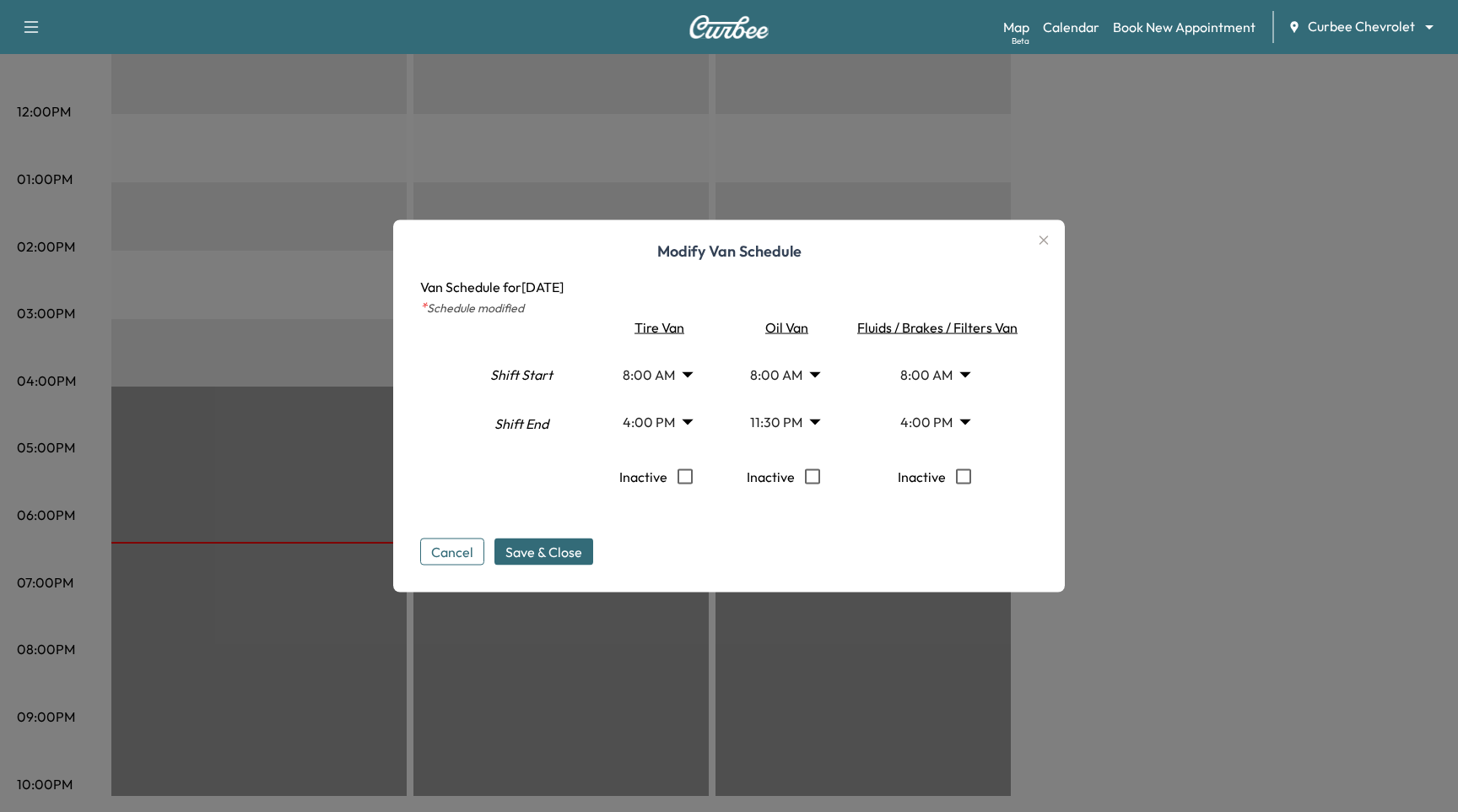
click at [574, 563] on button "Save & Close" at bounding box center [543, 551] width 99 height 27
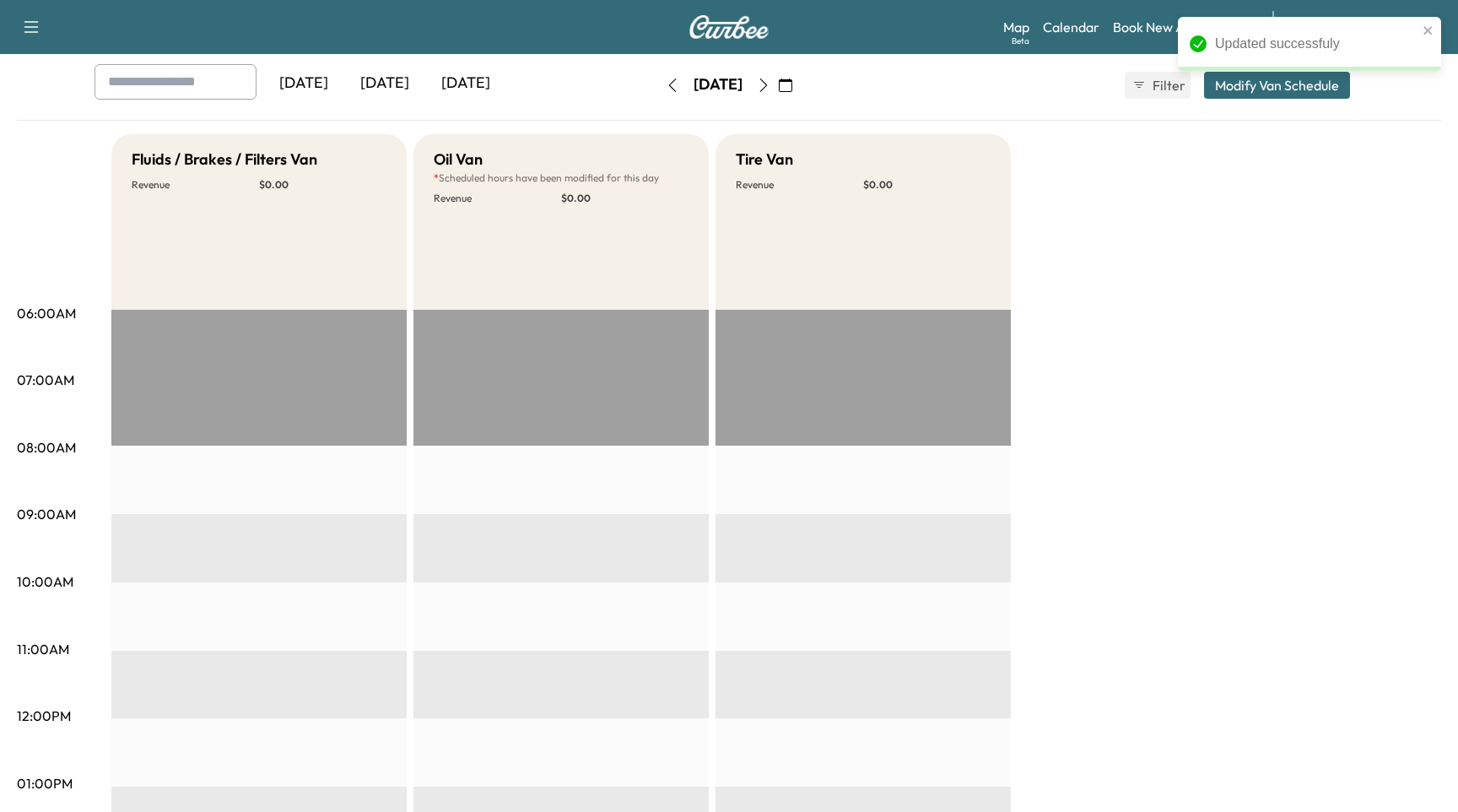
scroll to position [0, 0]
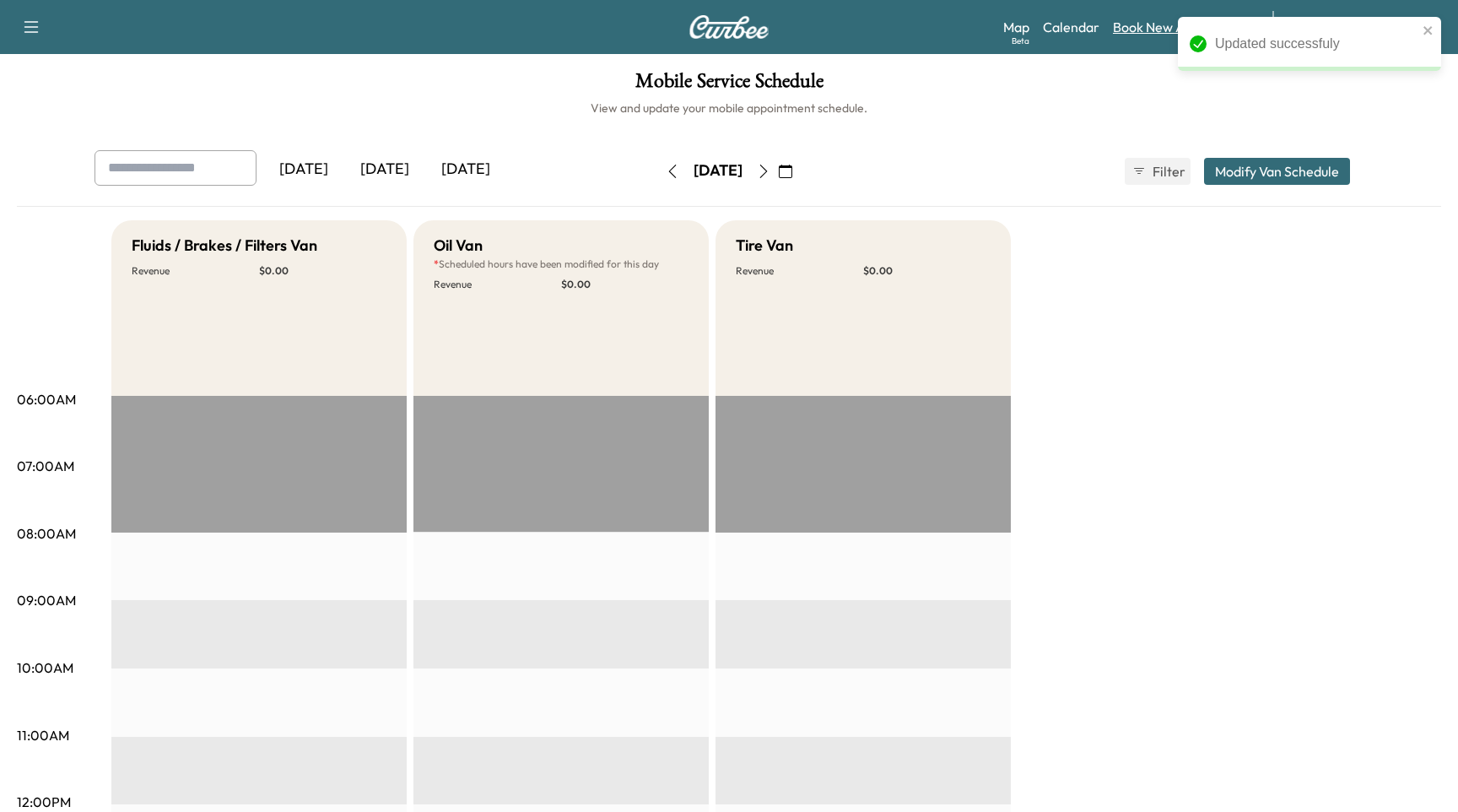
click at [1169, 21] on link "Book New Appointment" at bounding box center [1184, 26] width 143 height 20
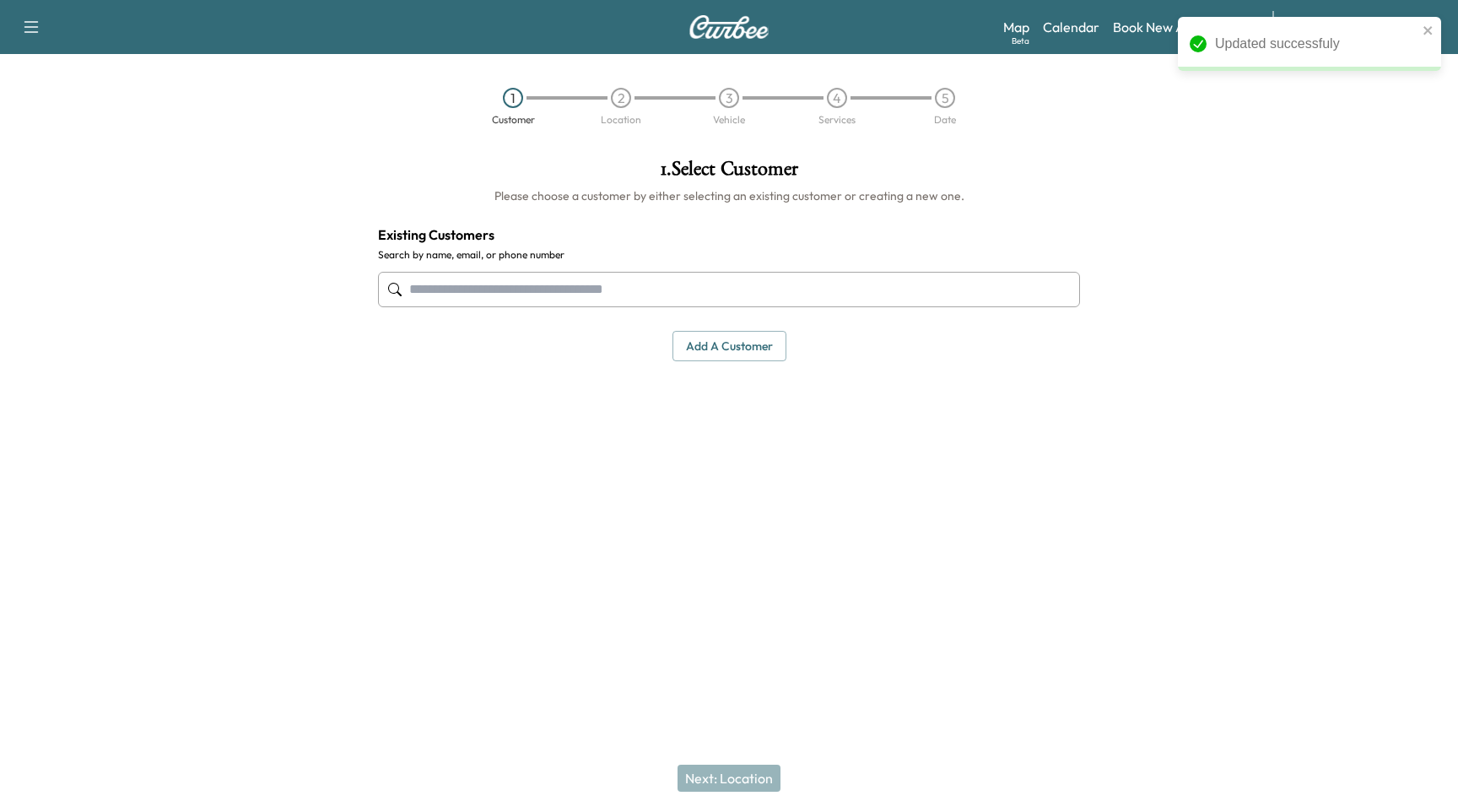
click at [739, 293] on input "text" at bounding box center [729, 289] width 702 height 35
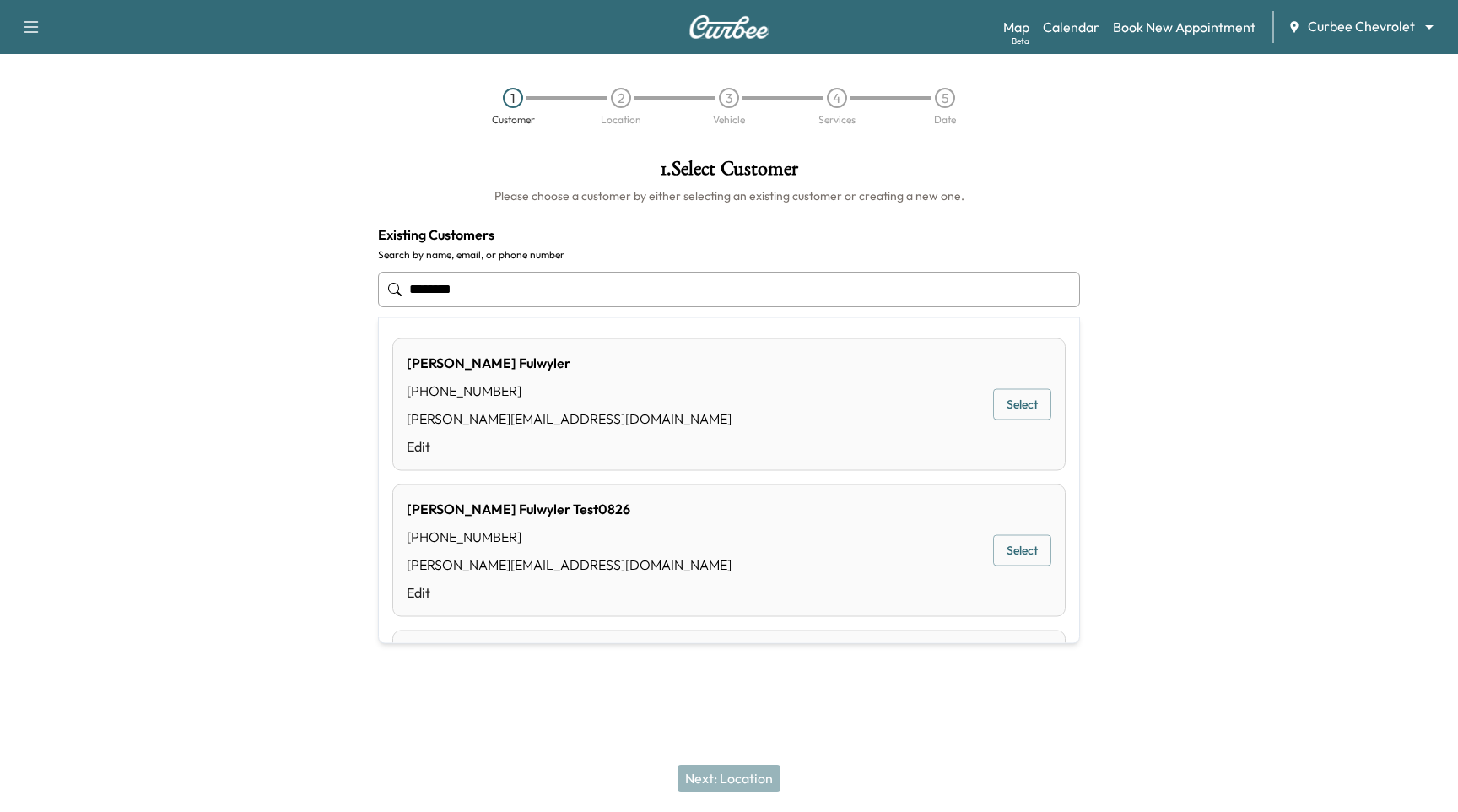
click at [1056, 392] on div "[PERSON_NAME] [PHONE_NUMBER] [PERSON_NAME][EMAIL_ADDRESS][DOMAIN_NAME] Edit Sel…" at bounding box center [728, 404] width 673 height 132
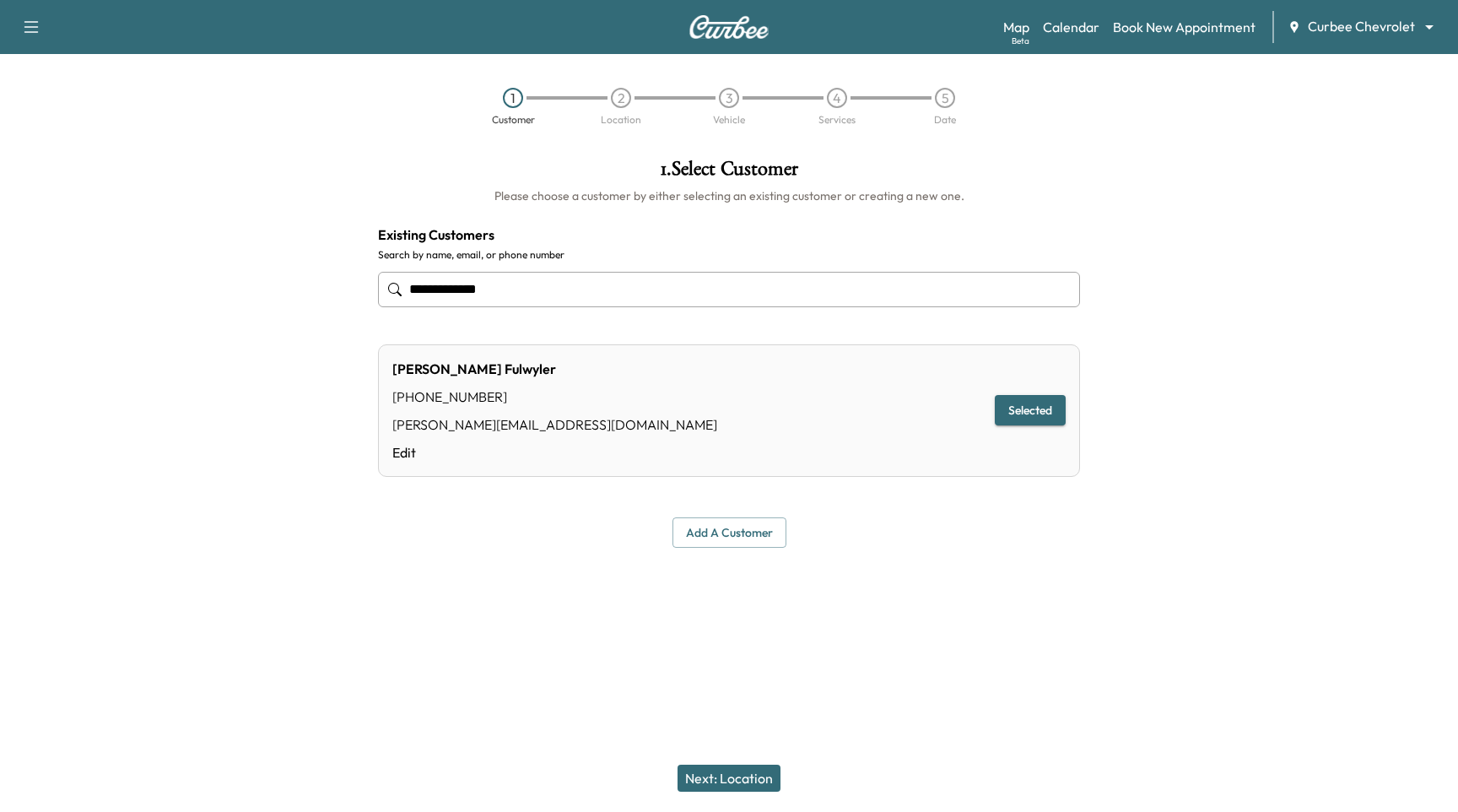
type input "**********"
click at [717, 790] on button "Next: Location" at bounding box center [729, 778] width 103 height 27
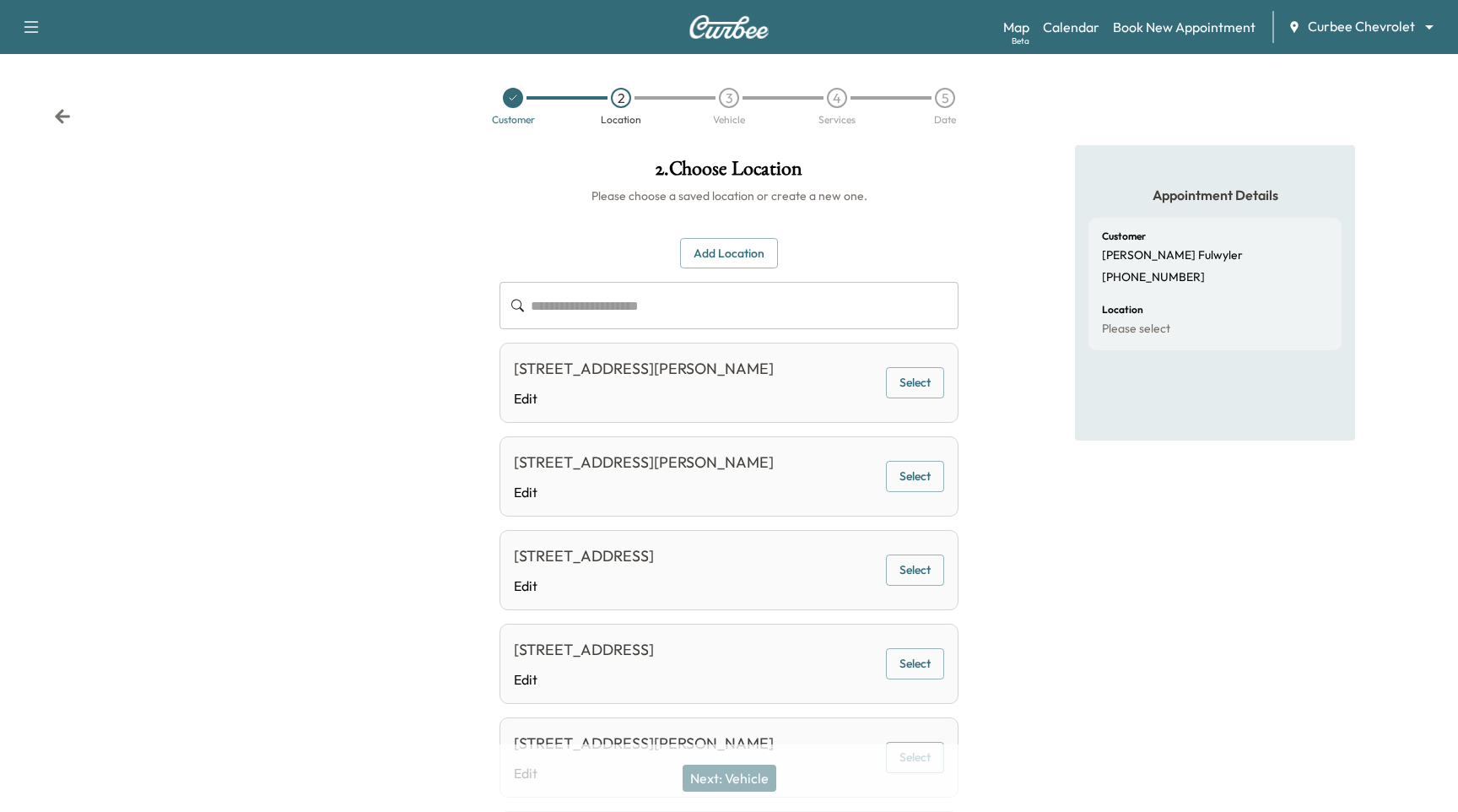
click at [924, 385] on button "Select" at bounding box center [915, 382] width 59 height 32
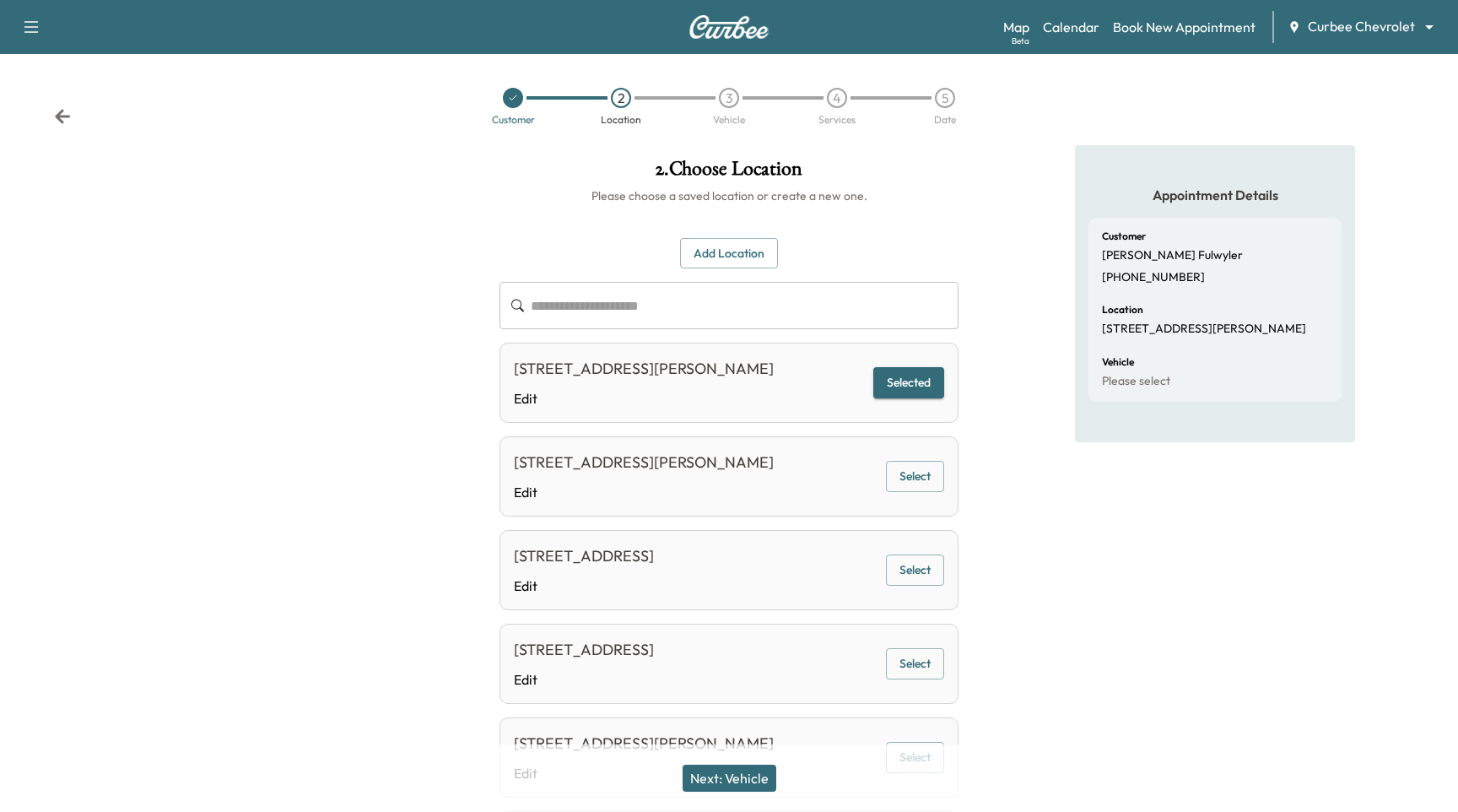
click at [732, 788] on button "Next: Vehicle" at bounding box center [729, 778] width 94 height 27
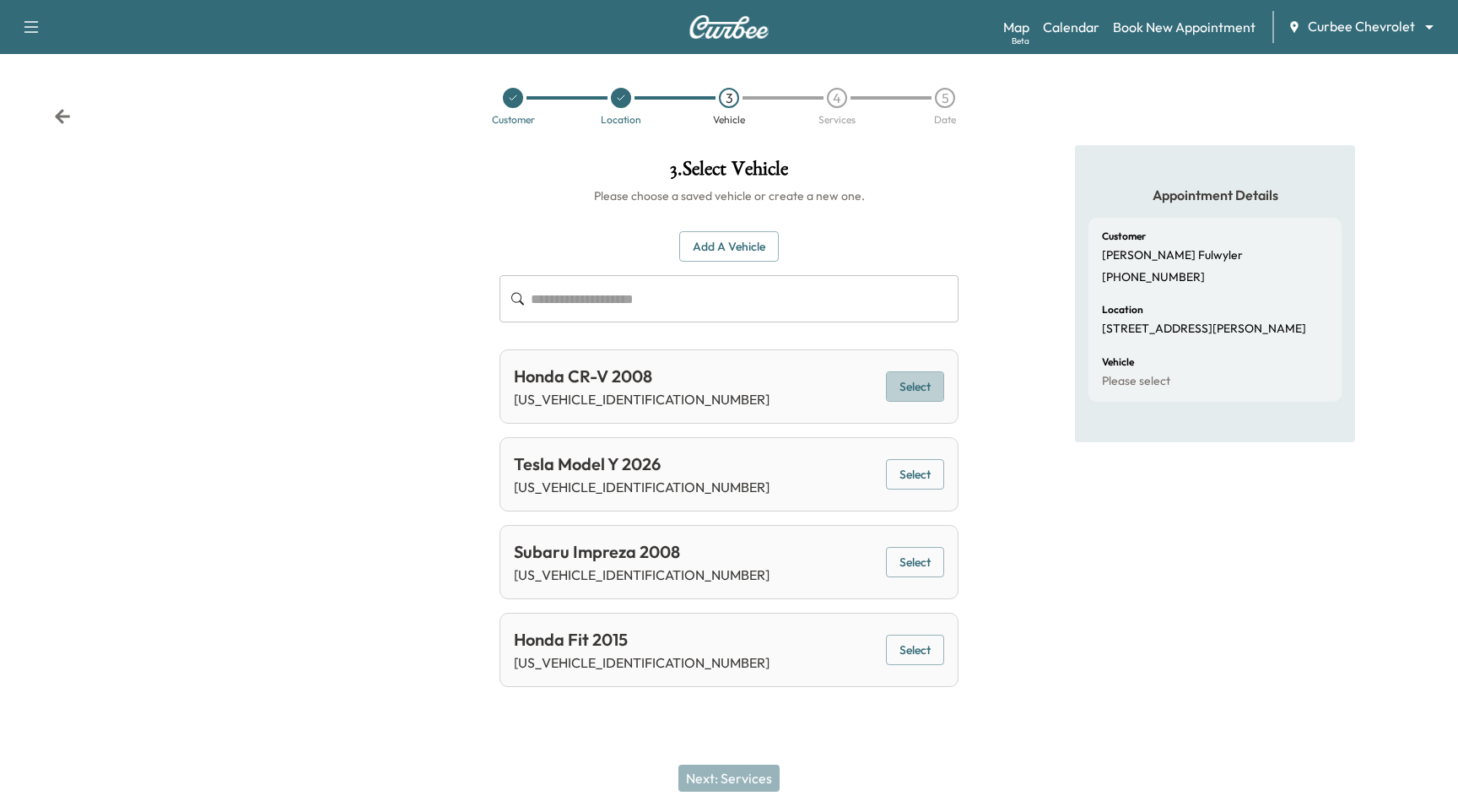
click at [912, 395] on button "Select" at bounding box center [915, 387] width 59 height 32
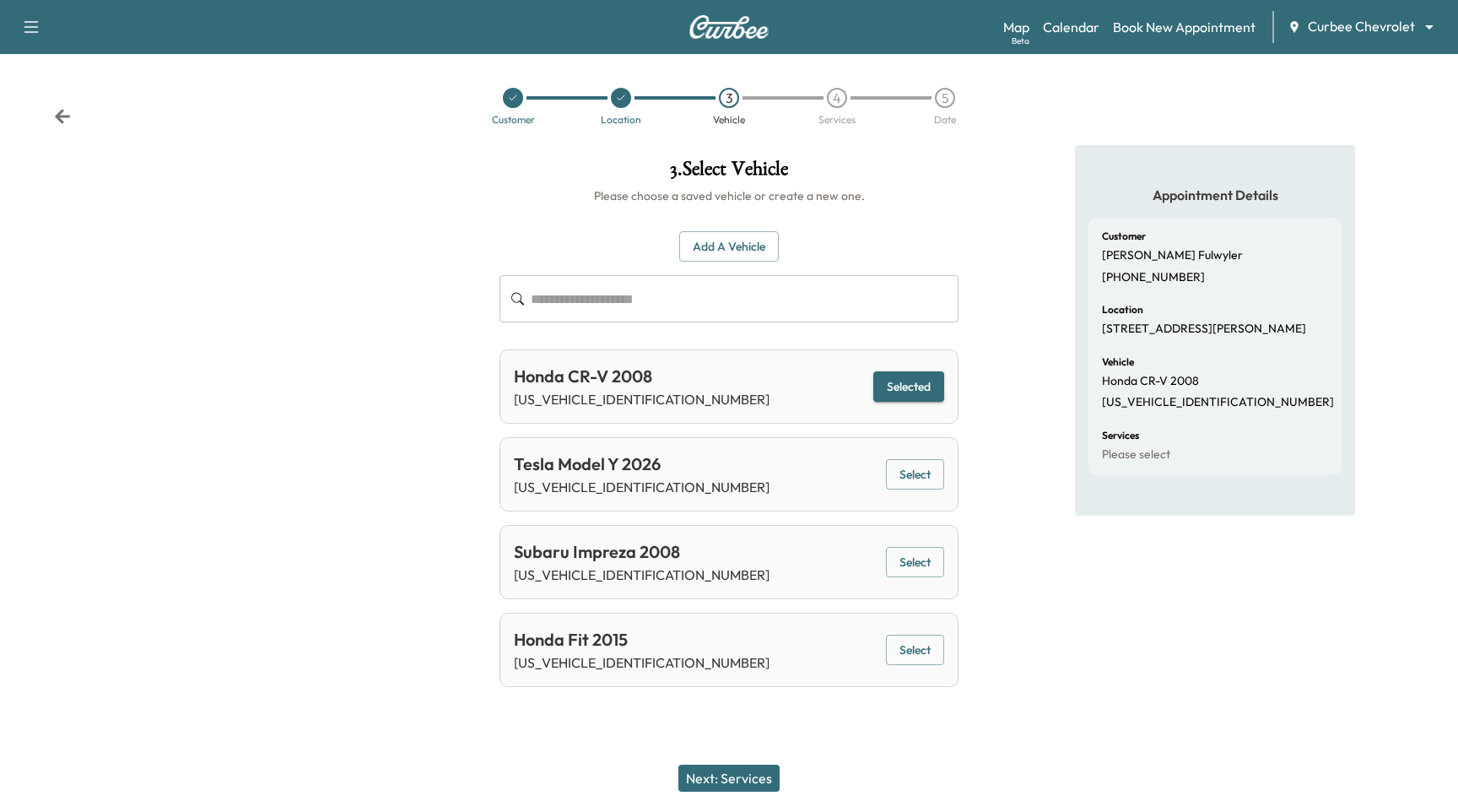
click at [753, 779] on button "Next: Services" at bounding box center [729, 778] width 102 height 27
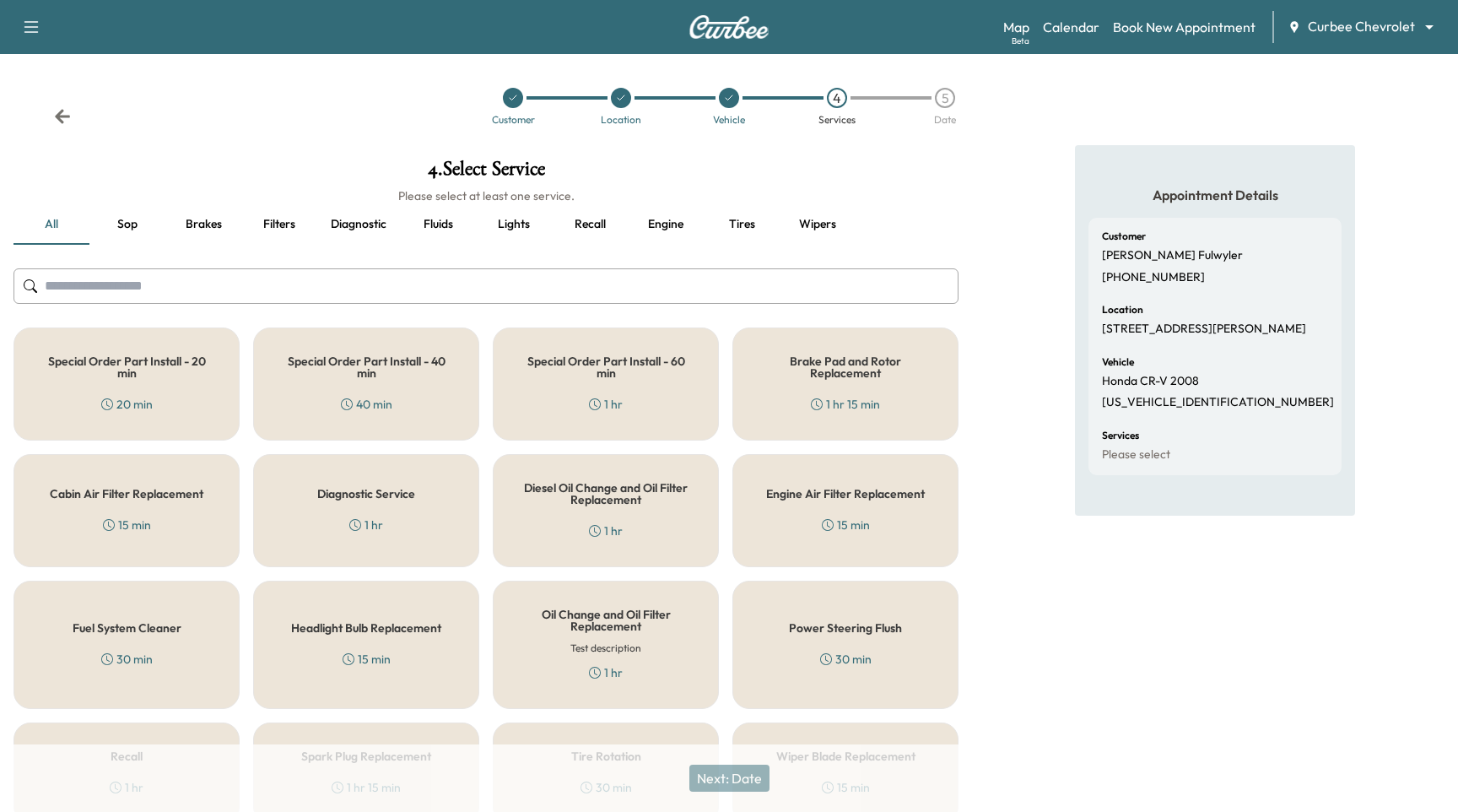
click at [200, 363] on h5 "Special Order Part Install - 20 min" at bounding box center [126, 367] width 171 height 24
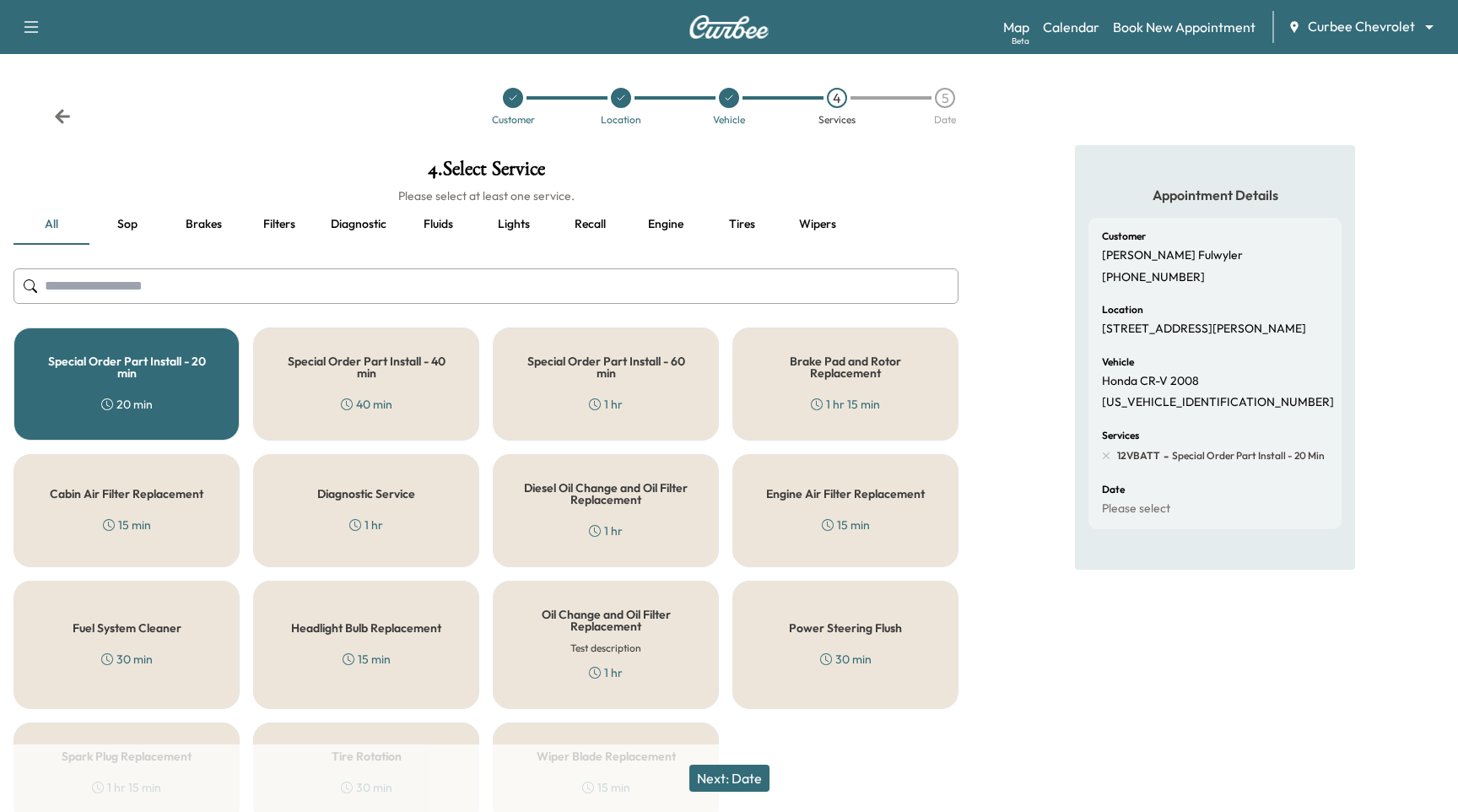
click at [754, 790] on button "Next: Date" at bounding box center [730, 778] width 81 height 27
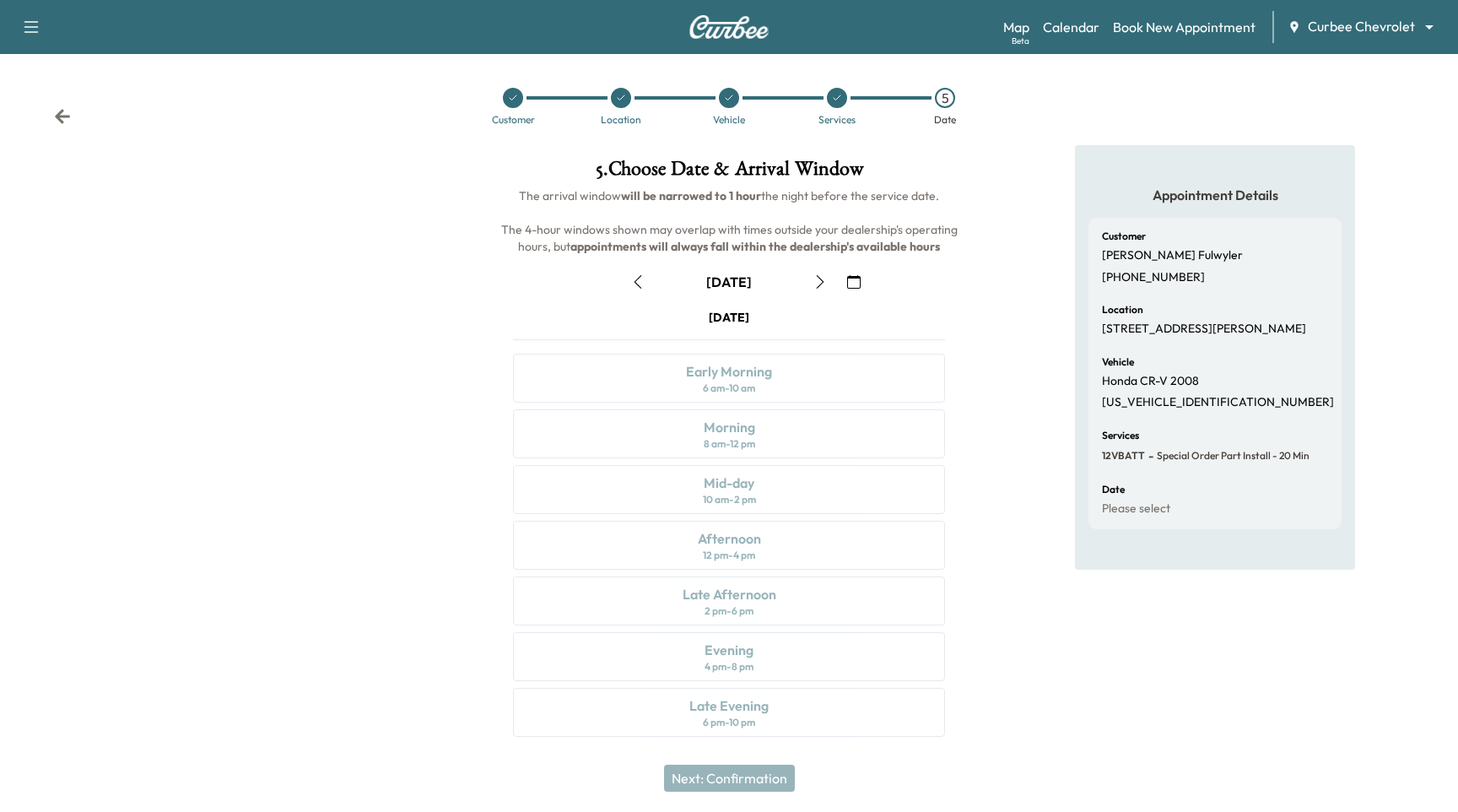
click at [640, 275] on icon "button" at bounding box center [638, 281] width 8 height 13
drag, startPoint x: 820, startPoint y: 283, endPoint x: 840, endPoint y: 304, distance: 29.0
click at [820, 283] on icon "button" at bounding box center [820, 281] width 13 height 13
click at [1343, 38] on div "Map Beta Calendar Book New Appointment Curbee Chevrolet ******** ​" at bounding box center [1223, 27] width 441 height 32
click at [1344, 32] on body "Support Log Out Map Beta Calendar Book New Appointment Curbee Chevrolet *******…" at bounding box center [729, 406] width 1458 height 812
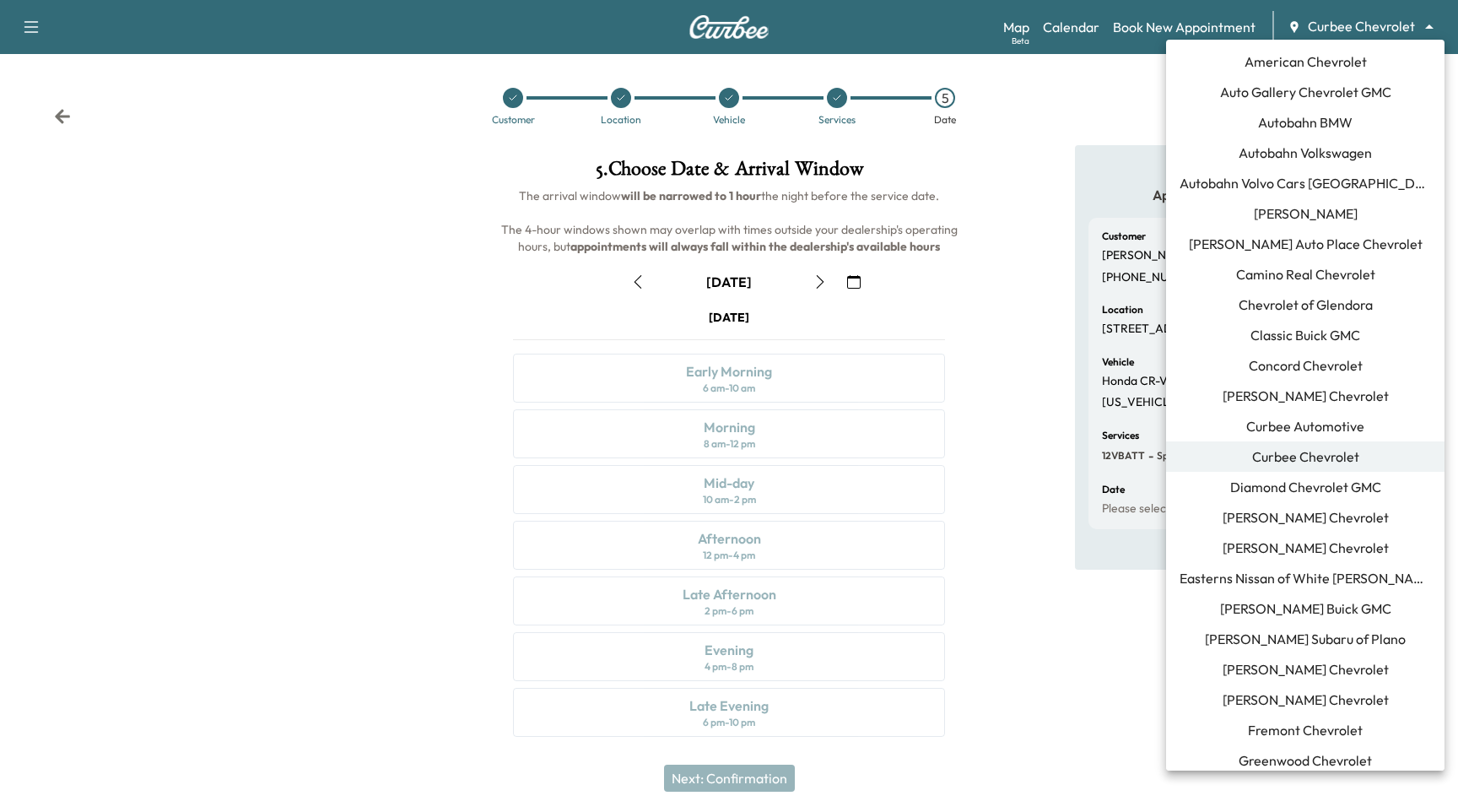
click at [1334, 621] on li "[PERSON_NAME] Buick GMC" at bounding box center [1306, 608] width 278 height 31
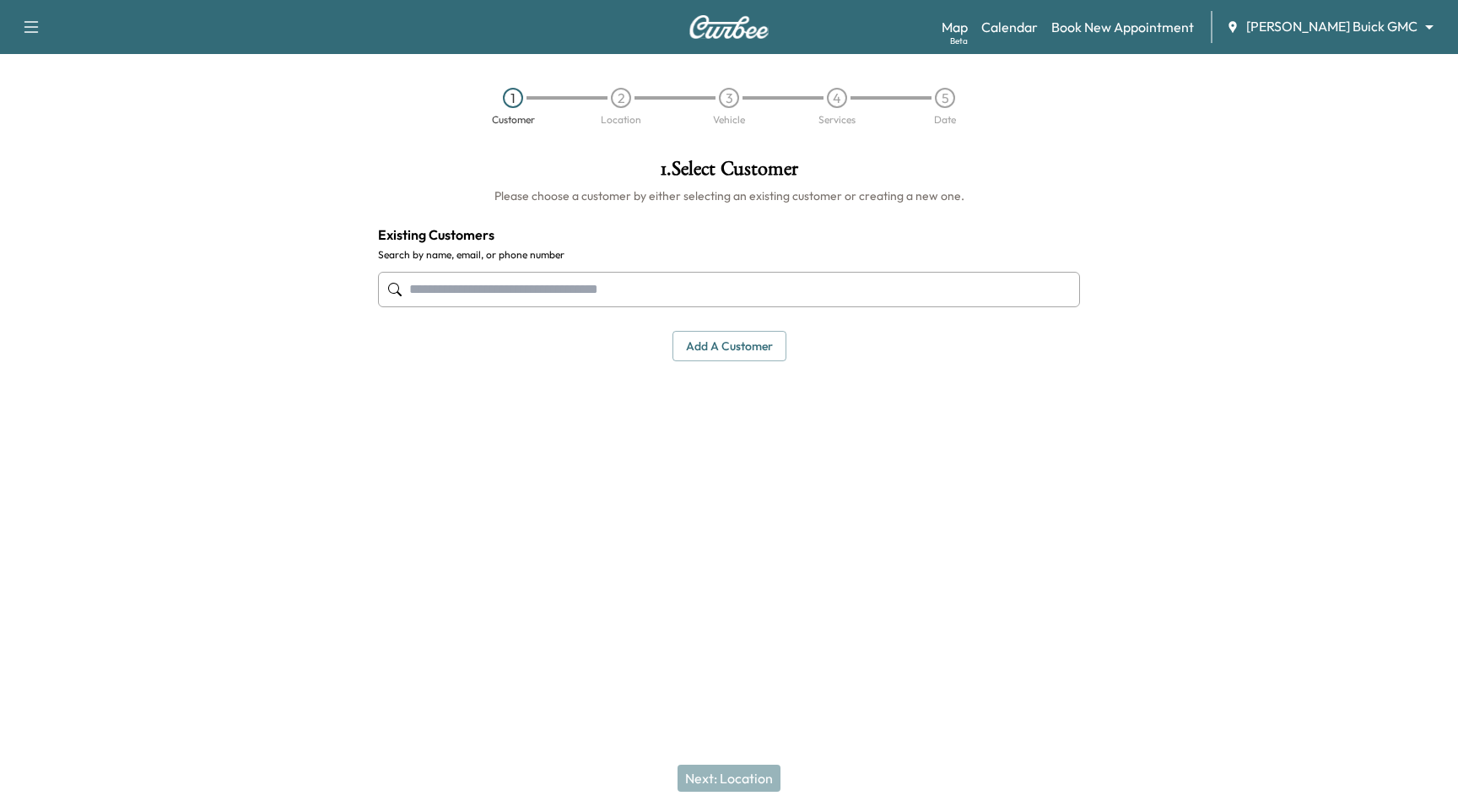
click at [574, 289] on input "text" at bounding box center [729, 289] width 702 height 35
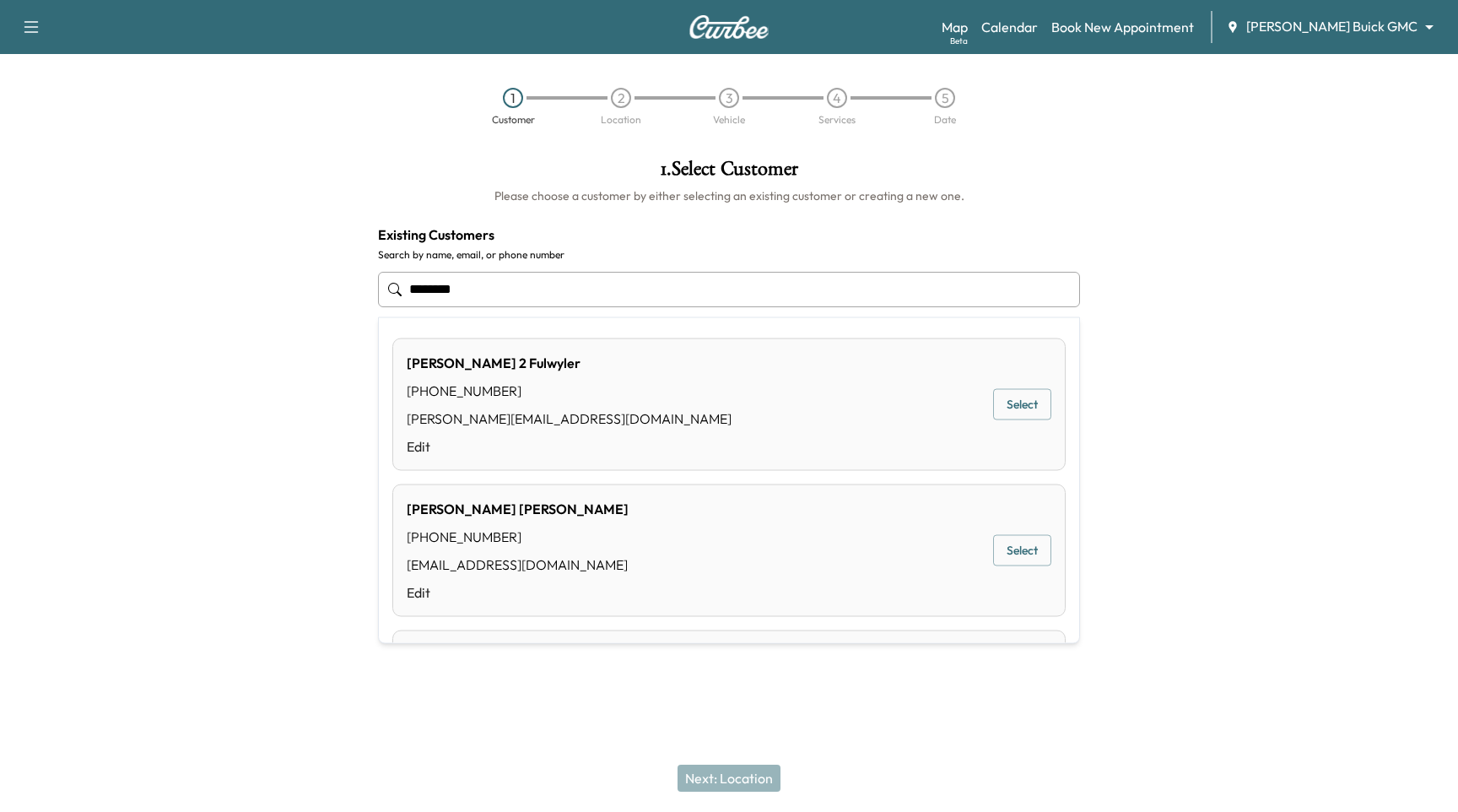
click at [1033, 552] on button "Select" at bounding box center [1022, 550] width 59 height 32
type input "**********"
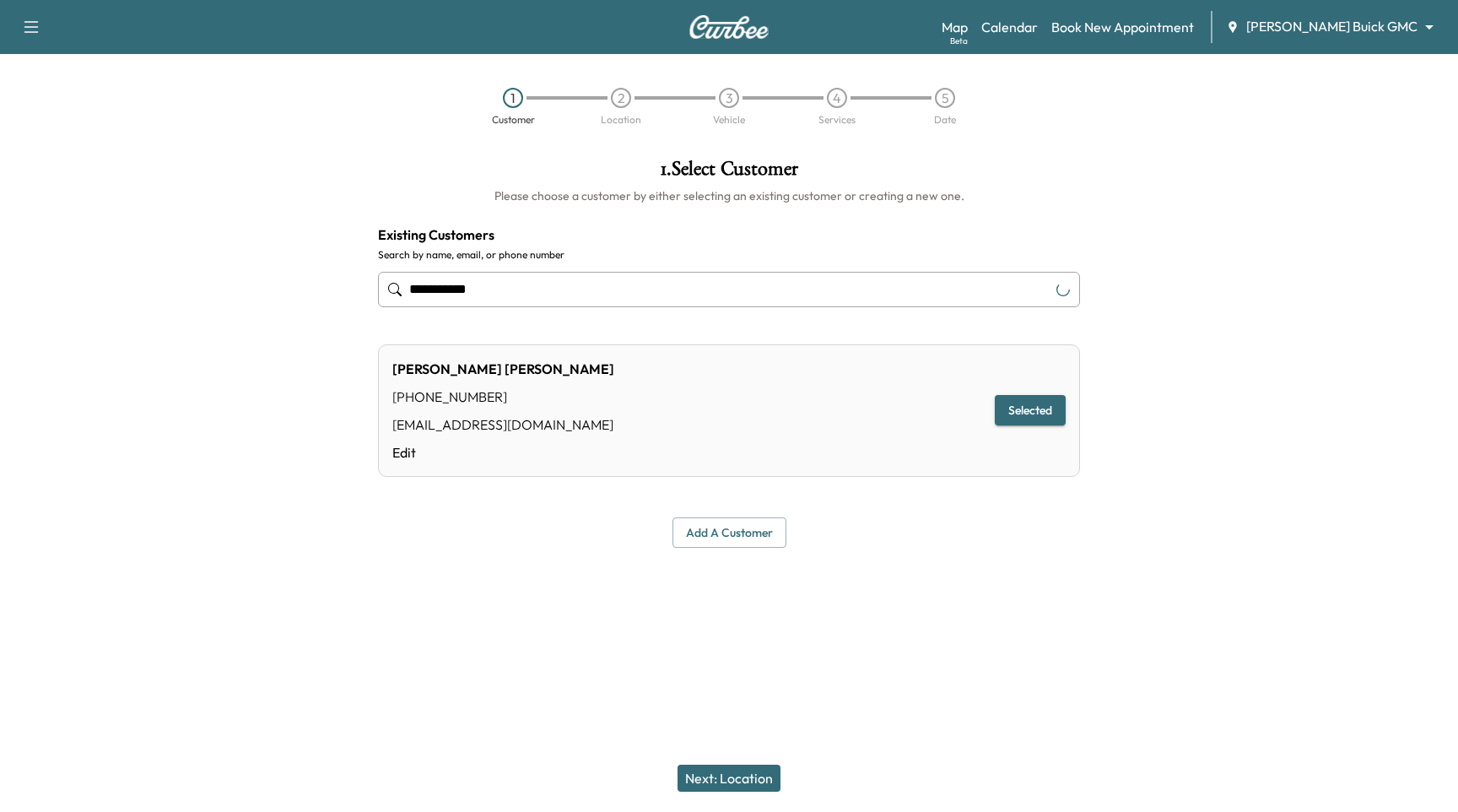
click at [511, 287] on input "**********" at bounding box center [729, 289] width 702 height 35
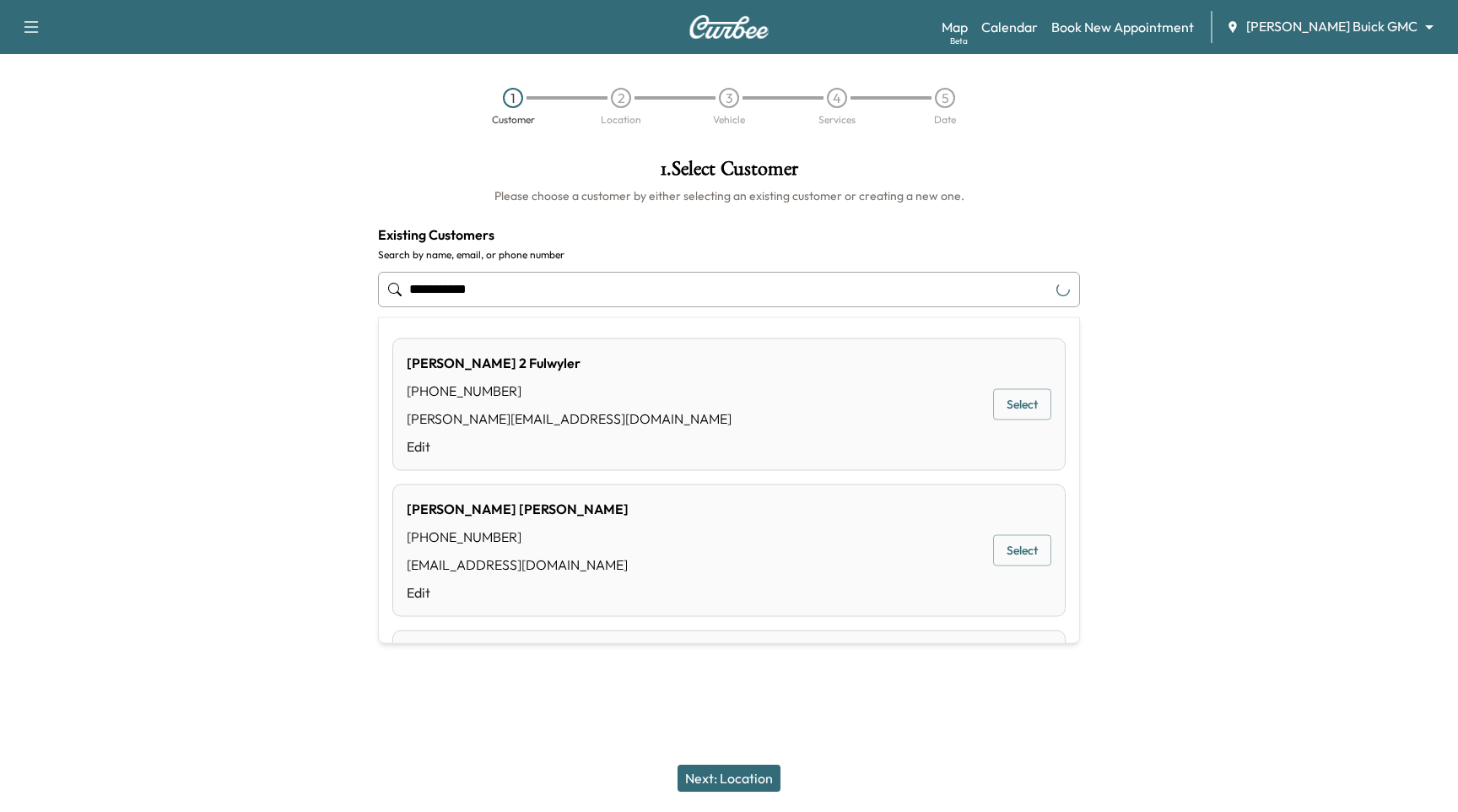
click at [511, 287] on input "**********" at bounding box center [729, 289] width 702 height 35
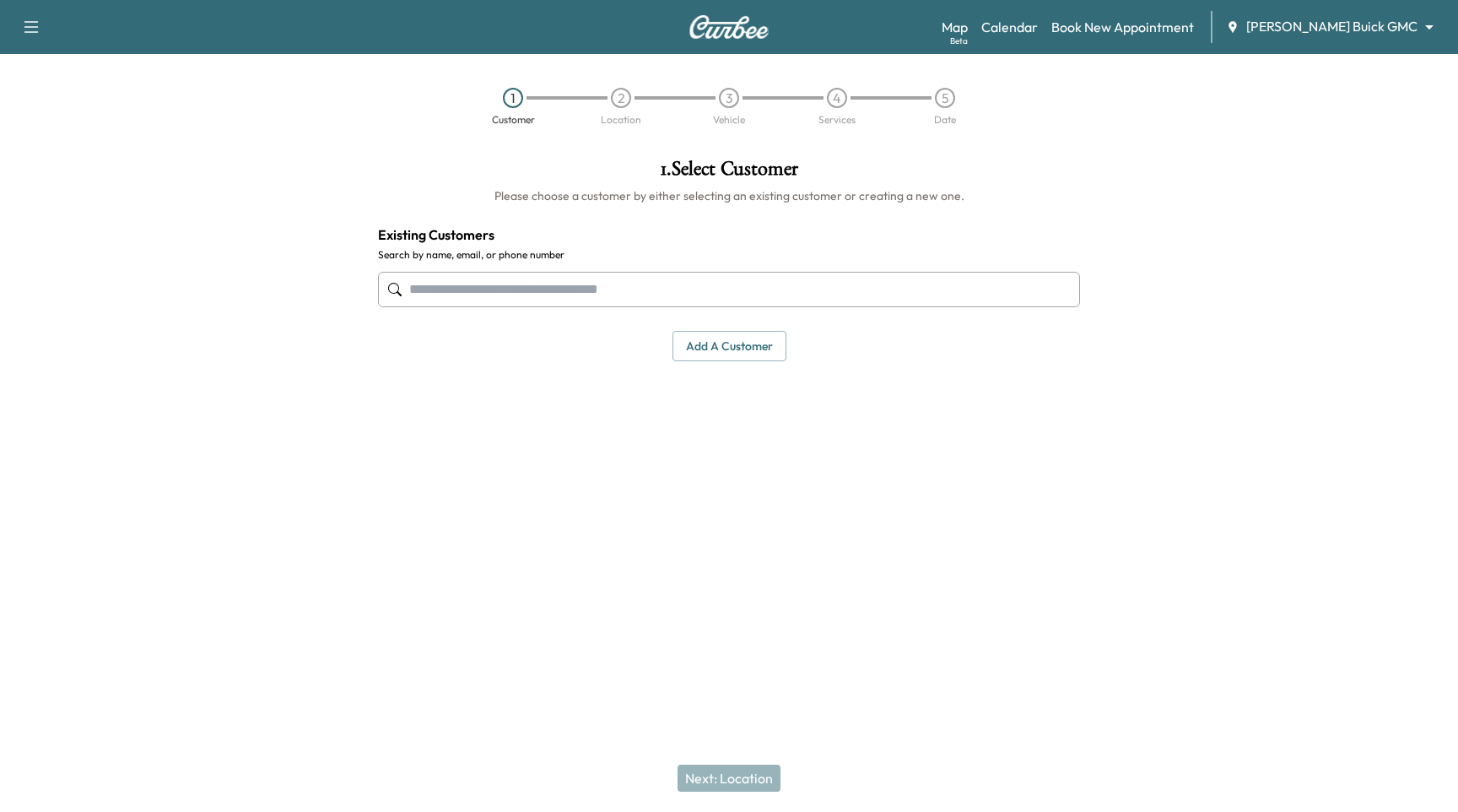
click at [636, 295] on input "text" at bounding box center [729, 289] width 702 height 35
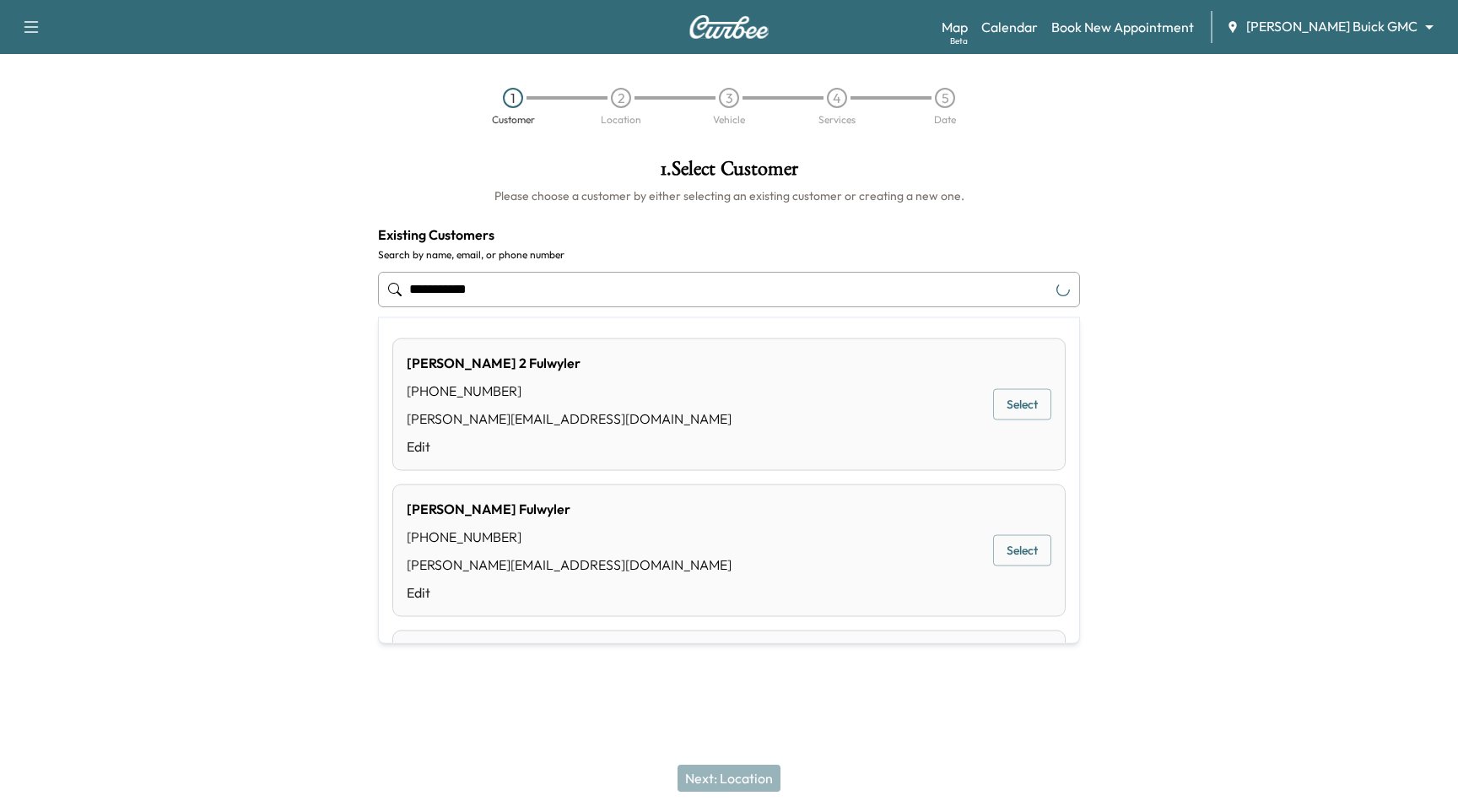
click at [1012, 403] on button "Select" at bounding box center [1022, 405] width 59 height 32
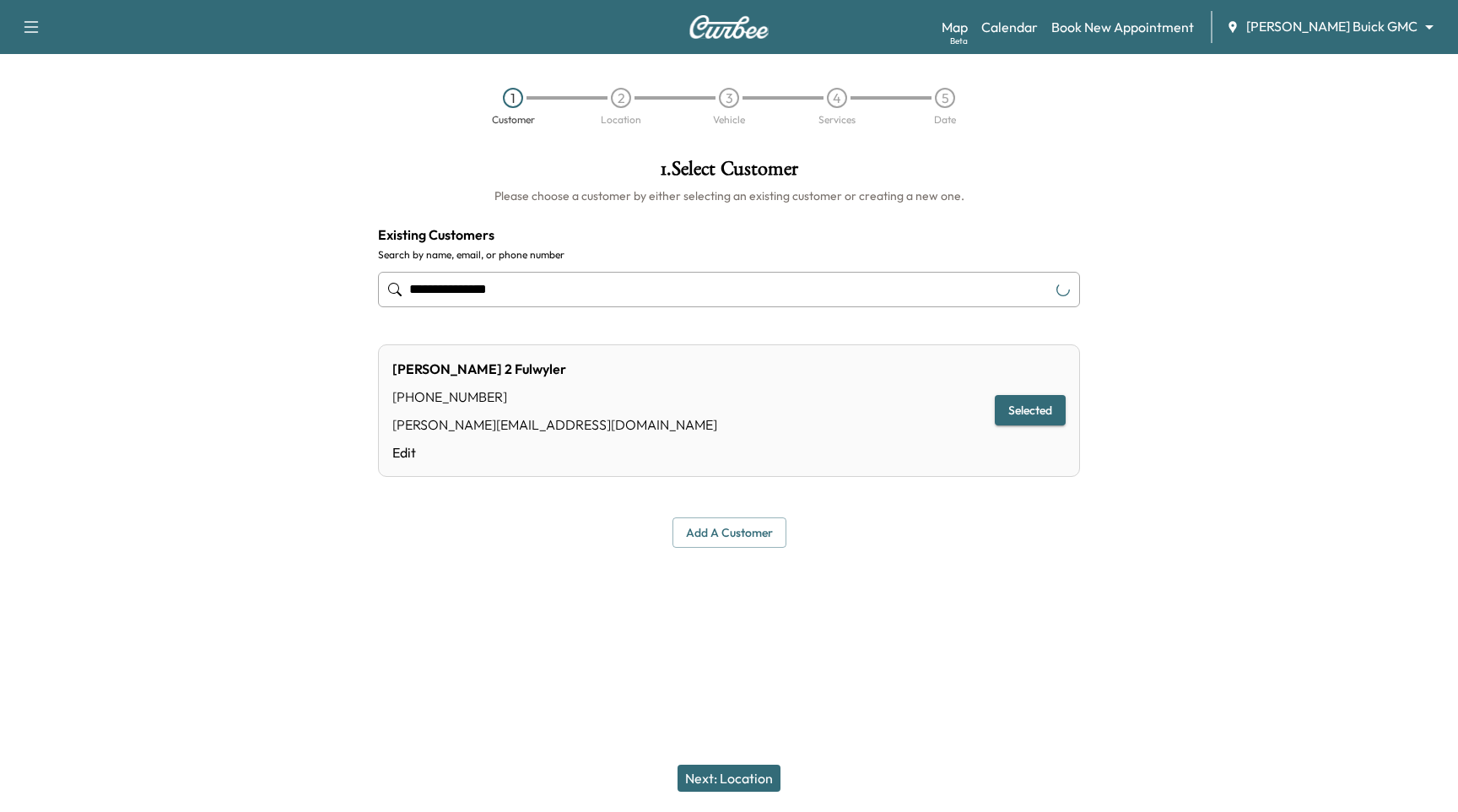
type input "**********"
click at [731, 791] on div "Next: Location" at bounding box center [729, 777] width 1458 height 67
click at [736, 788] on button "Next: Location" at bounding box center [729, 778] width 103 height 27
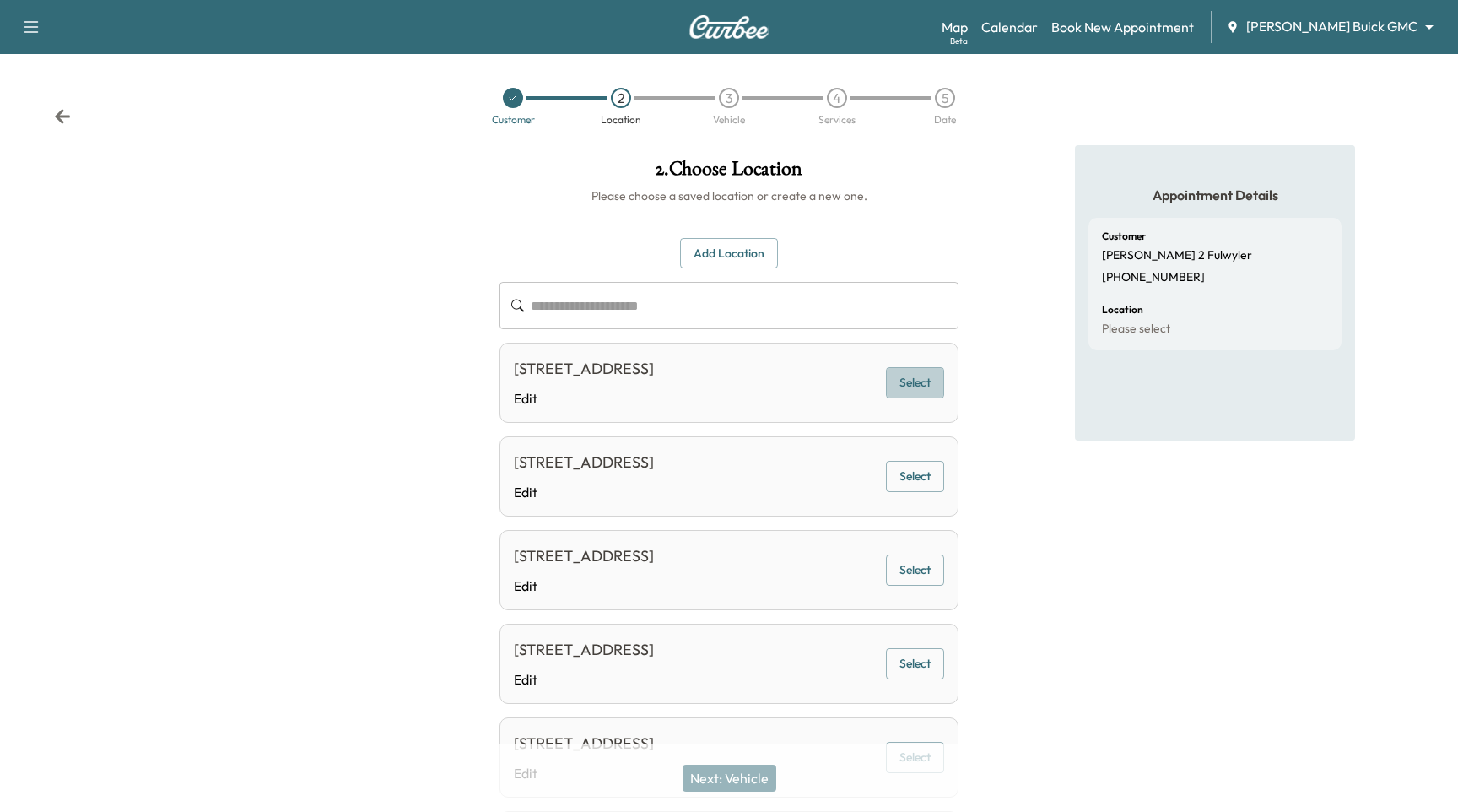
click at [915, 389] on button "Select" at bounding box center [915, 382] width 59 height 32
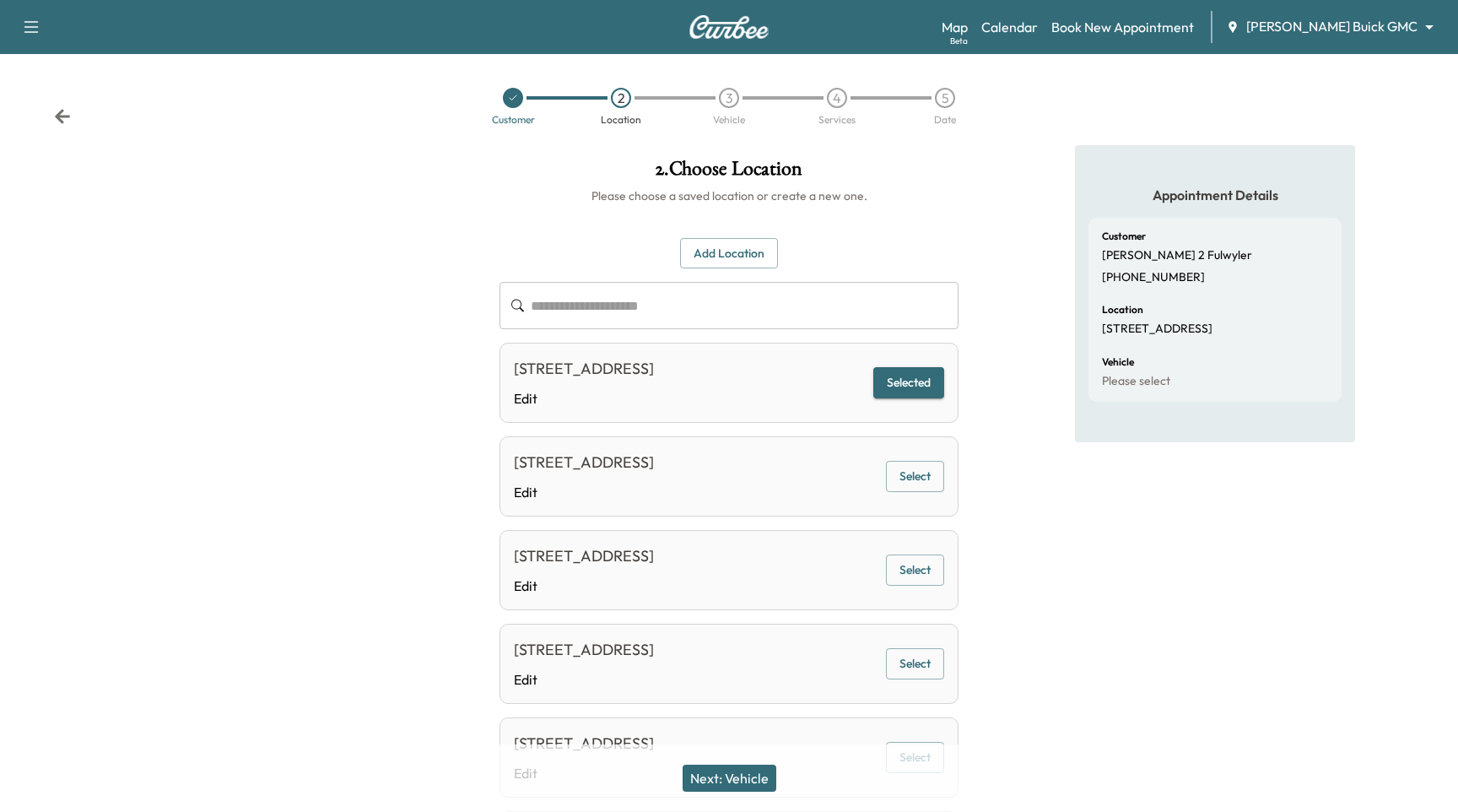
click at [743, 780] on button "Next: Vehicle" at bounding box center [729, 778] width 94 height 27
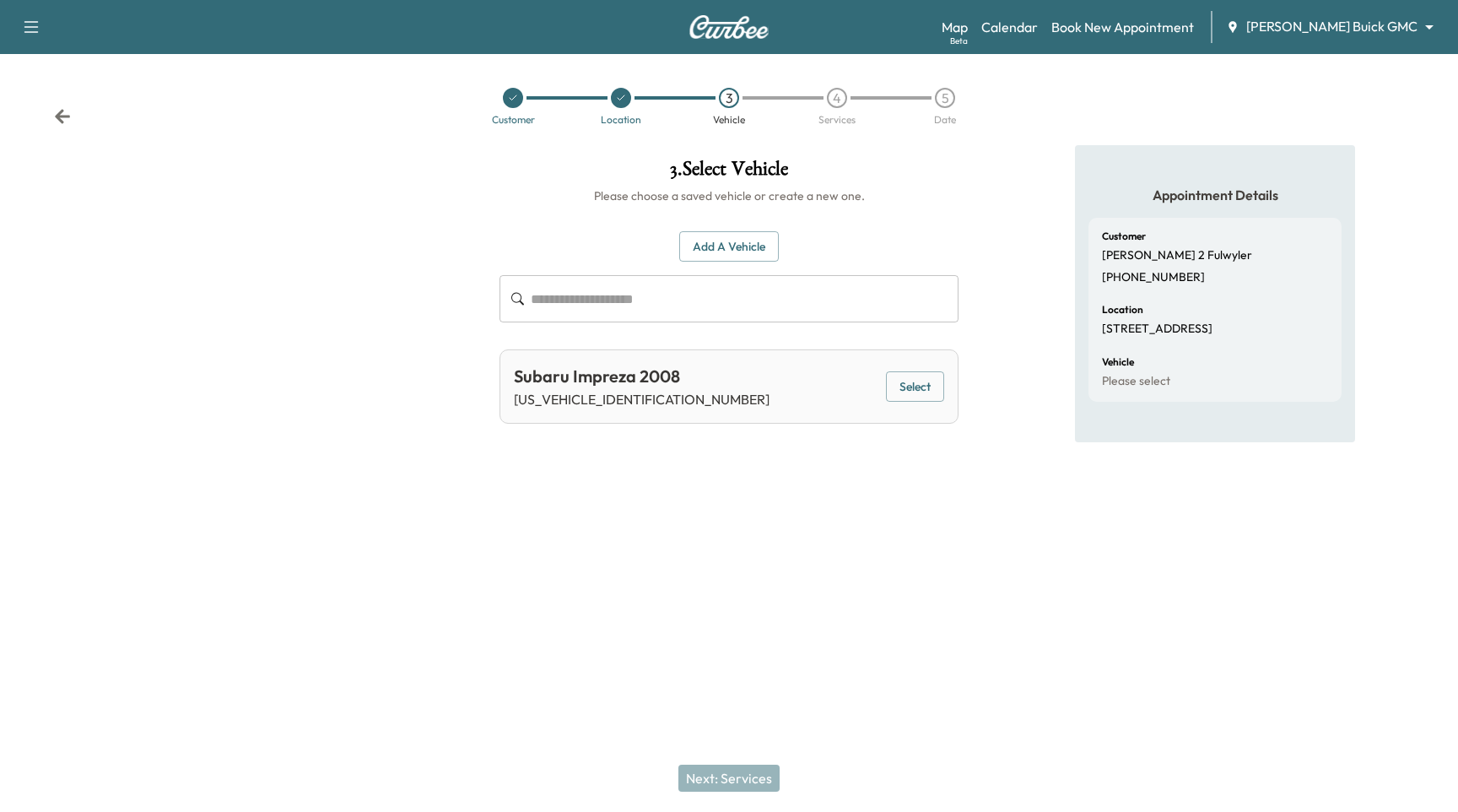
click at [913, 388] on button "Select" at bounding box center [915, 387] width 59 height 32
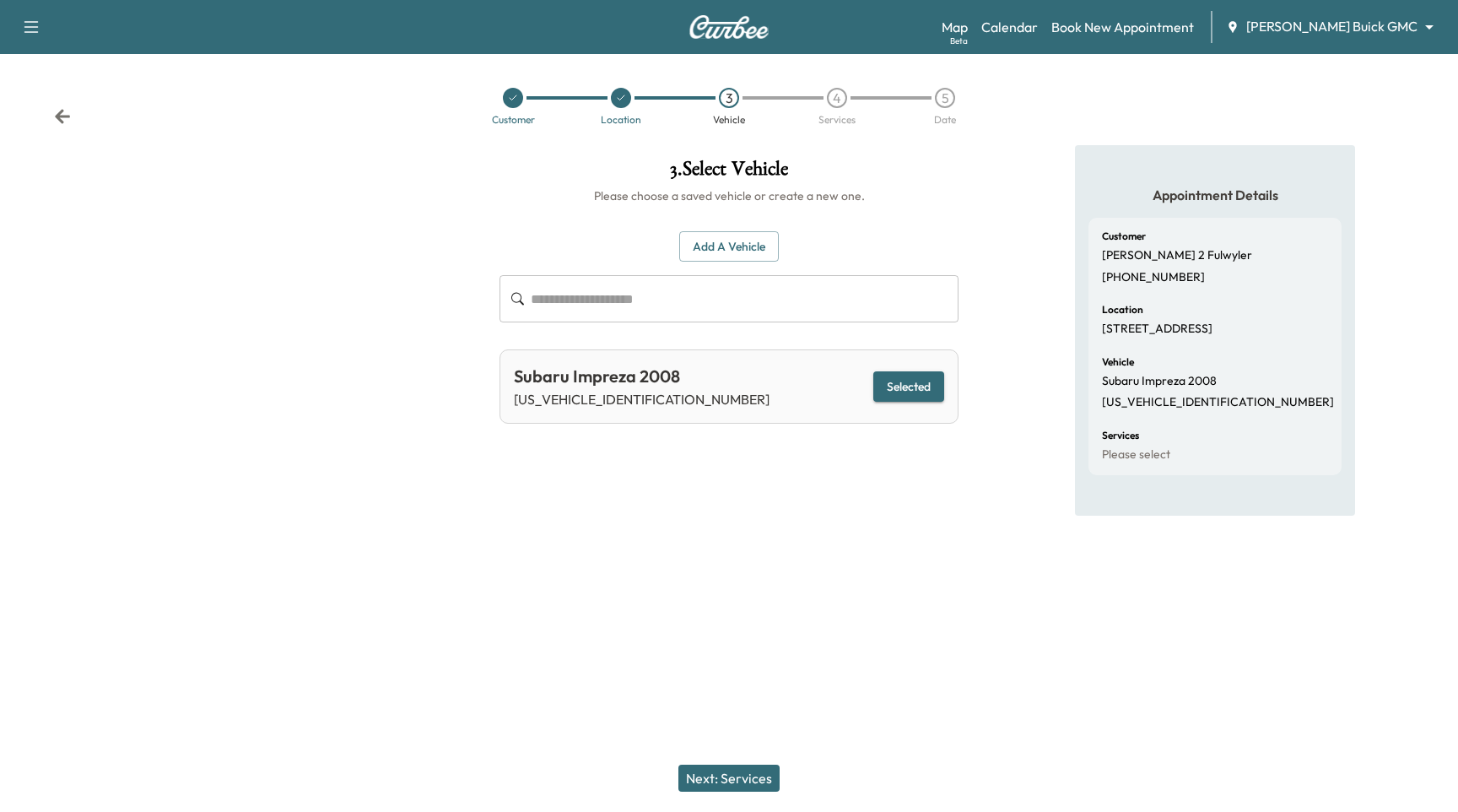
click at [730, 778] on button "Next: Services" at bounding box center [729, 778] width 102 height 27
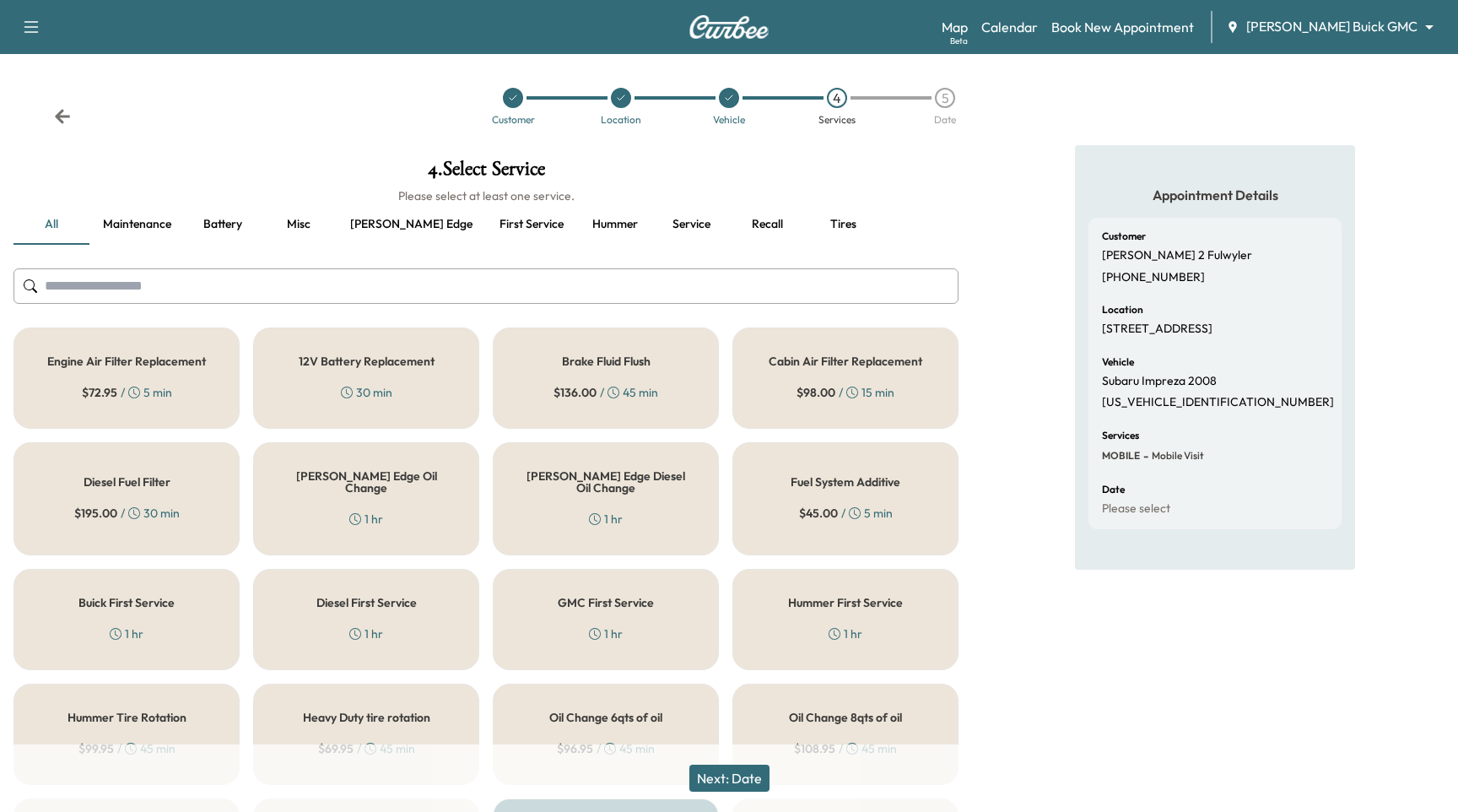
drag, startPoint x: 58, startPoint y: 393, endPoint x: 81, endPoint y: 396, distance: 23.2
click at [56, 390] on div "Engine Air Filter Replacement $ 72.95 / 5 min" at bounding box center [126, 378] width 226 height 102
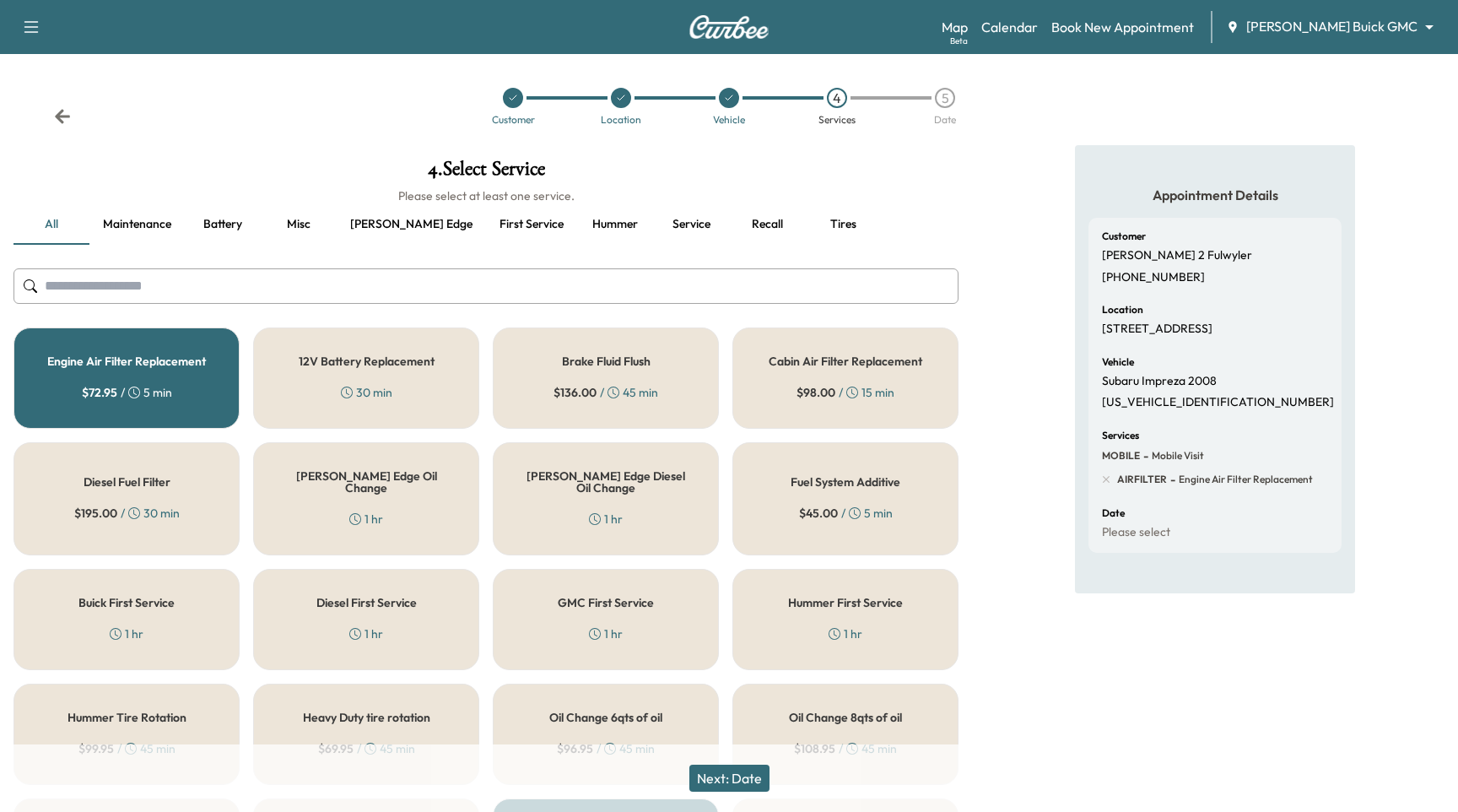
click at [703, 779] on button "Next: Date" at bounding box center [730, 778] width 81 height 27
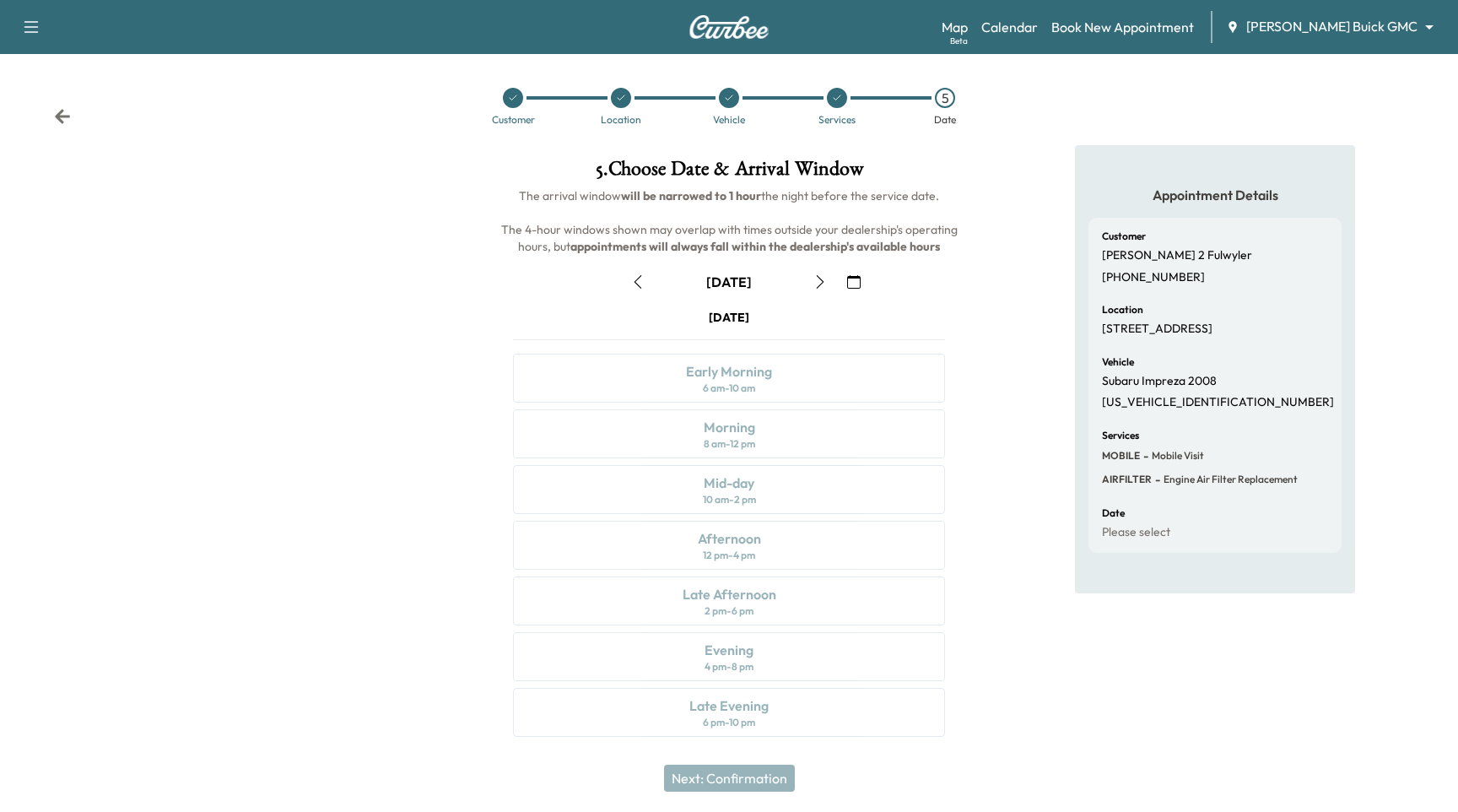
click at [416, 245] on div at bounding box center [242, 451] width 486 height 612
